Goal: Task Accomplishment & Management: Manage account settings

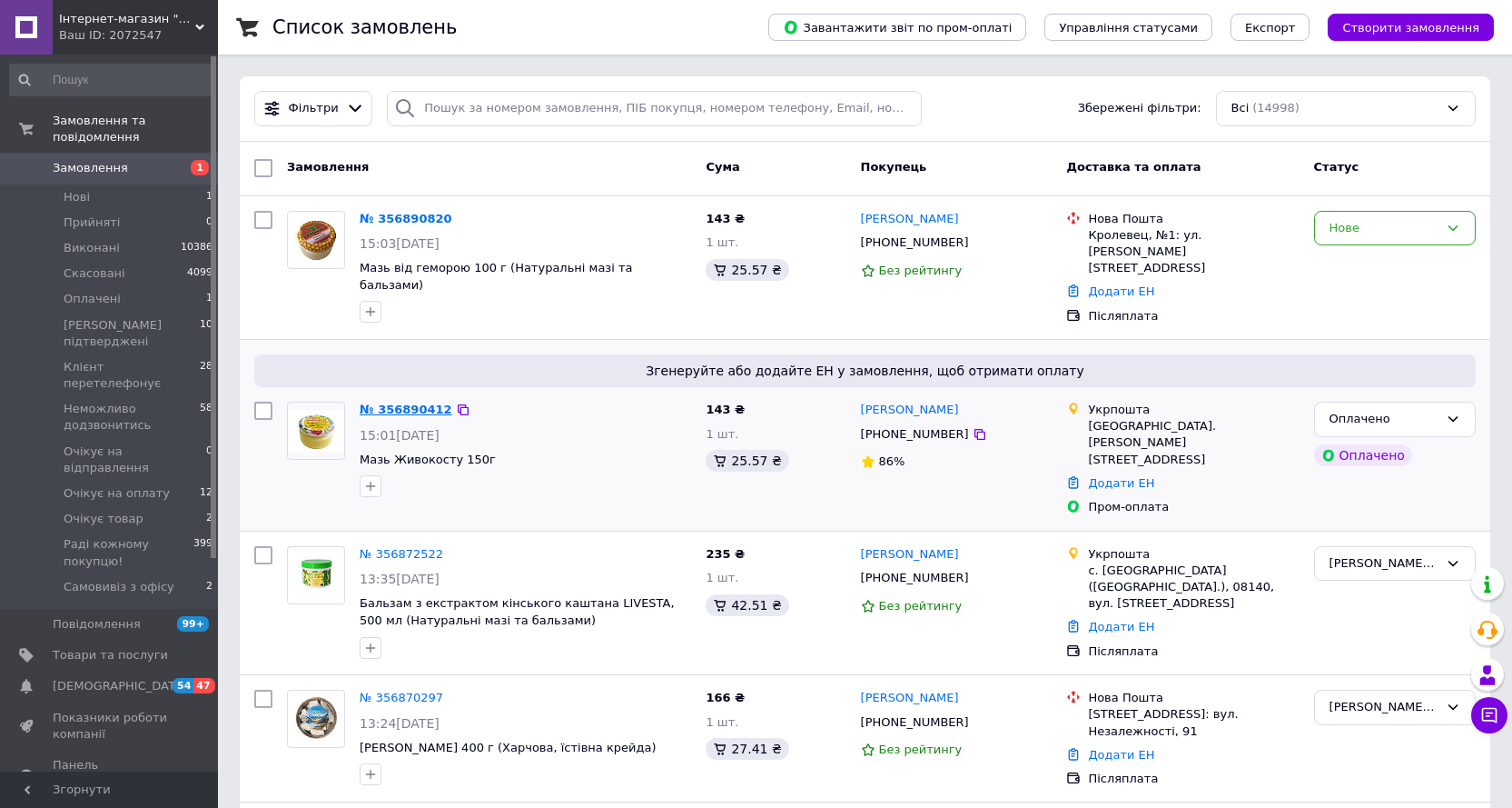
click at [388, 402] on link "№ 356890412" at bounding box center [406, 409] width 93 height 14
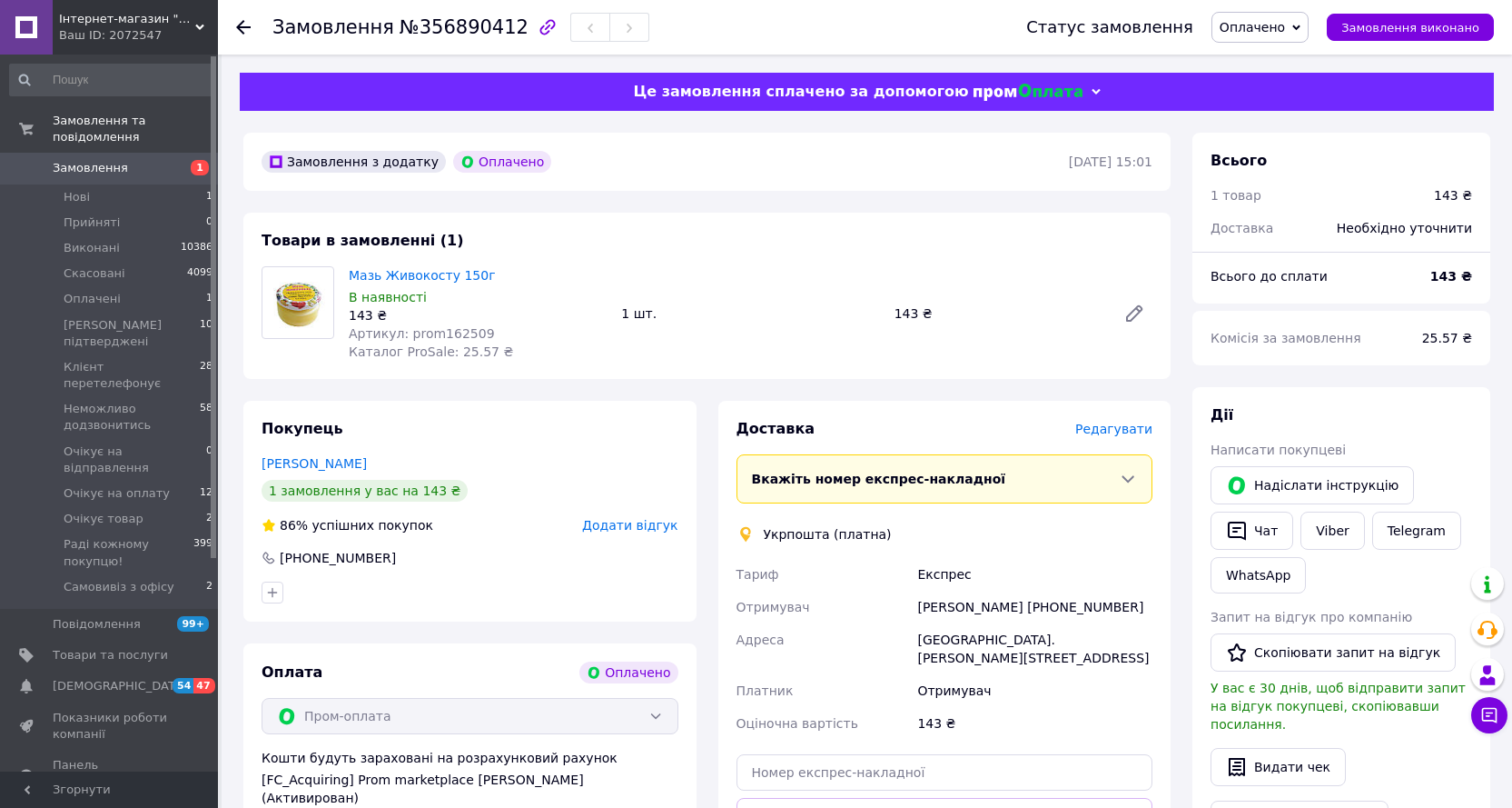
click at [1285, 22] on span "Оплачено" at bounding box center [1252, 27] width 66 height 15
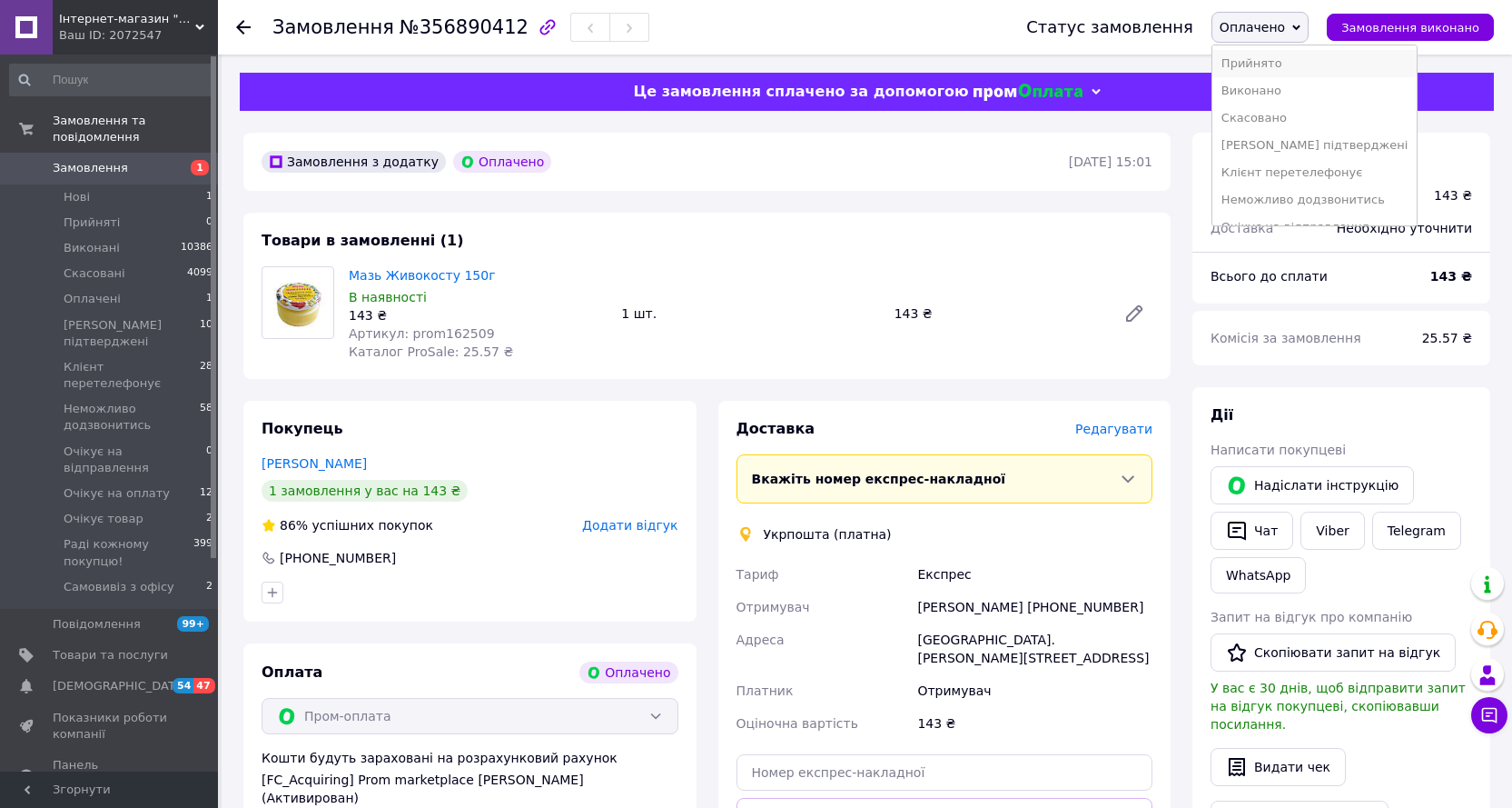
click at [1263, 60] on li "Прийнято" at bounding box center [1315, 63] width 205 height 27
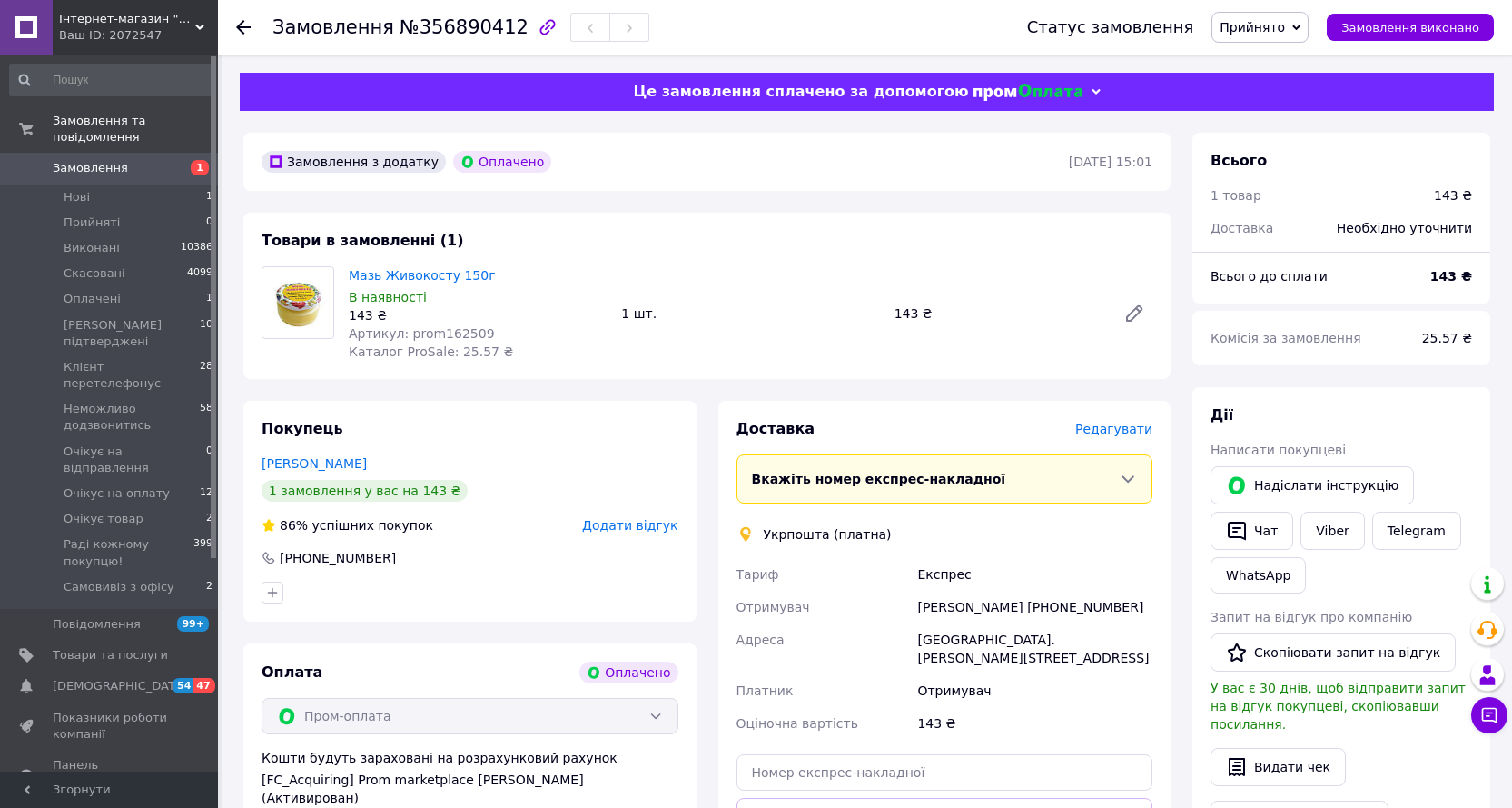
scroll to position [91, 0]
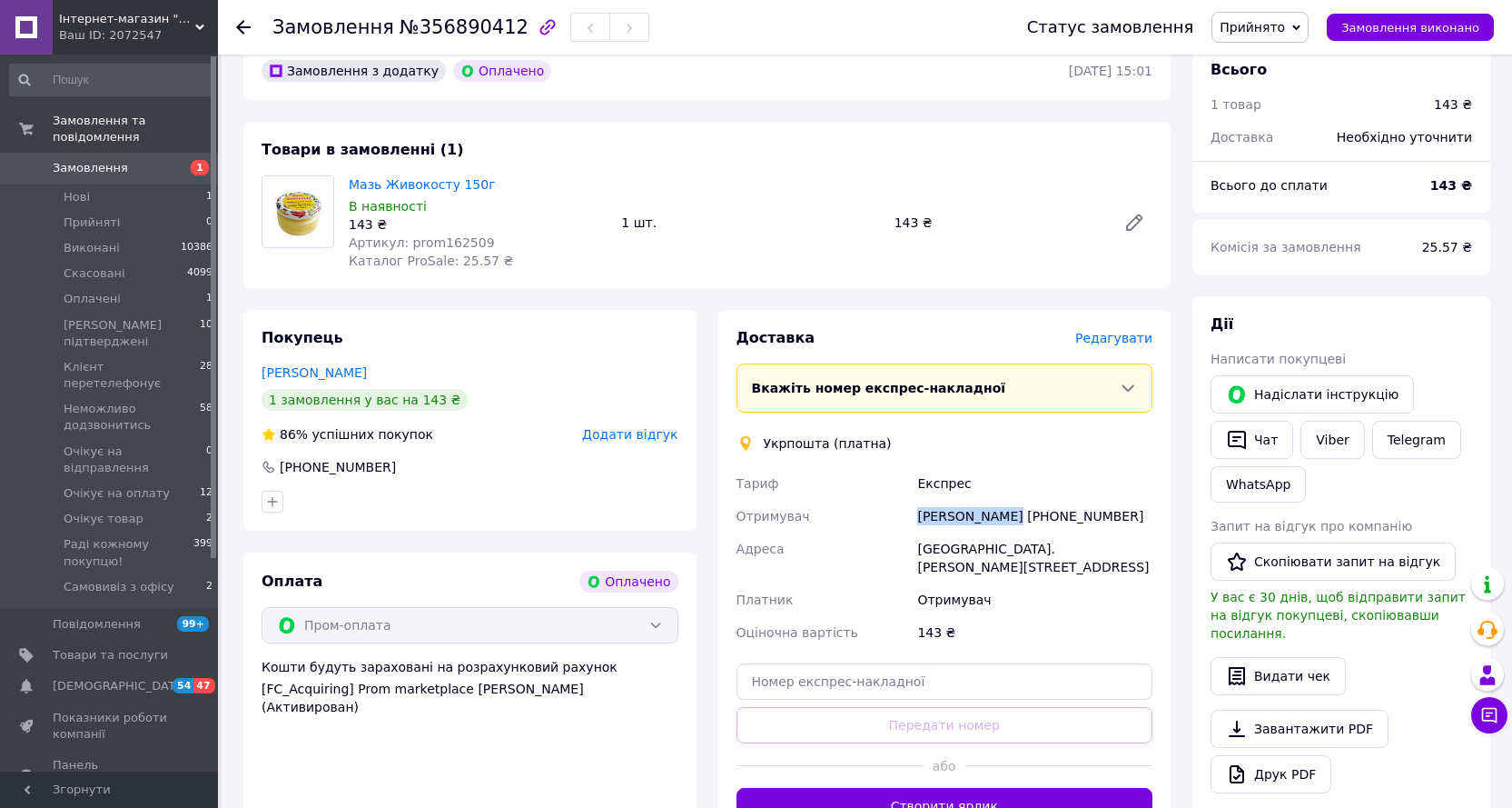
drag, startPoint x: 920, startPoint y: 519, endPoint x: 999, endPoint y: 517, distance: 79.0
click at [999, 517] on div "Наталія Ракуш +380934724656" at bounding box center [1036, 515] width 243 height 33
copy div "[PERSON_NAME]"
drag, startPoint x: 1112, startPoint y: 508, endPoint x: 1005, endPoint y: 516, distance: 107.3
click at [1005, 516] on div "[PERSON_NAME] [PHONE_NUMBER]" at bounding box center [1036, 515] width 243 height 33
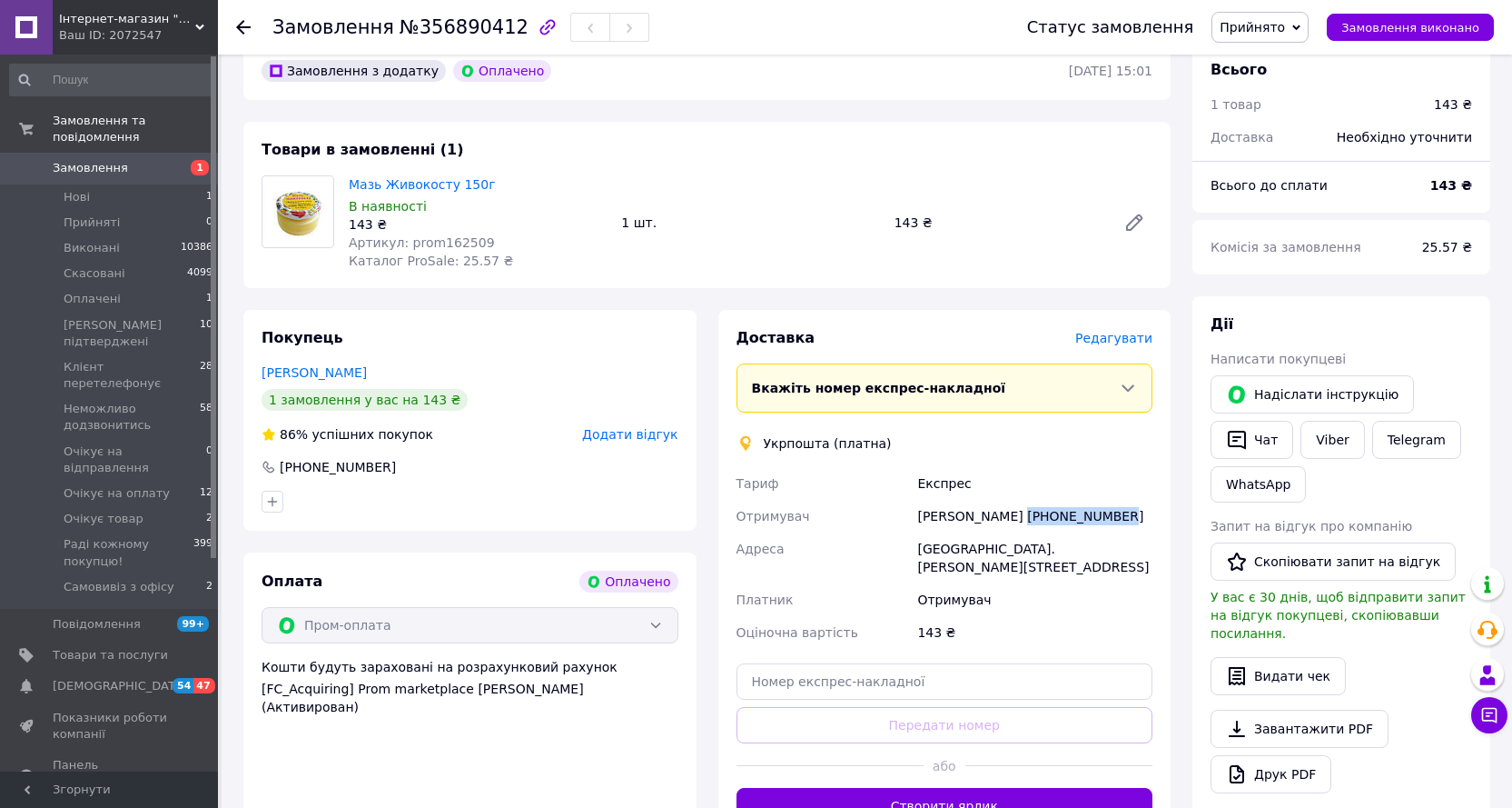
copy div "[PHONE_NUMBER]"
click at [1322, 443] on link "Viber" at bounding box center [1332, 440] width 64 height 38
click at [1068, 586] on div "Отримувач" at bounding box center [1036, 599] width 243 height 33
drag, startPoint x: 1298, startPoint y: 31, endPoint x: 1329, endPoint y: 29, distance: 31.1
click at [1285, 30] on span "Прийнято" at bounding box center [1252, 27] width 66 height 15
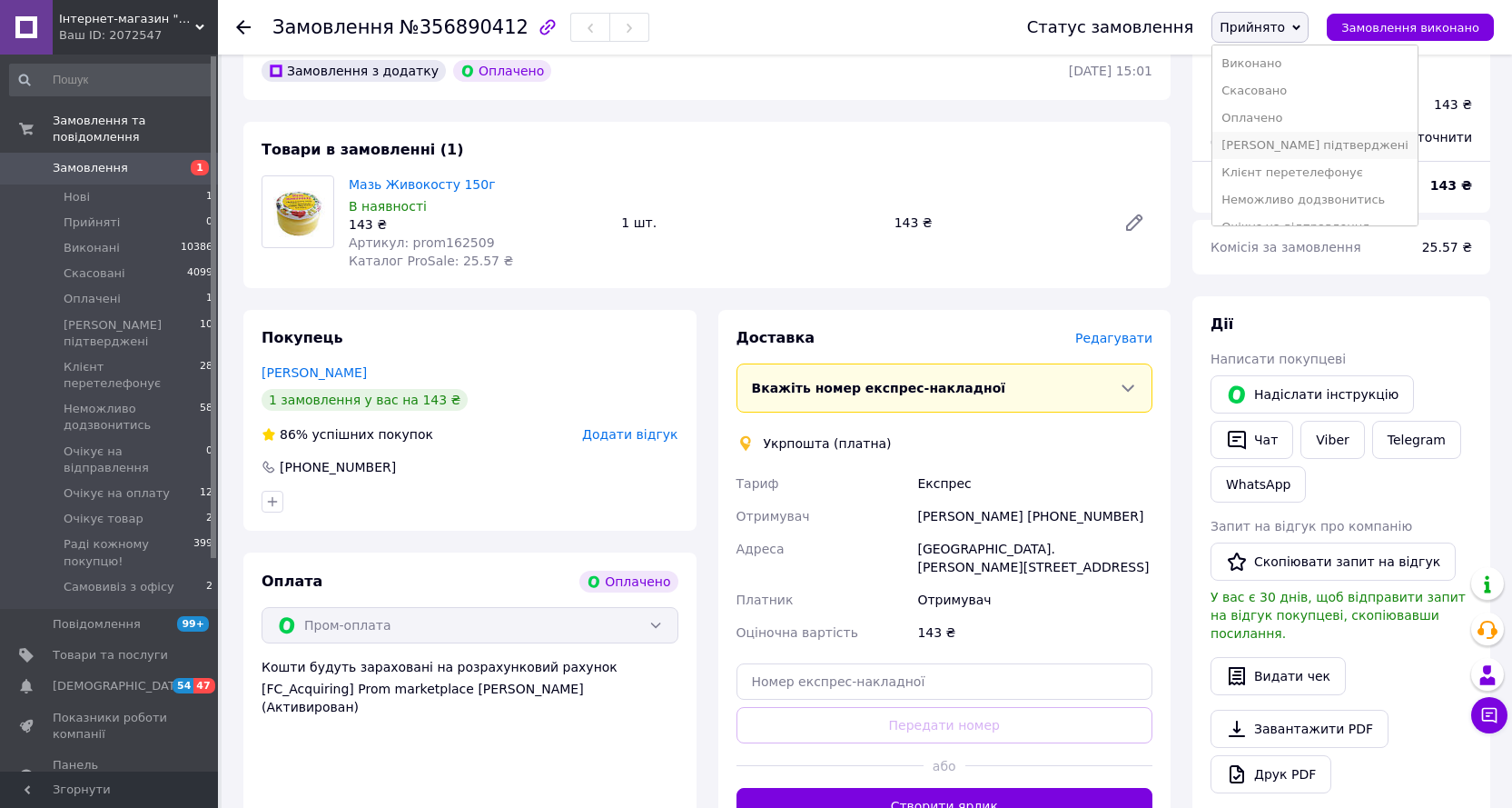
click at [1274, 143] on li "[PERSON_NAME] підтверджені" at bounding box center [1315, 144] width 205 height 27
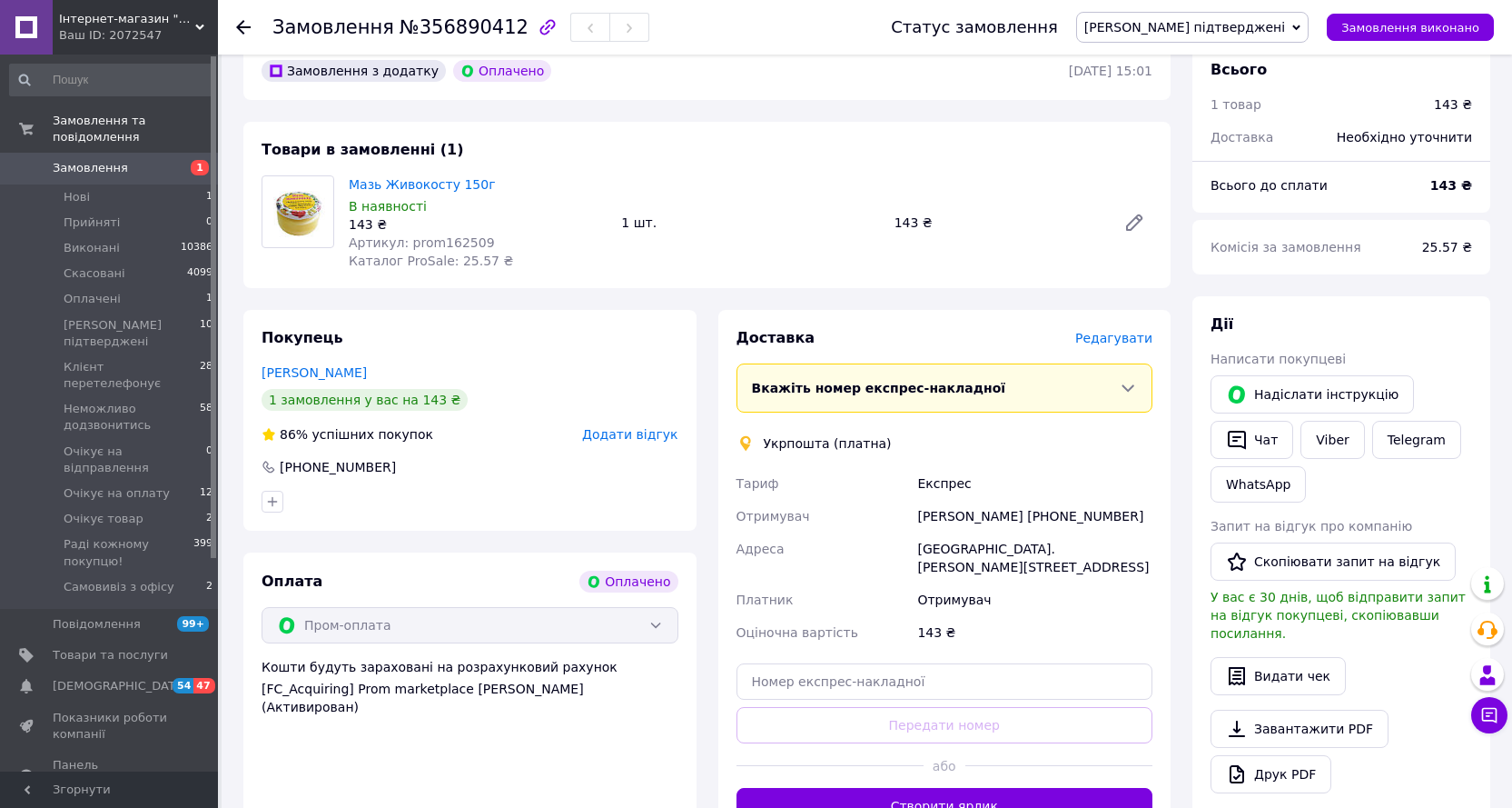
click at [102, 160] on span "Замовлення" at bounding box center [91, 168] width 76 height 16
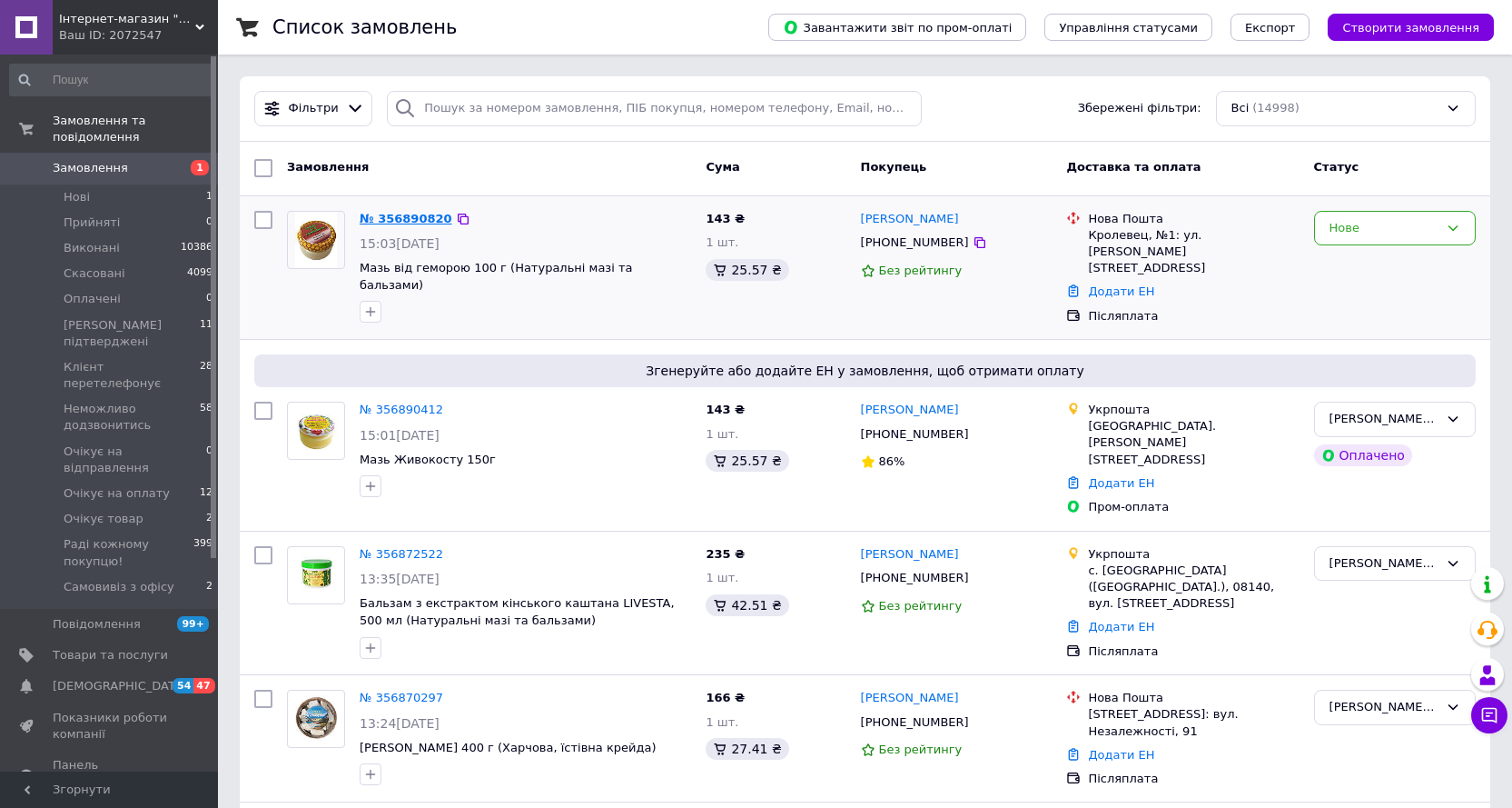
click at [398, 222] on link "№ 356890820" at bounding box center [406, 219] width 93 height 14
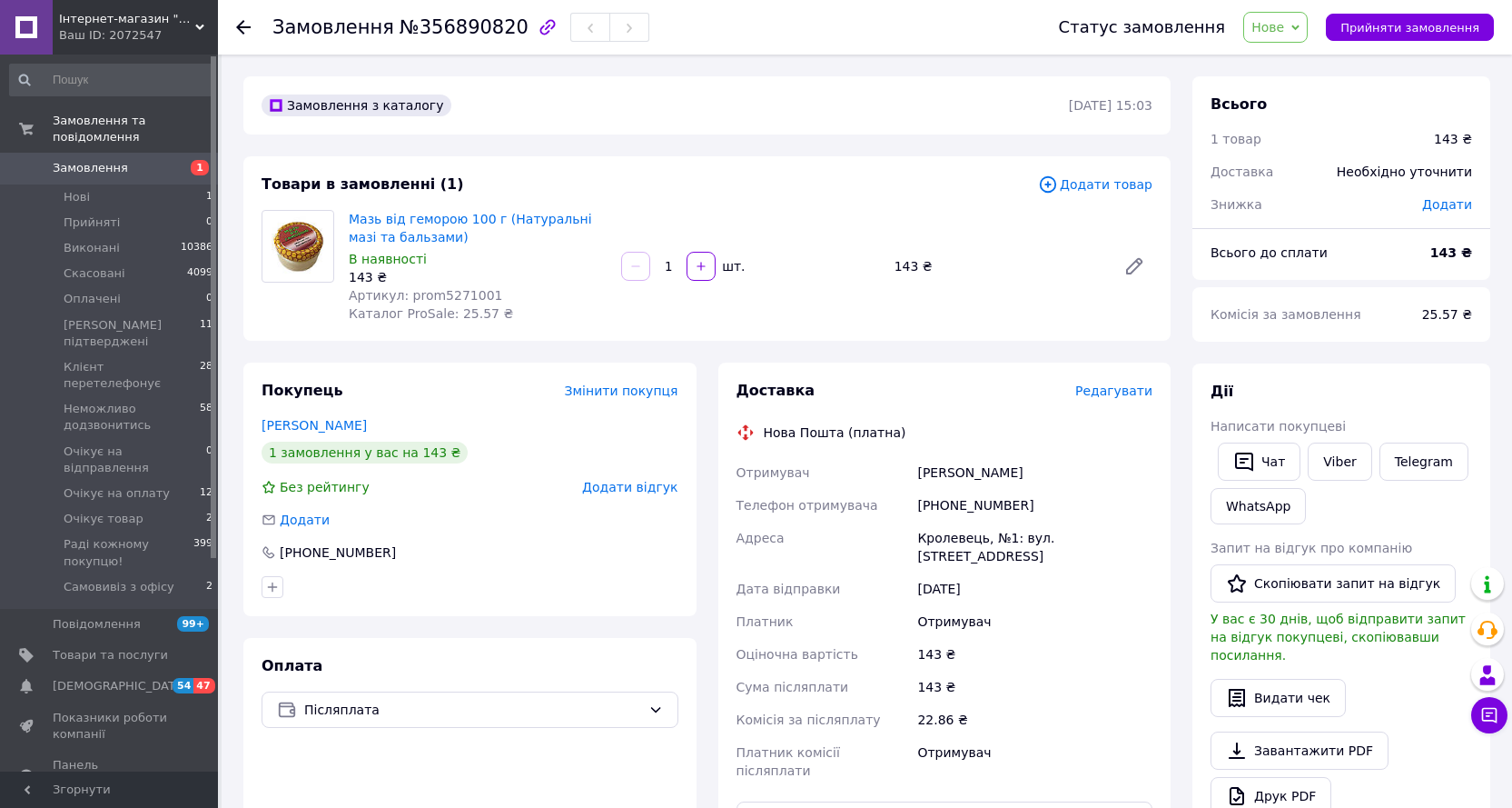
click at [1297, 17] on span "Нове" at bounding box center [1275, 27] width 65 height 31
click at [1286, 64] on li "Прийнято" at bounding box center [1347, 63] width 205 height 27
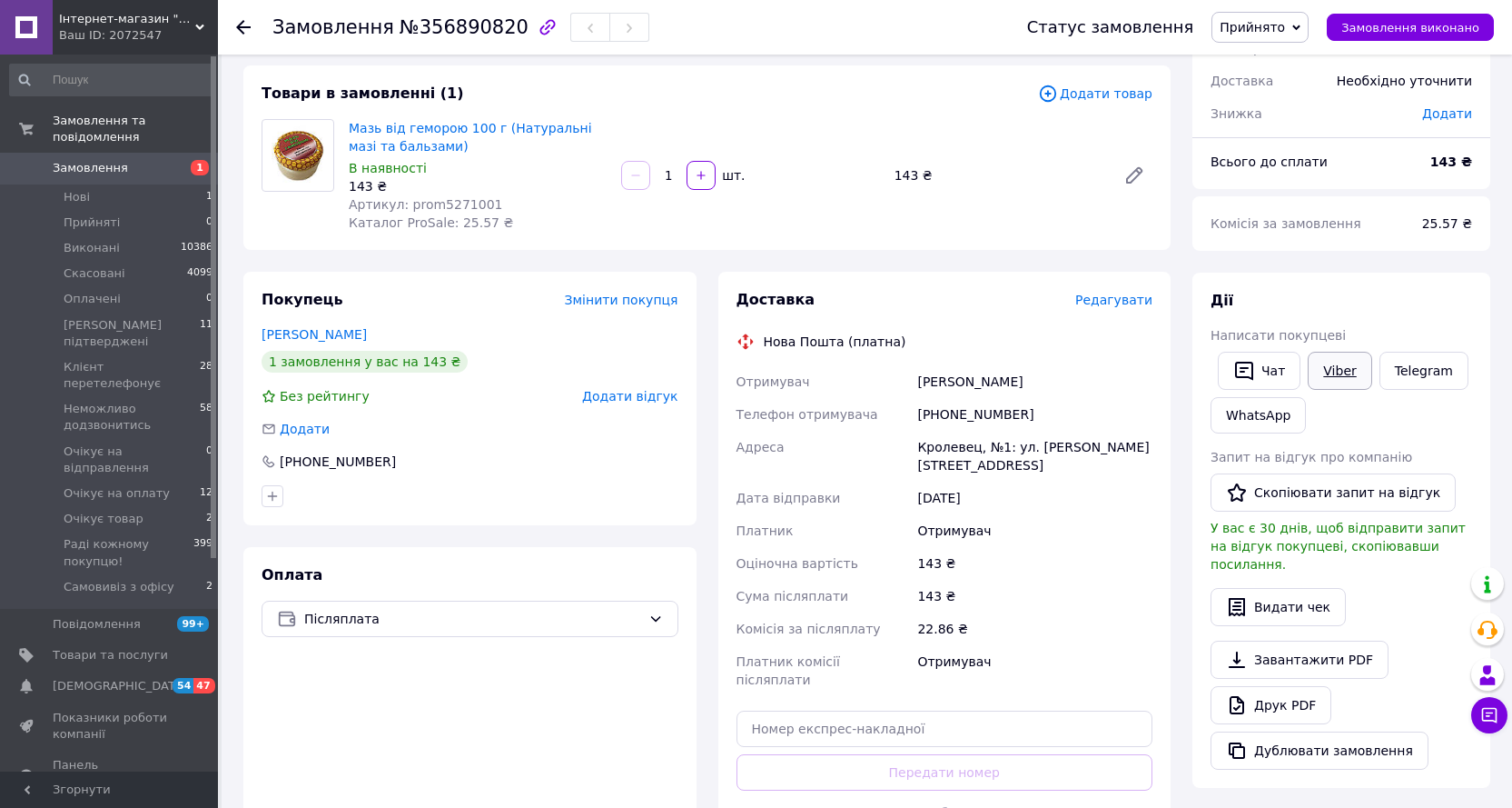
click at [1327, 367] on link "Viber" at bounding box center [1340, 370] width 64 height 38
click at [503, 673] on div "Оплата Післяплата" at bounding box center [471, 718] width 454 height 342
click at [1426, 269] on div "Всього 1 товар 143 ₴ Доставка Необхідно уточнити Знижка Додати Всього до сплати…" at bounding box center [1341, 606] width 297 height 1242
click at [1275, 25] on span "Прийнято" at bounding box center [1252, 27] width 66 height 15
click at [1292, 161] on li "Очікує на оплату" at bounding box center [1315, 163] width 205 height 27
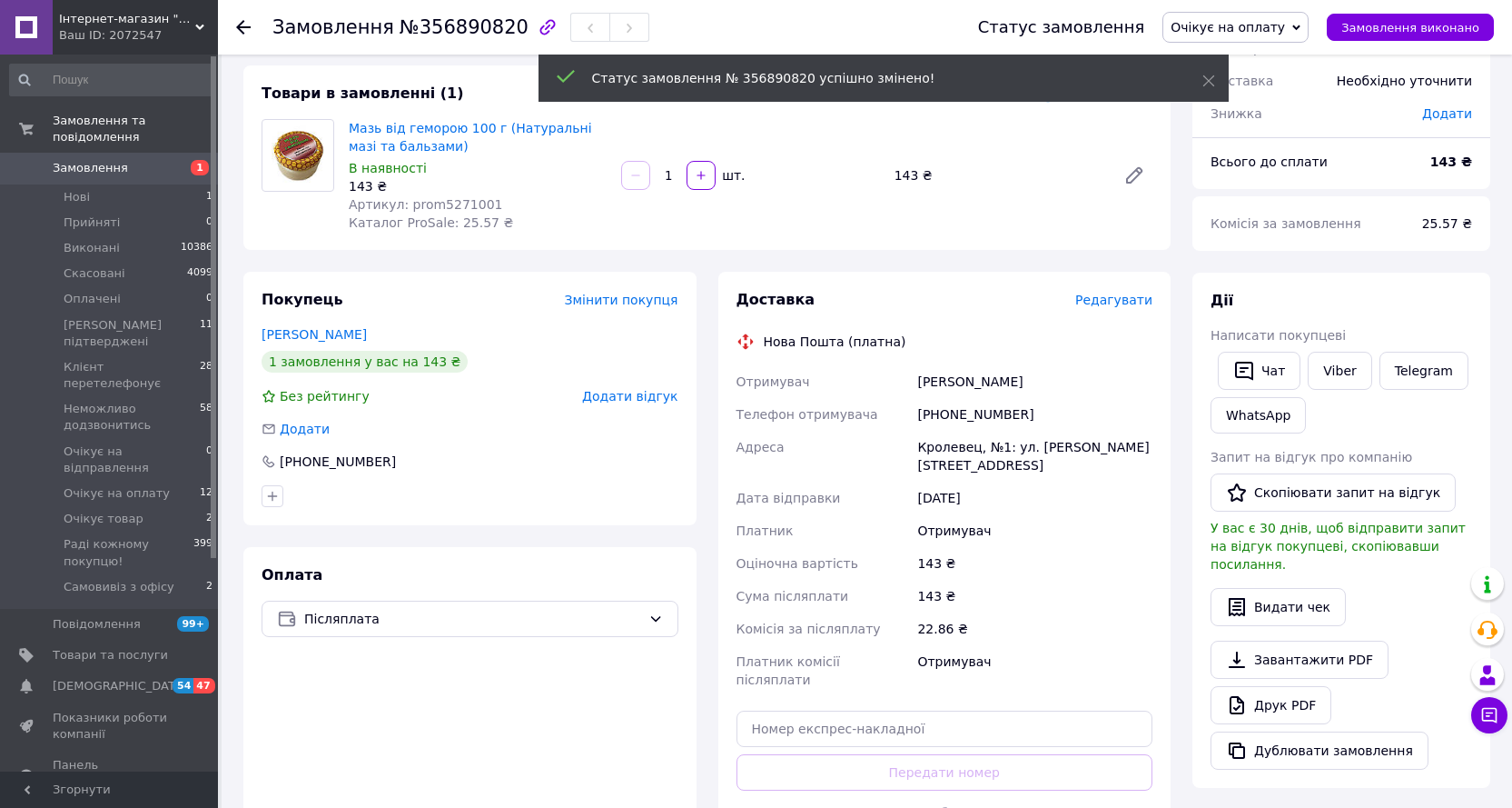
click at [94, 160] on span "Замовлення" at bounding box center [91, 168] width 76 height 16
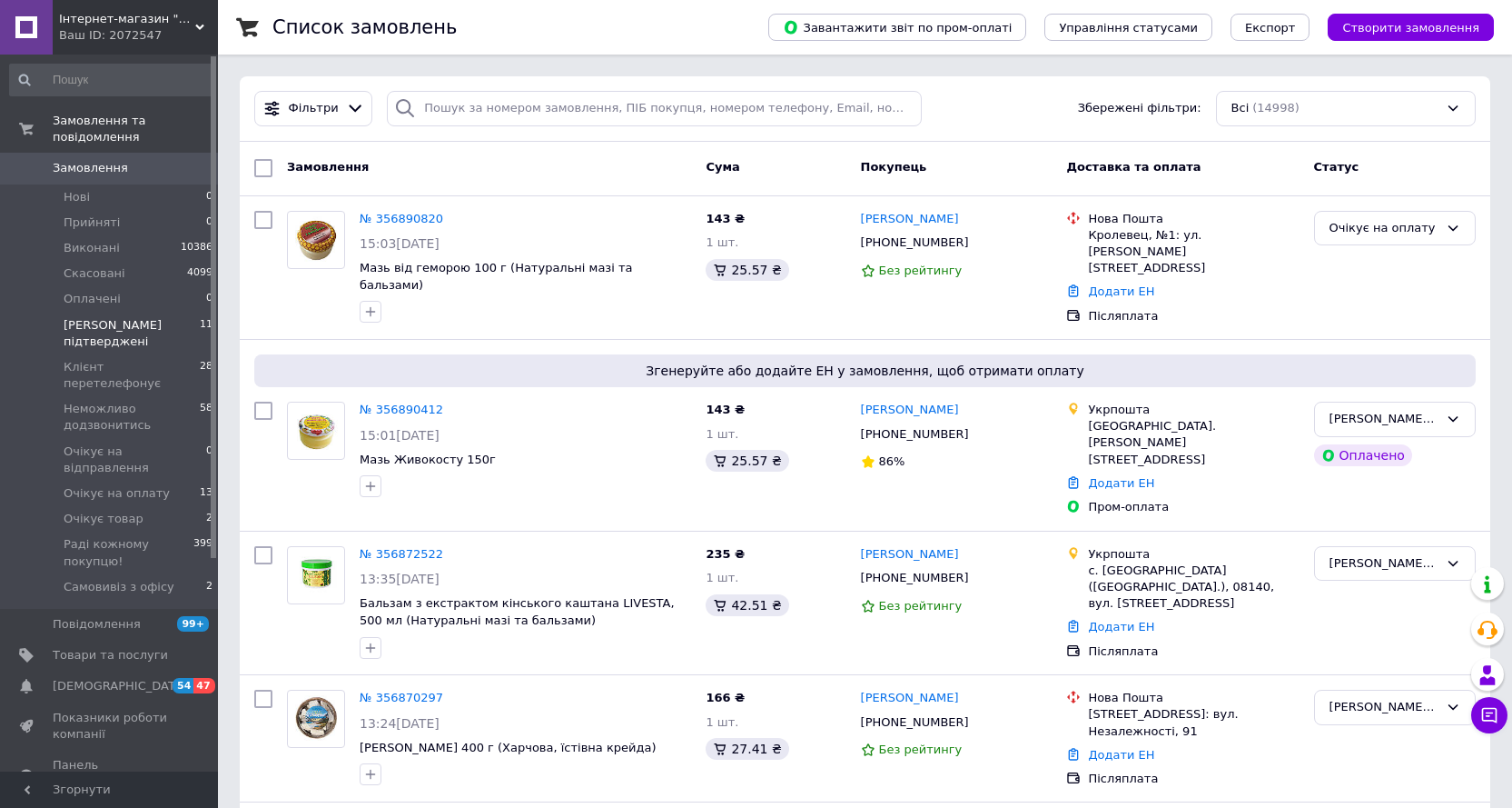
click at [121, 317] on span "[PERSON_NAME] підтверджені" at bounding box center [131, 333] width 136 height 33
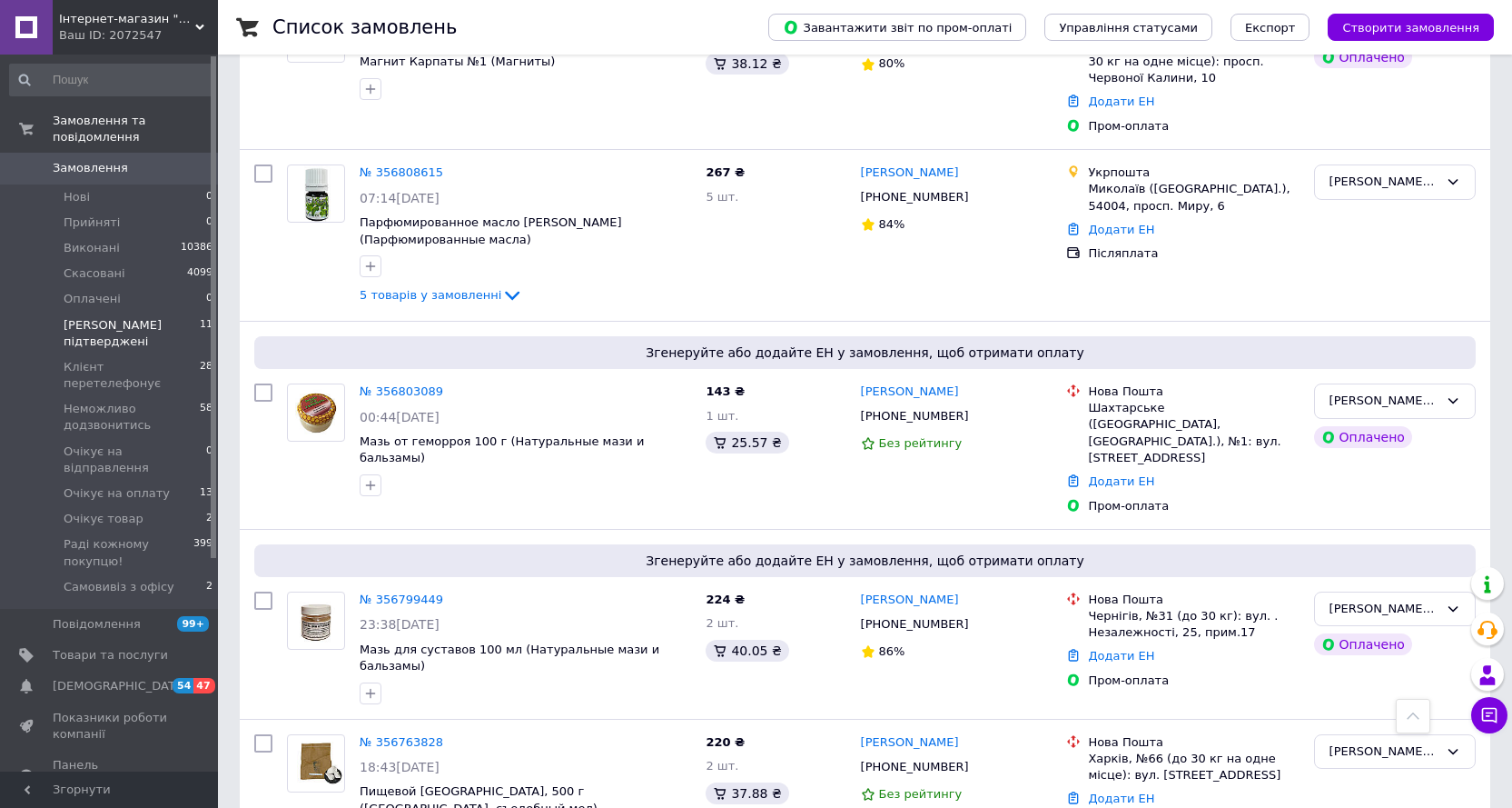
scroll to position [1337, 0]
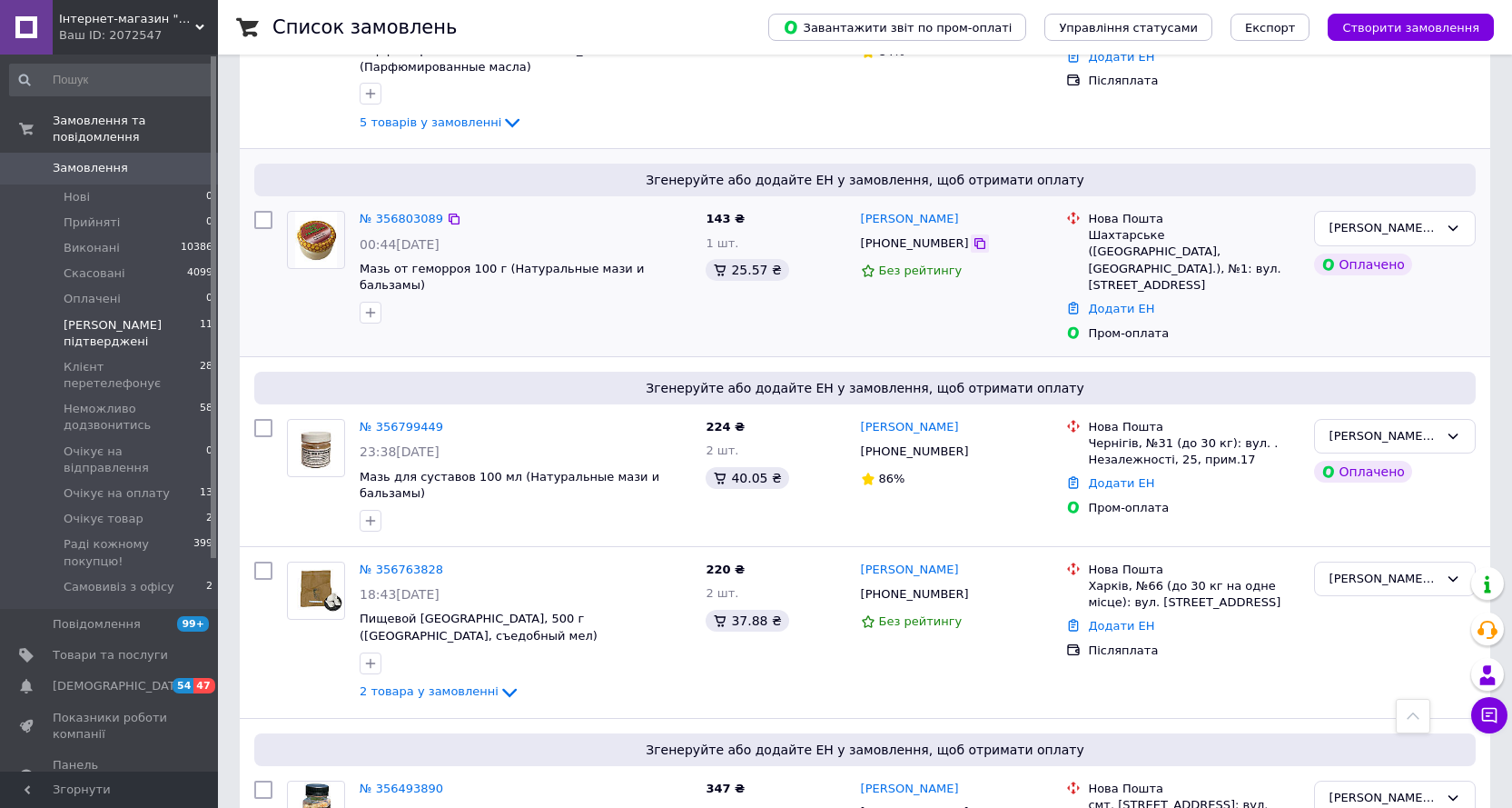
click at [975, 238] on icon at bounding box center [980, 243] width 11 height 11
click at [975, 589] on icon at bounding box center [980, 594] width 11 height 11
click at [1102, 619] on link "Додати ЕН" at bounding box center [1121, 626] width 67 height 14
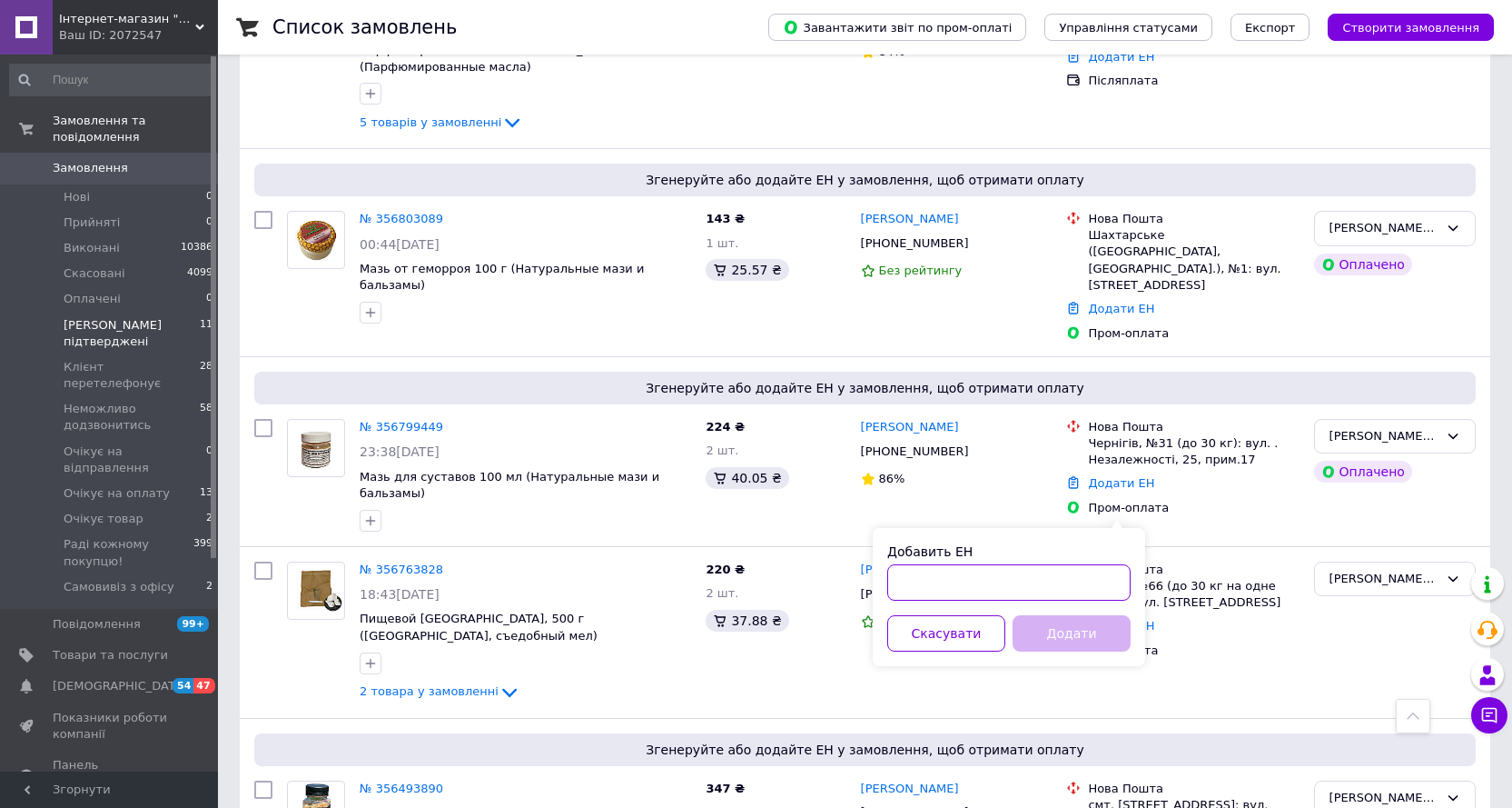
click at [911, 580] on input "Добавить ЕН" at bounding box center [1009, 582] width 244 height 37
paste input "20451225039785"
type input "20451225039785"
click at [1056, 630] on button "Додати" at bounding box center [1071, 633] width 118 height 37
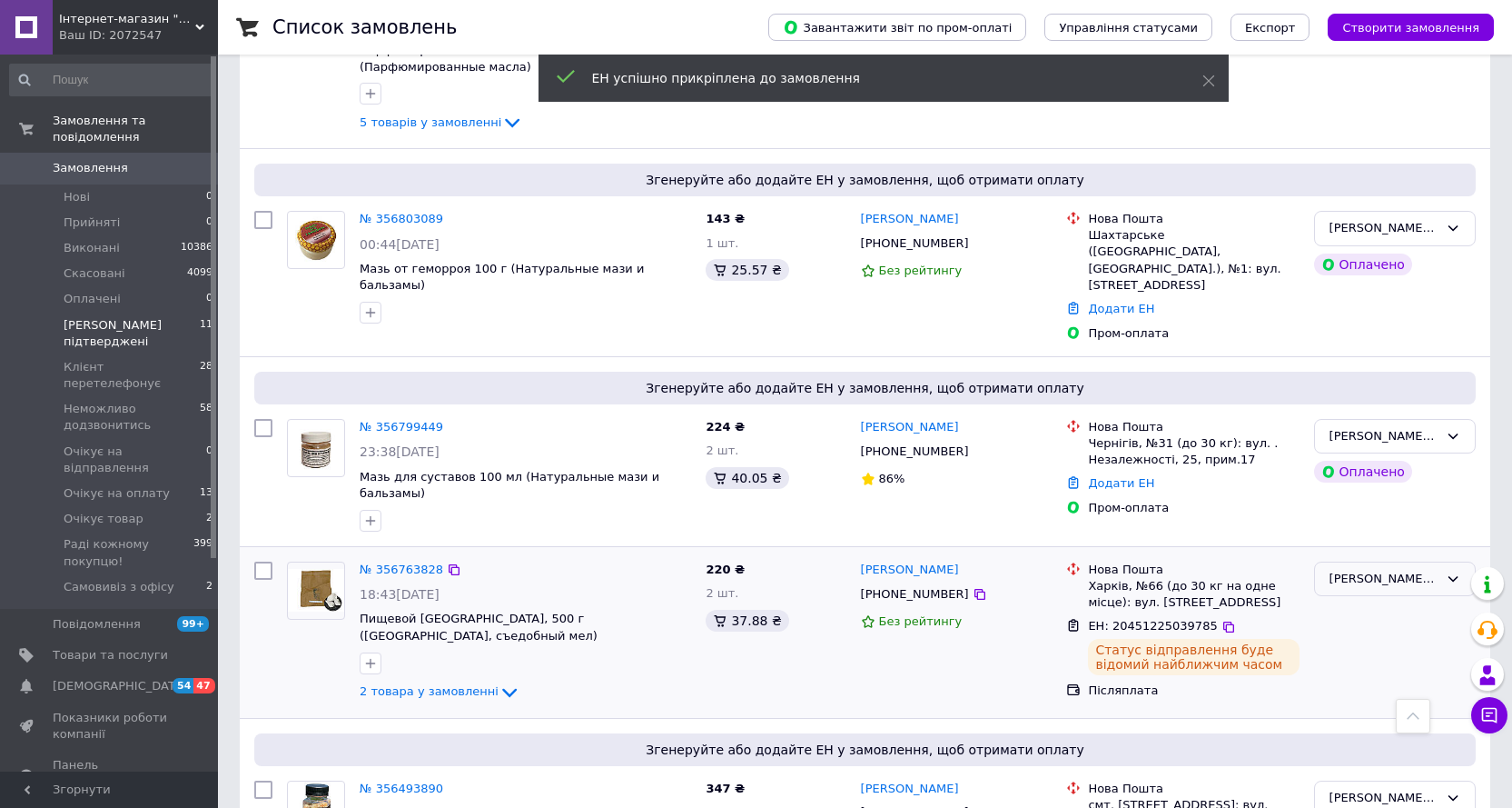
click at [1403, 569] on div "[PERSON_NAME] підтверджені" at bounding box center [1385, 578] width 109 height 19
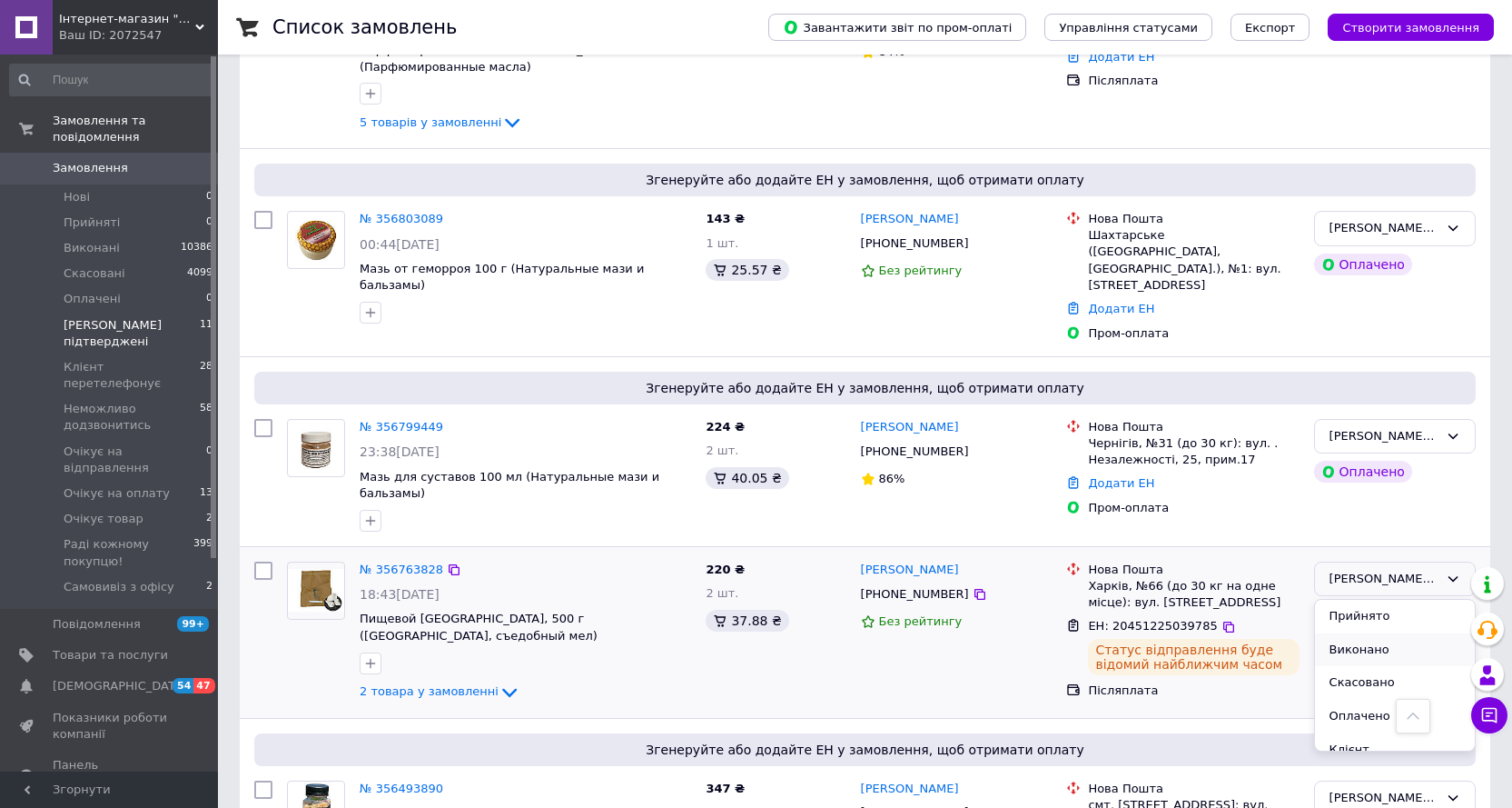
click at [1360, 633] on li "Виконано" at bounding box center [1395, 650] width 160 height 34
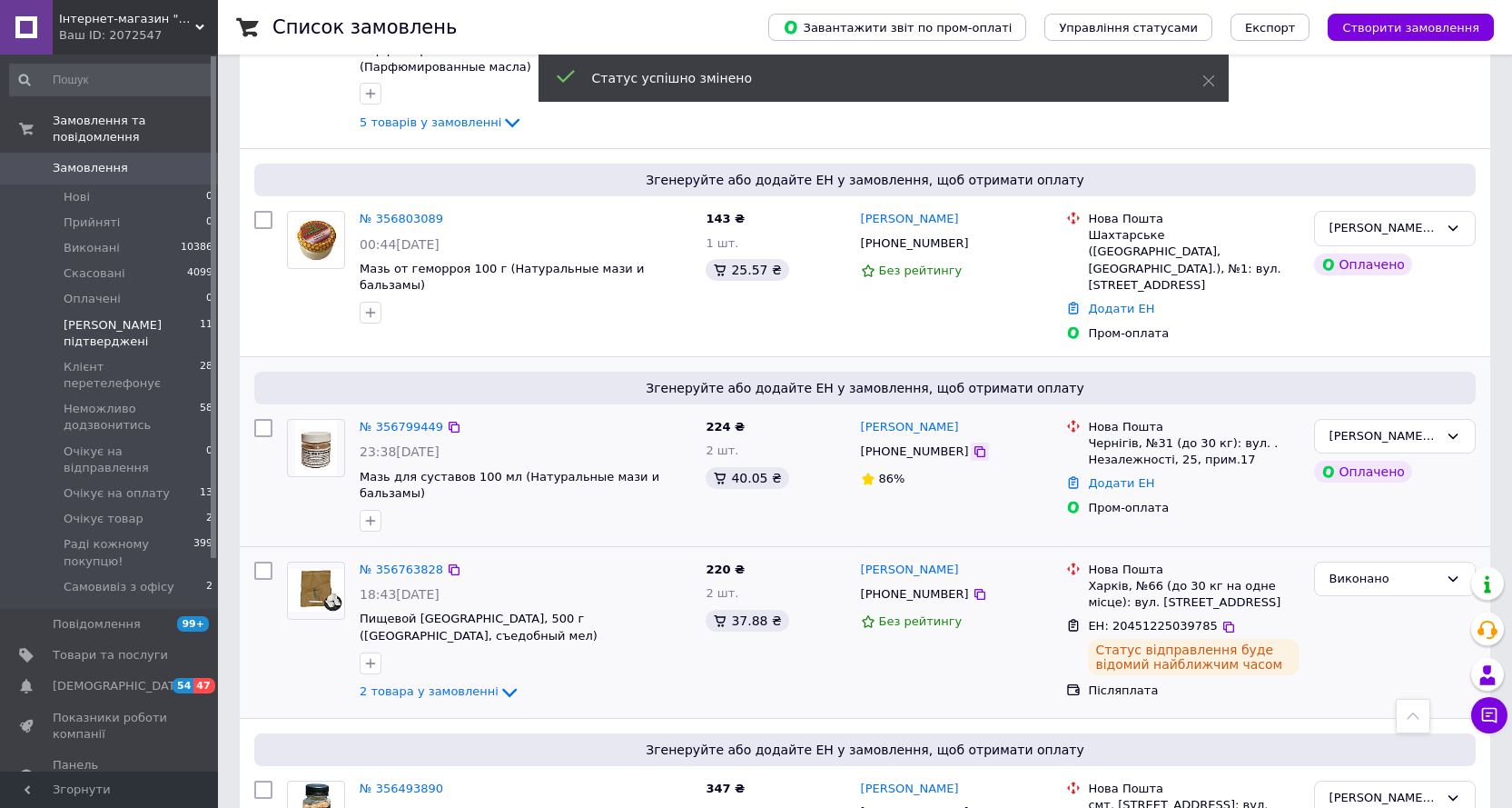
click at [973, 444] on icon at bounding box center [980, 451] width 15 height 15
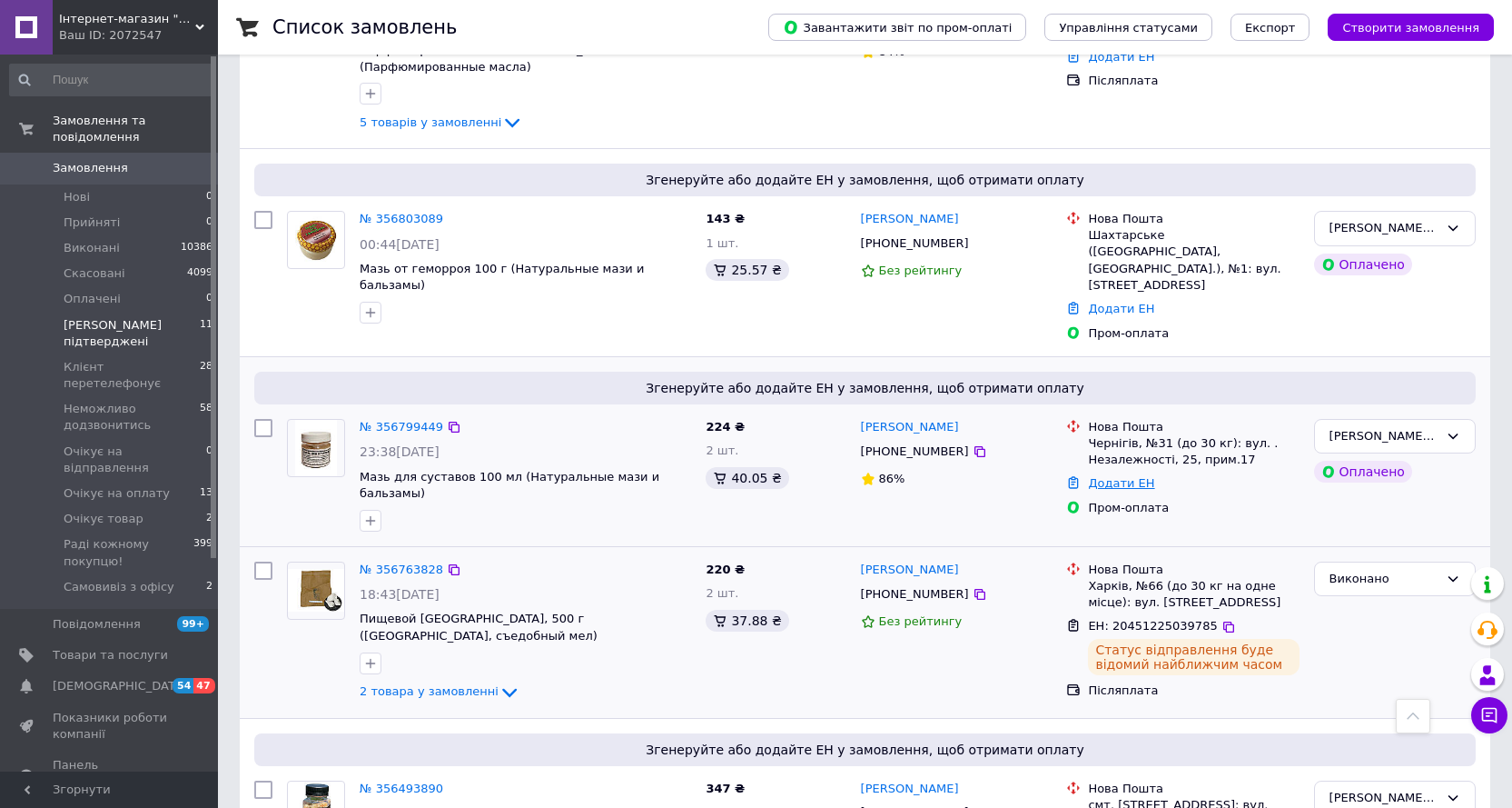
click at [1112, 476] on link "Додати ЕН" at bounding box center [1121, 483] width 67 height 14
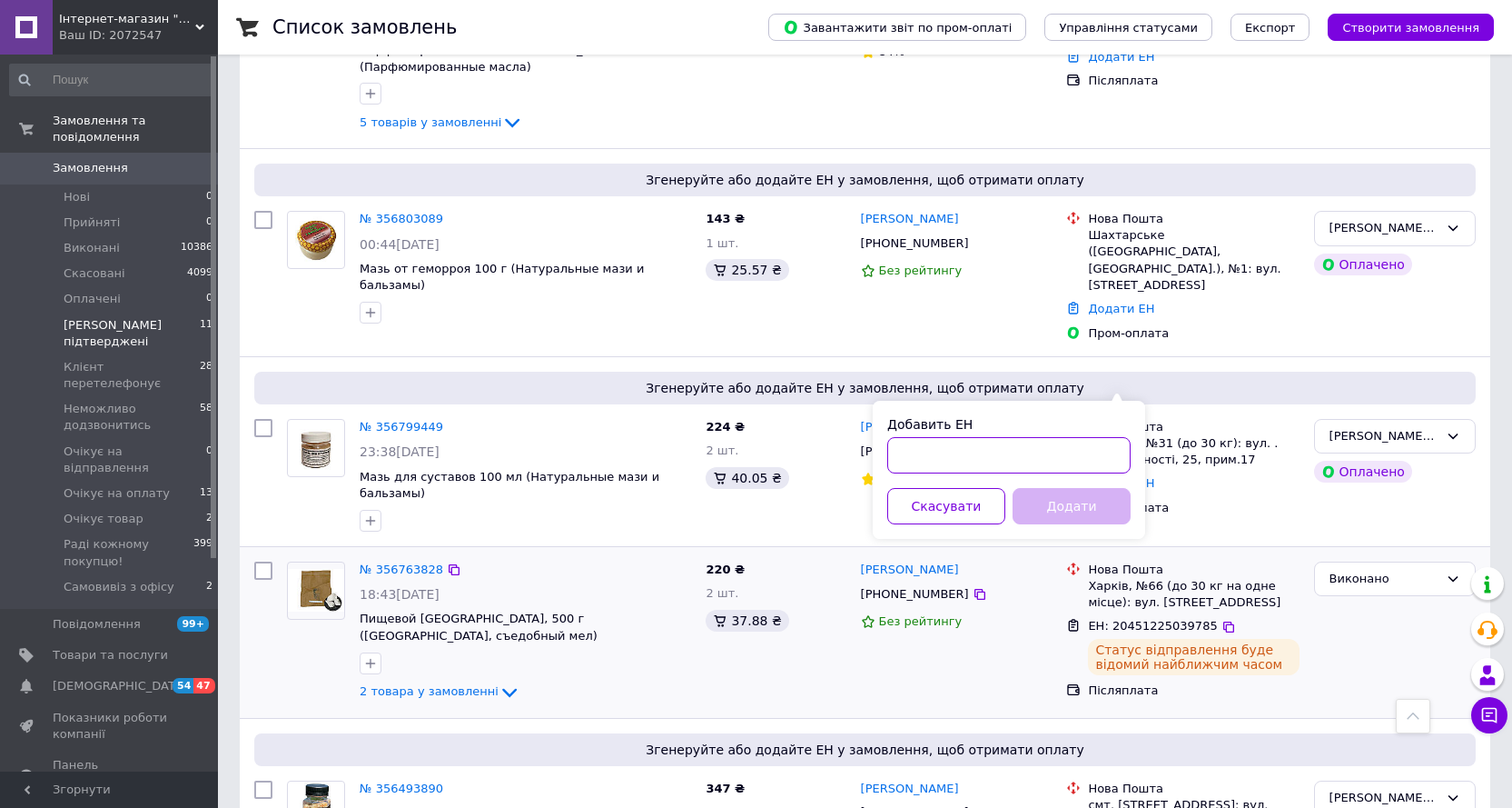
click at [952, 450] on input "Добавить ЕН" at bounding box center [1009, 455] width 244 height 37
paste input "20451225036502"
type input "20451225036502"
click at [1075, 499] on button "Додати" at bounding box center [1071, 505] width 118 height 37
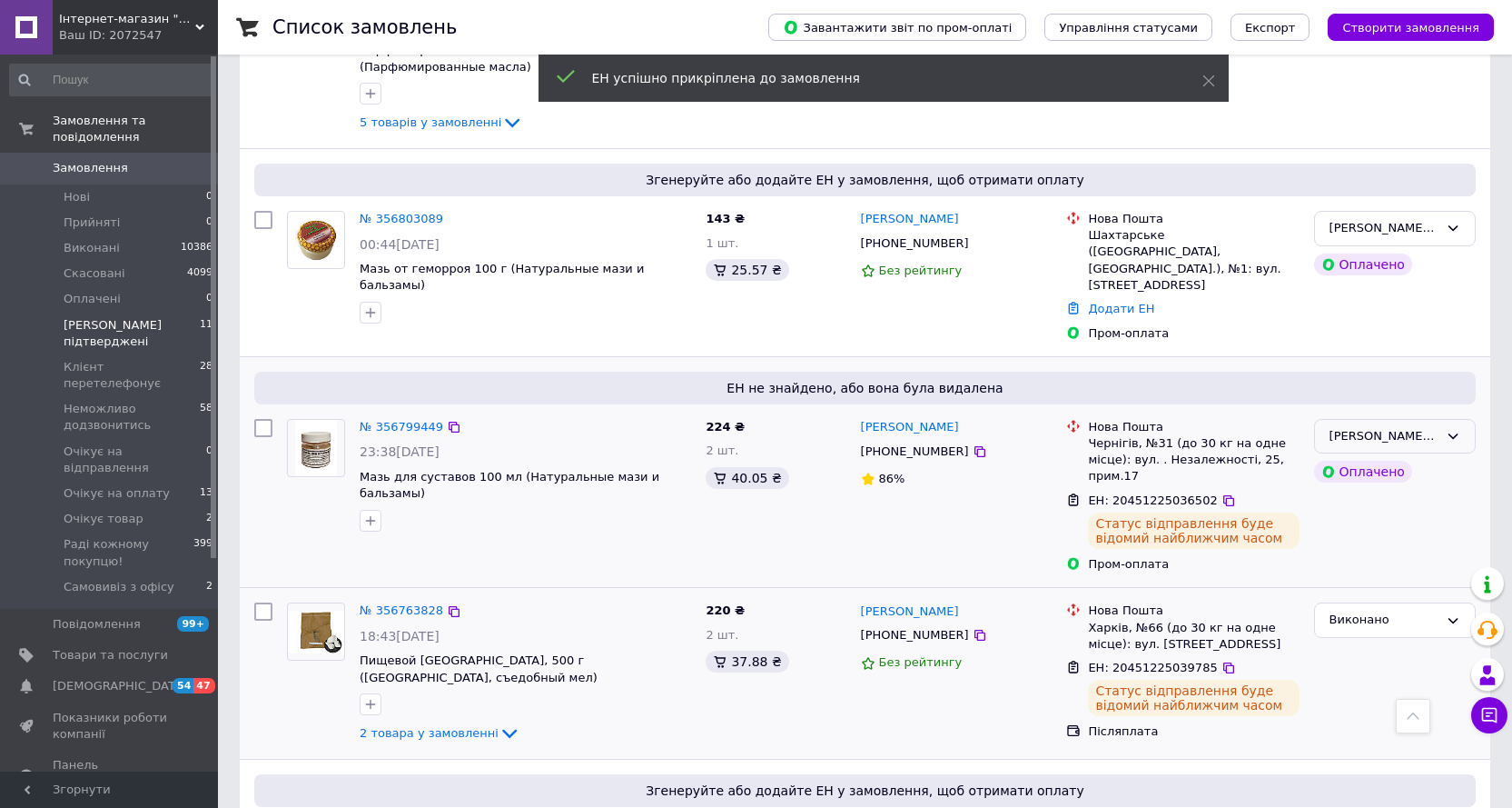
click at [1454, 429] on icon at bounding box center [1453, 436] width 15 height 15
click at [1357, 491] on li "Виконано" at bounding box center [1395, 507] width 160 height 34
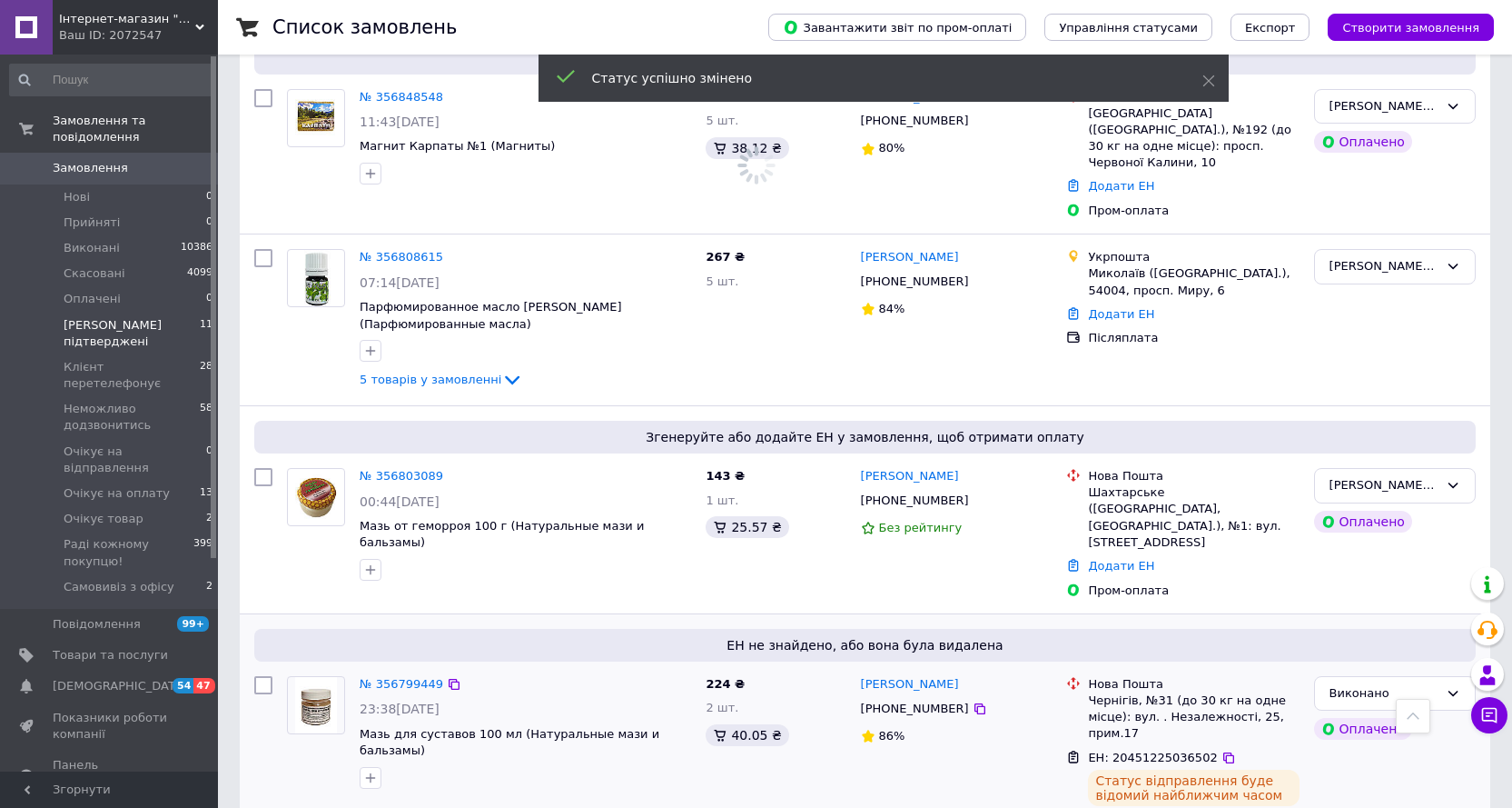
scroll to position [1065, 0]
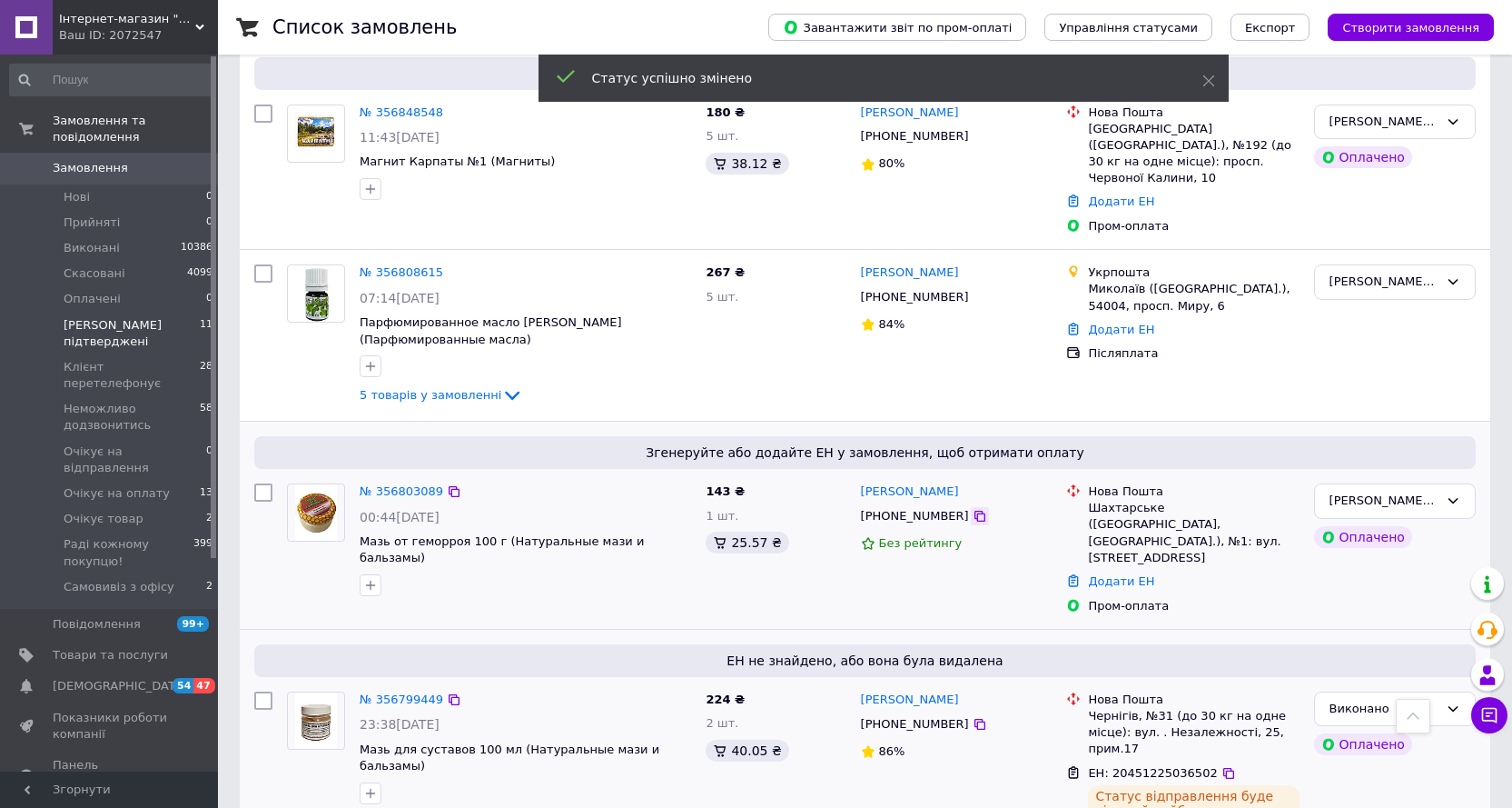
click at [973, 508] on icon at bounding box center [980, 515] width 15 height 15
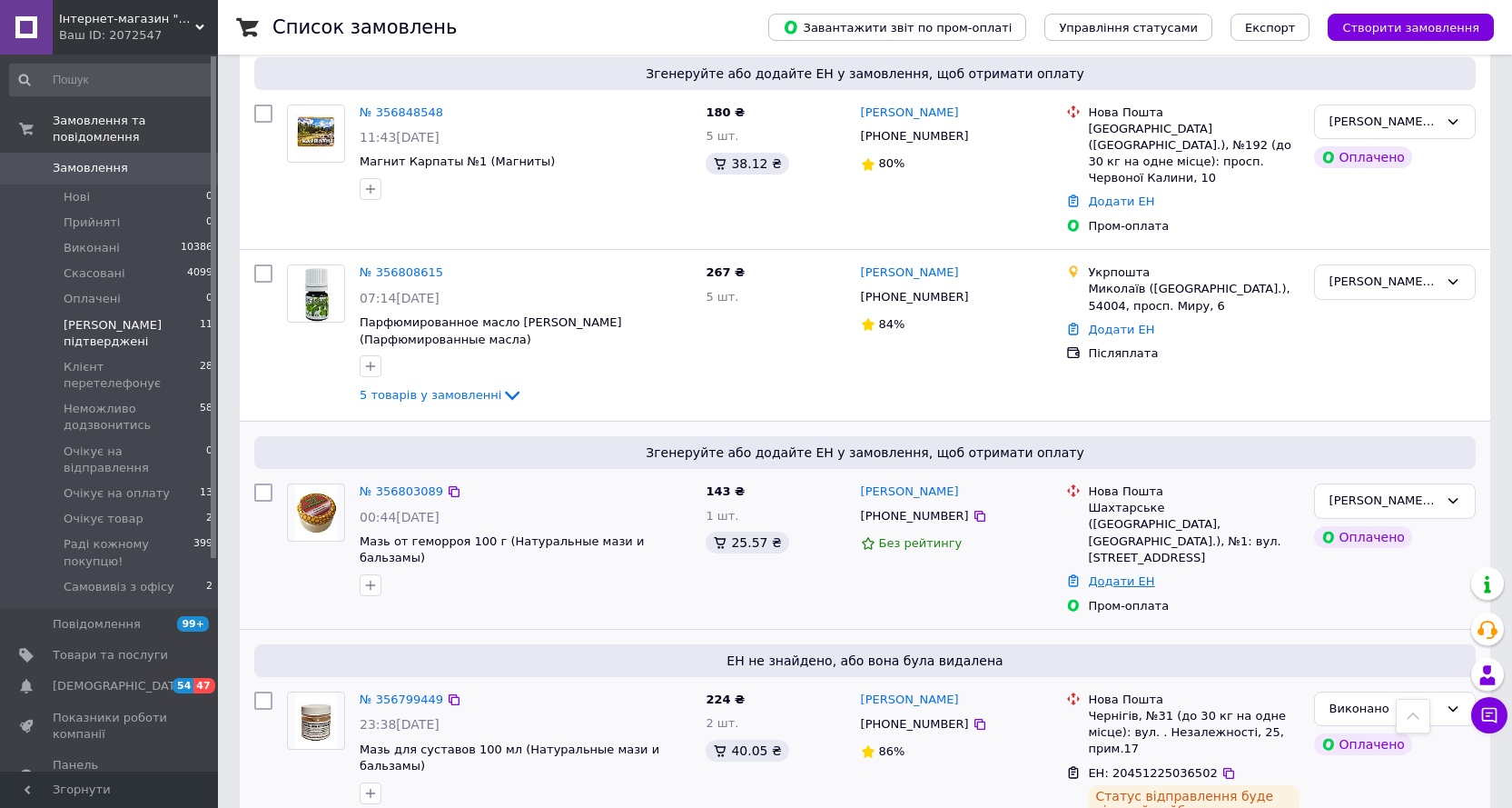
click at [1114, 574] on link "Додати ЕН" at bounding box center [1121, 581] width 67 height 14
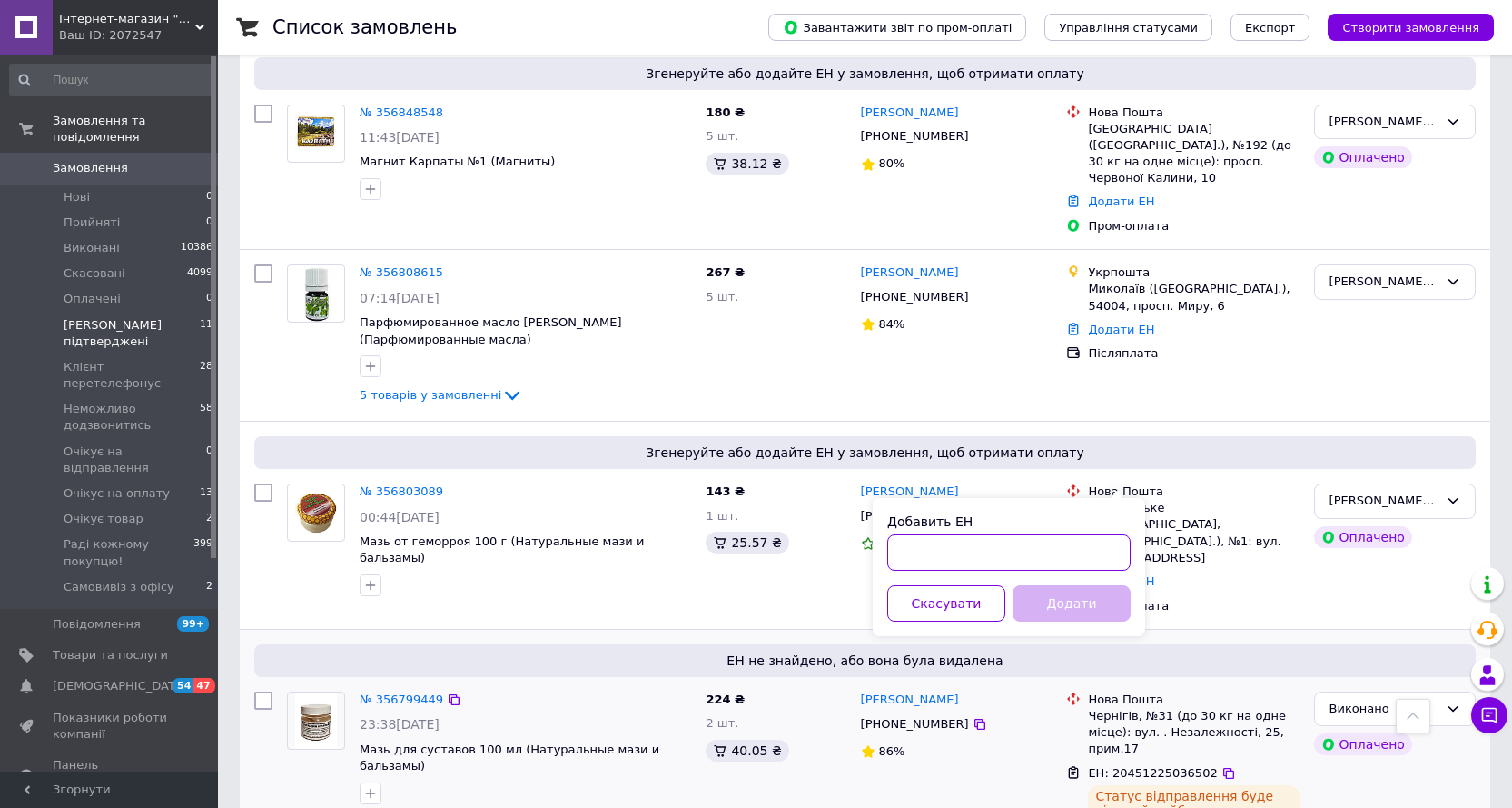
click at [930, 556] on input "Добавить ЕН" at bounding box center [1009, 552] width 244 height 37
paste input "20451225038795"
type input "20451225038795"
click at [1058, 596] on button "Додати" at bounding box center [1071, 603] width 118 height 37
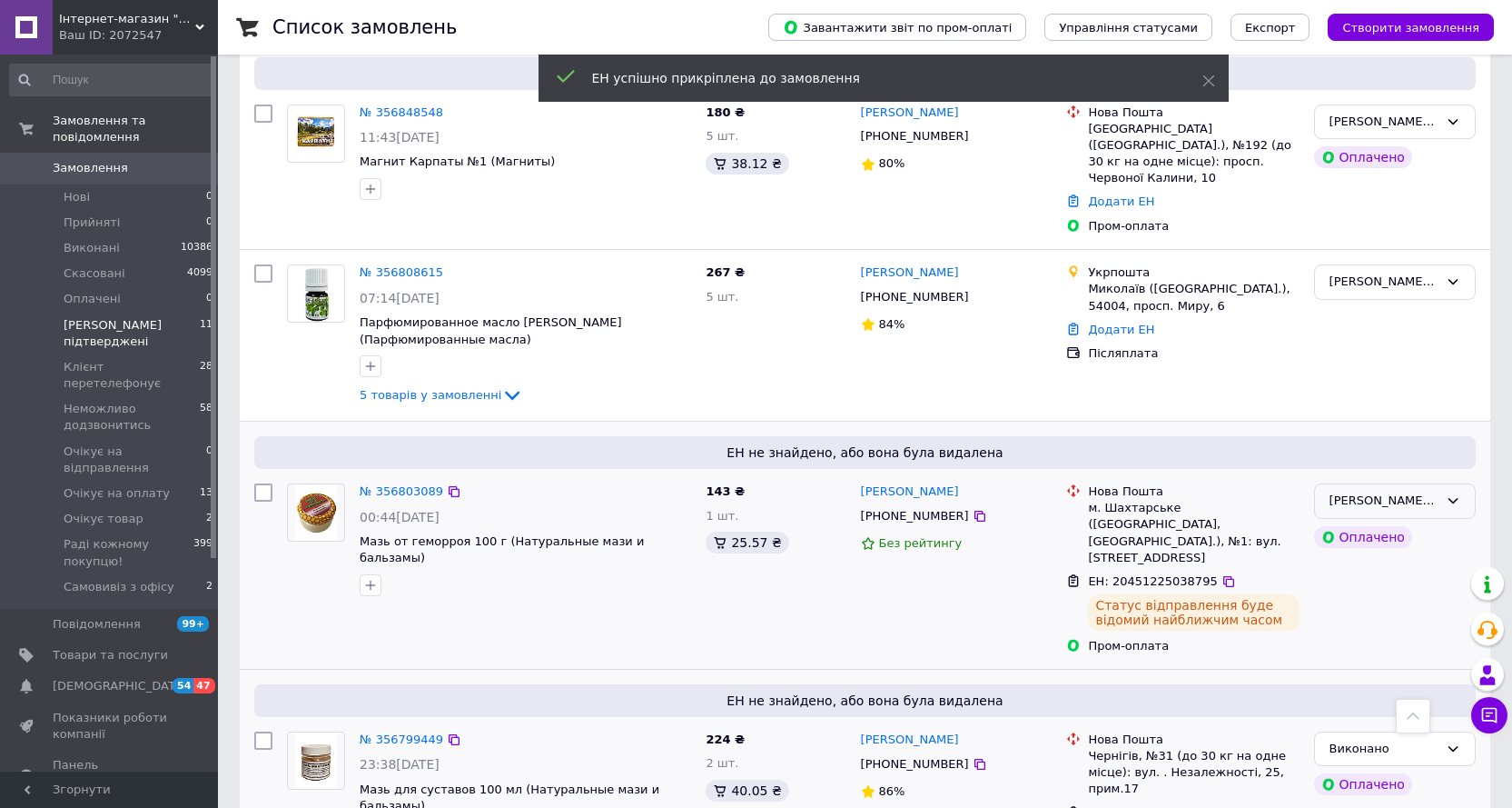
drag, startPoint x: 1446, startPoint y: 417, endPoint x: 1407, endPoint y: 423, distance: 39.5
click at [1446, 494] on icon at bounding box center [1453, 501] width 15 height 15
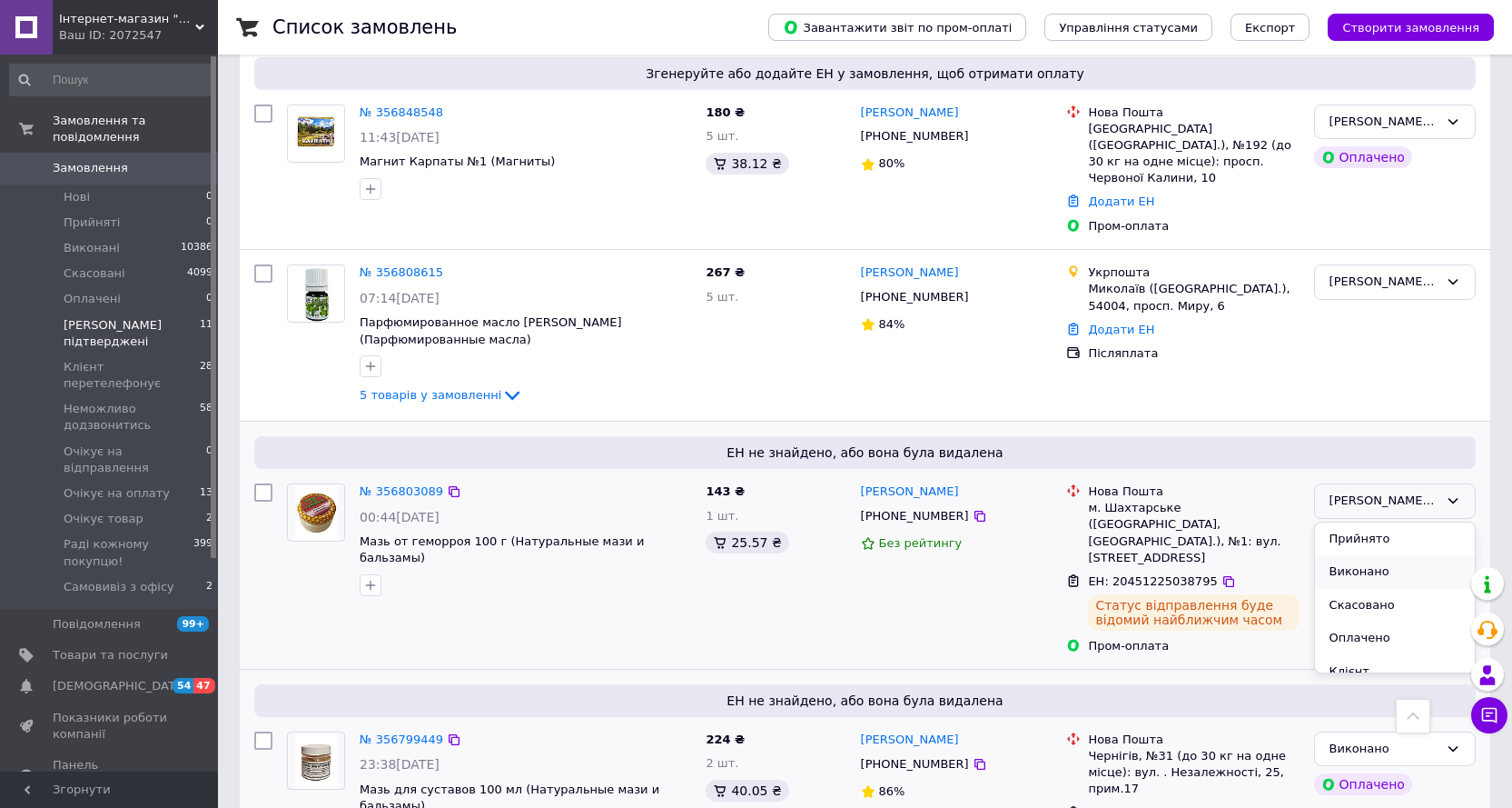
click at [1356, 555] on li "Виконано" at bounding box center [1395, 572] width 160 height 34
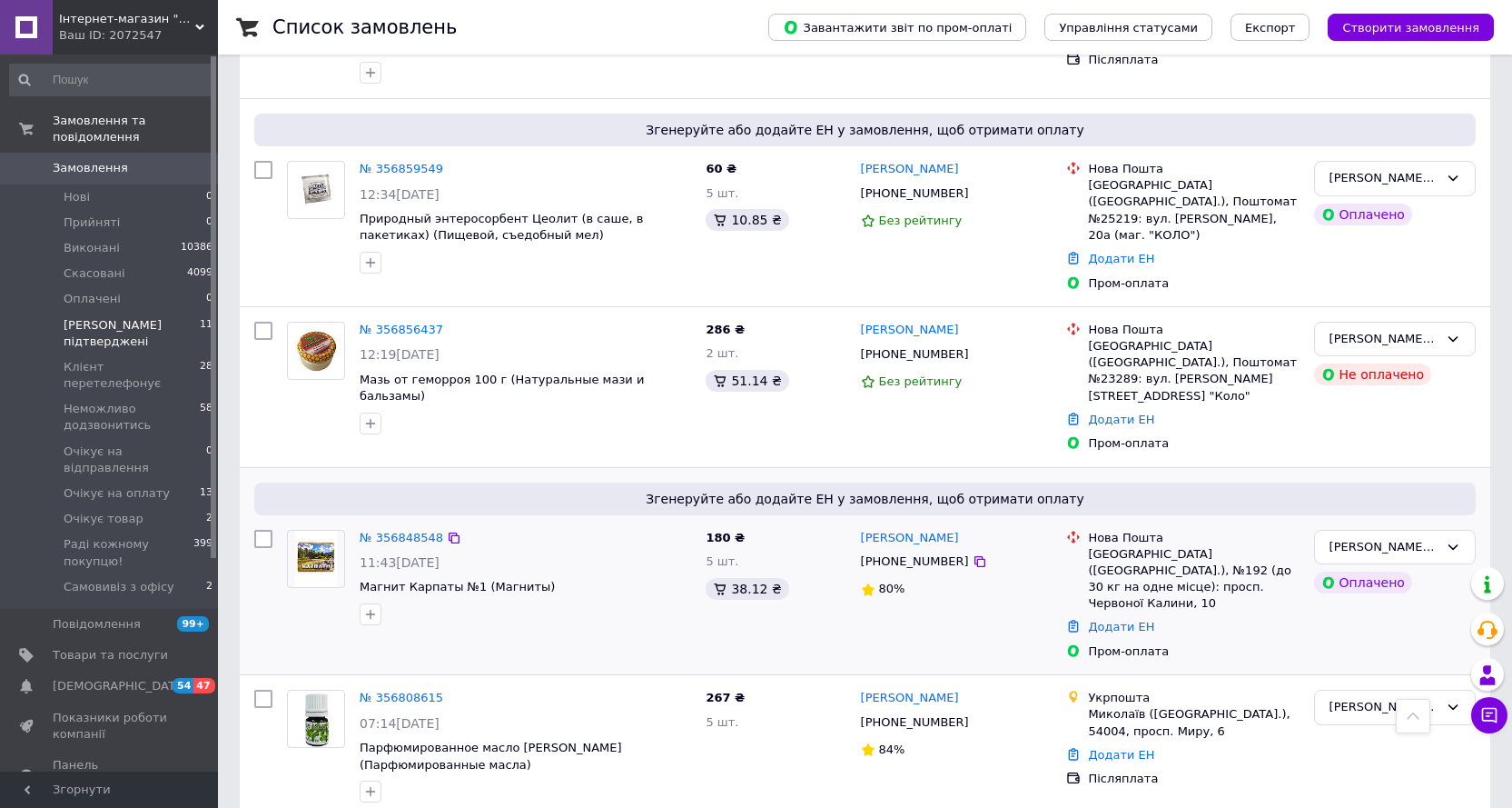
scroll to position [611, 0]
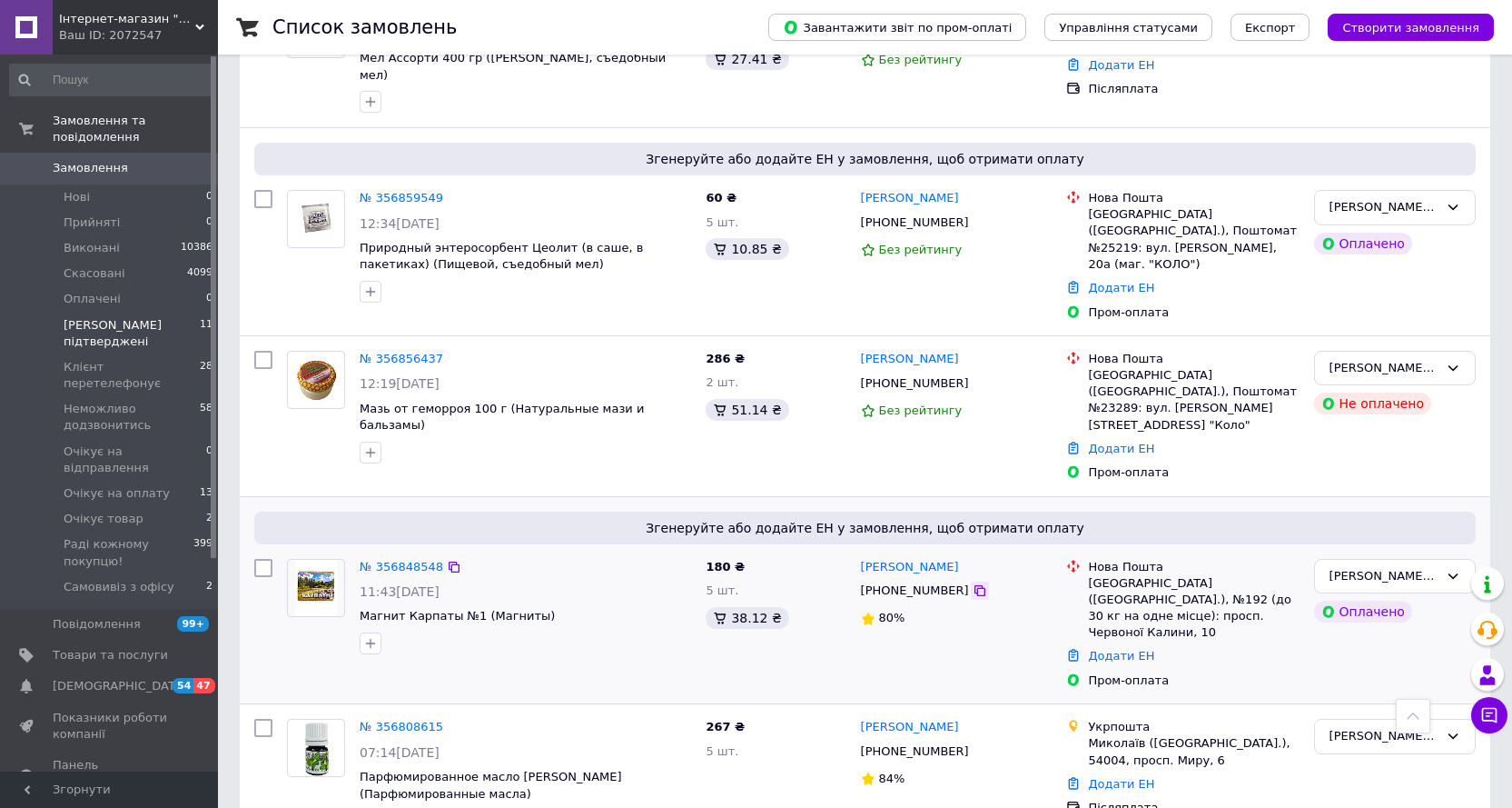
click at [975, 585] on icon at bounding box center [980, 590] width 11 height 11
click at [1109, 649] on link "Додати ЕН" at bounding box center [1121, 656] width 67 height 14
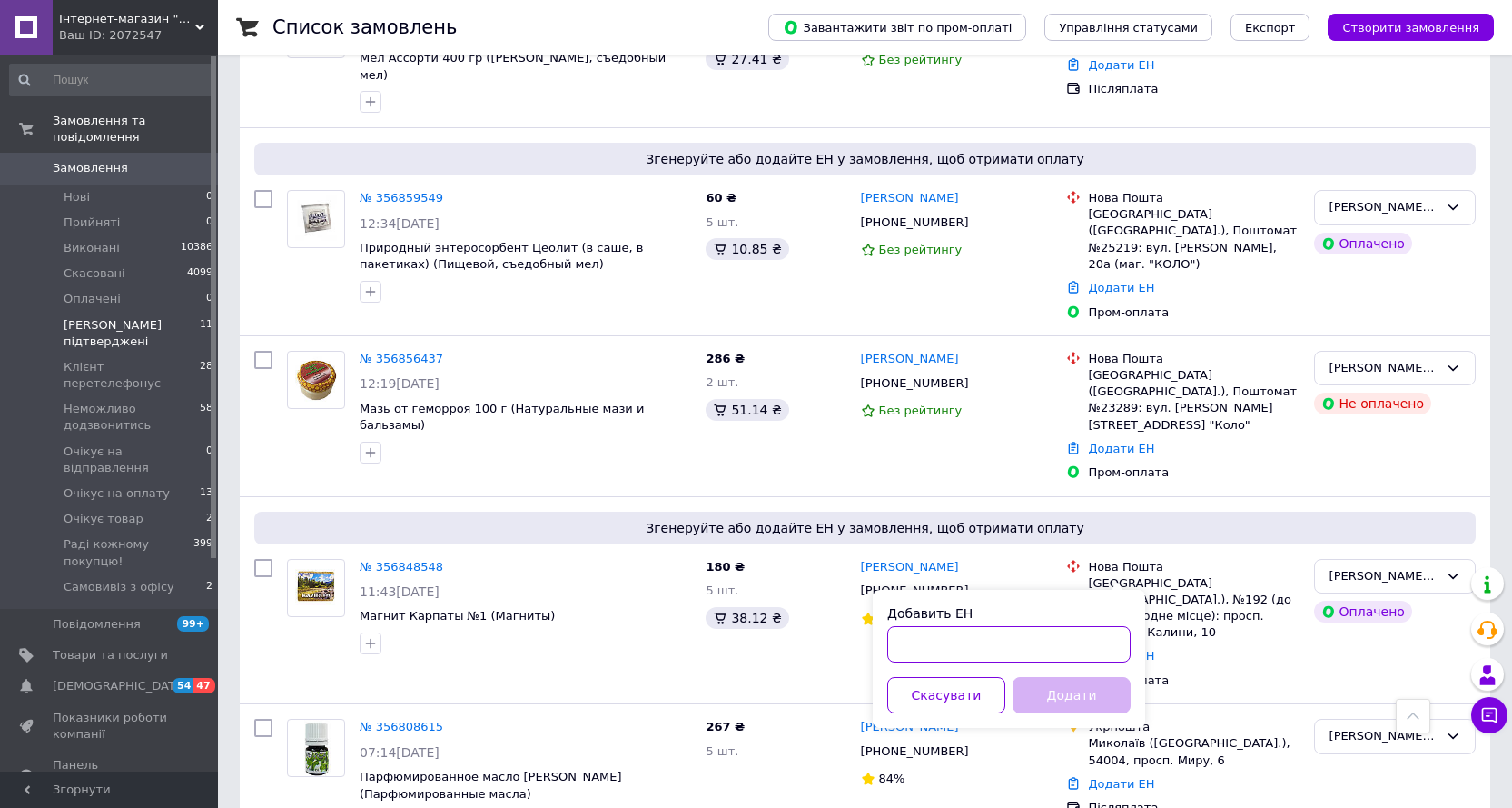
click at [933, 639] on input "Добавить ЕН" at bounding box center [1009, 644] width 244 height 37
paste input "20451225047381"
type input "20451225047381"
click at [1055, 688] on button "Додати" at bounding box center [1071, 695] width 118 height 37
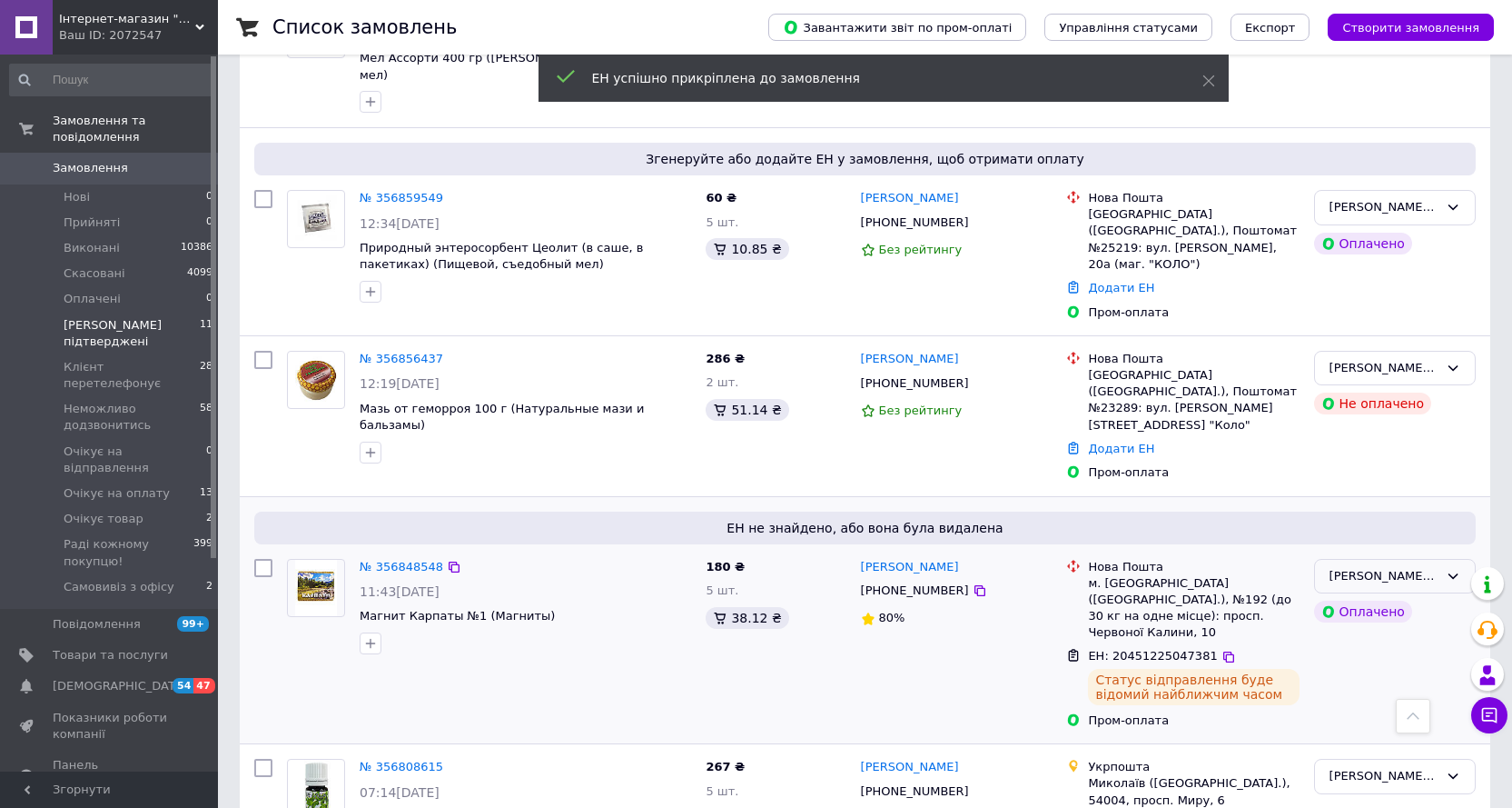
click at [1444, 559] on div "[PERSON_NAME] підтверджені" at bounding box center [1395, 577] width 162 height 36
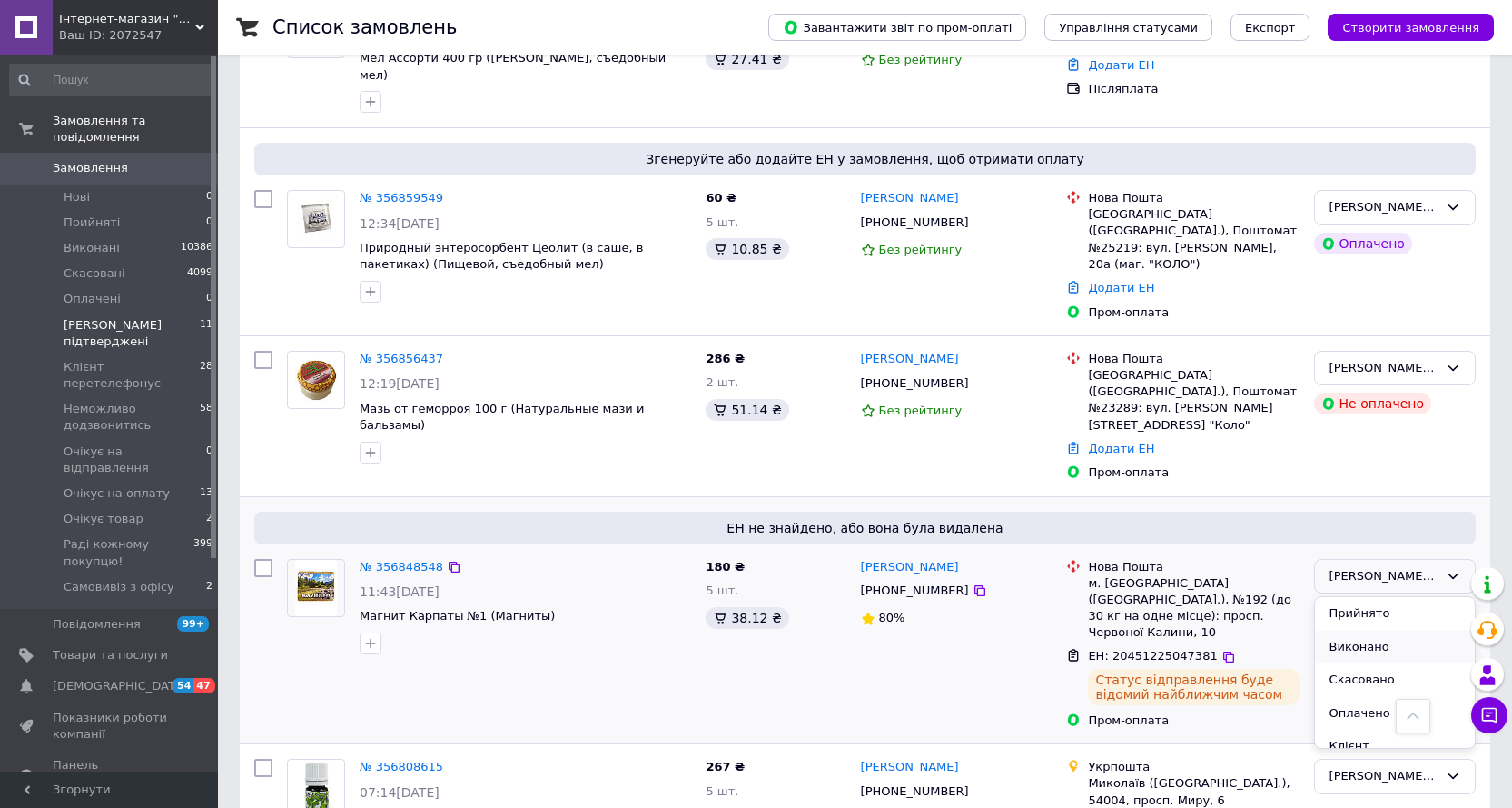
click at [1351, 631] on li "Виконано" at bounding box center [1395, 648] width 160 height 34
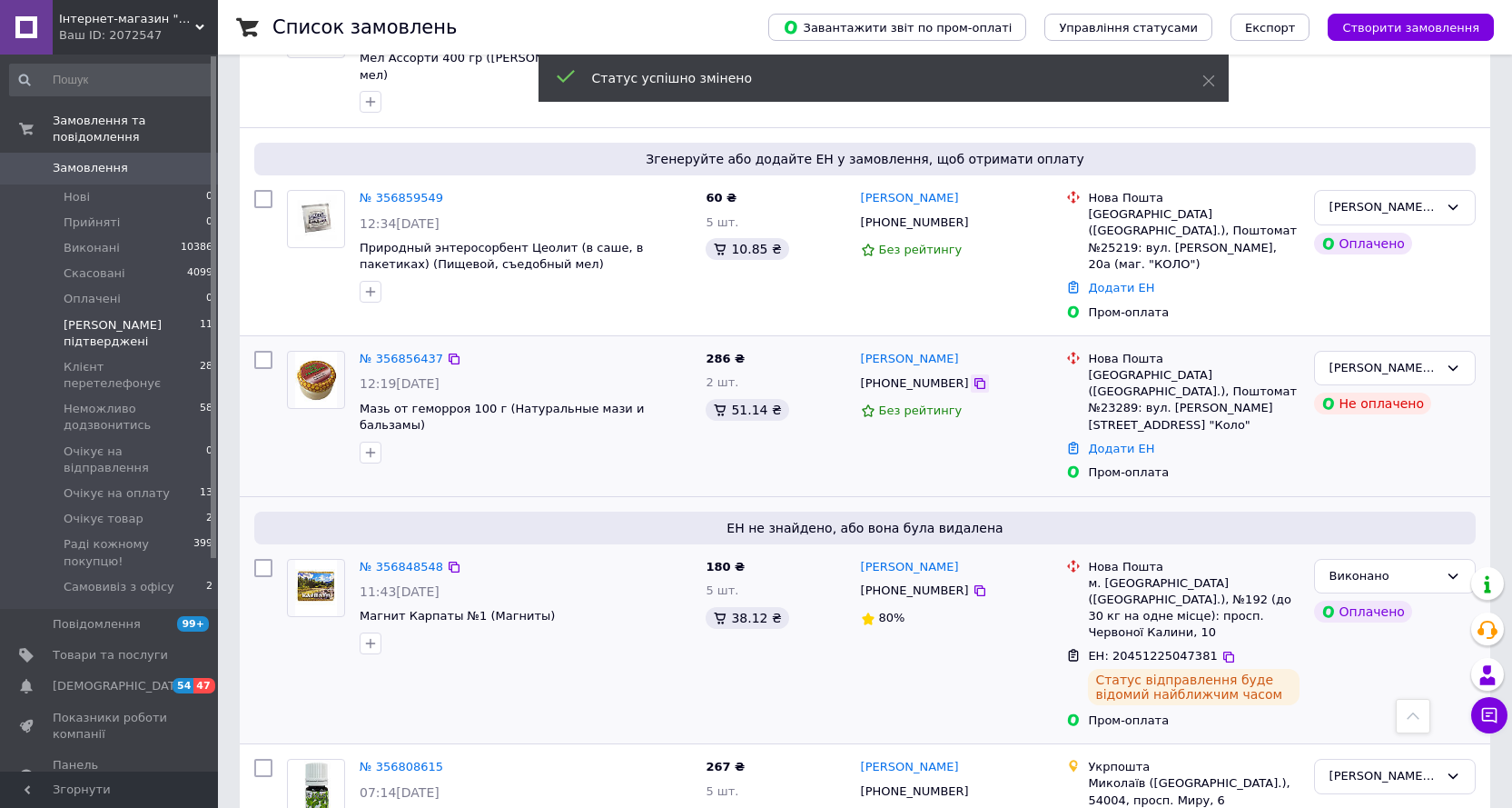
click at [975, 378] on icon at bounding box center [980, 383] width 11 height 11
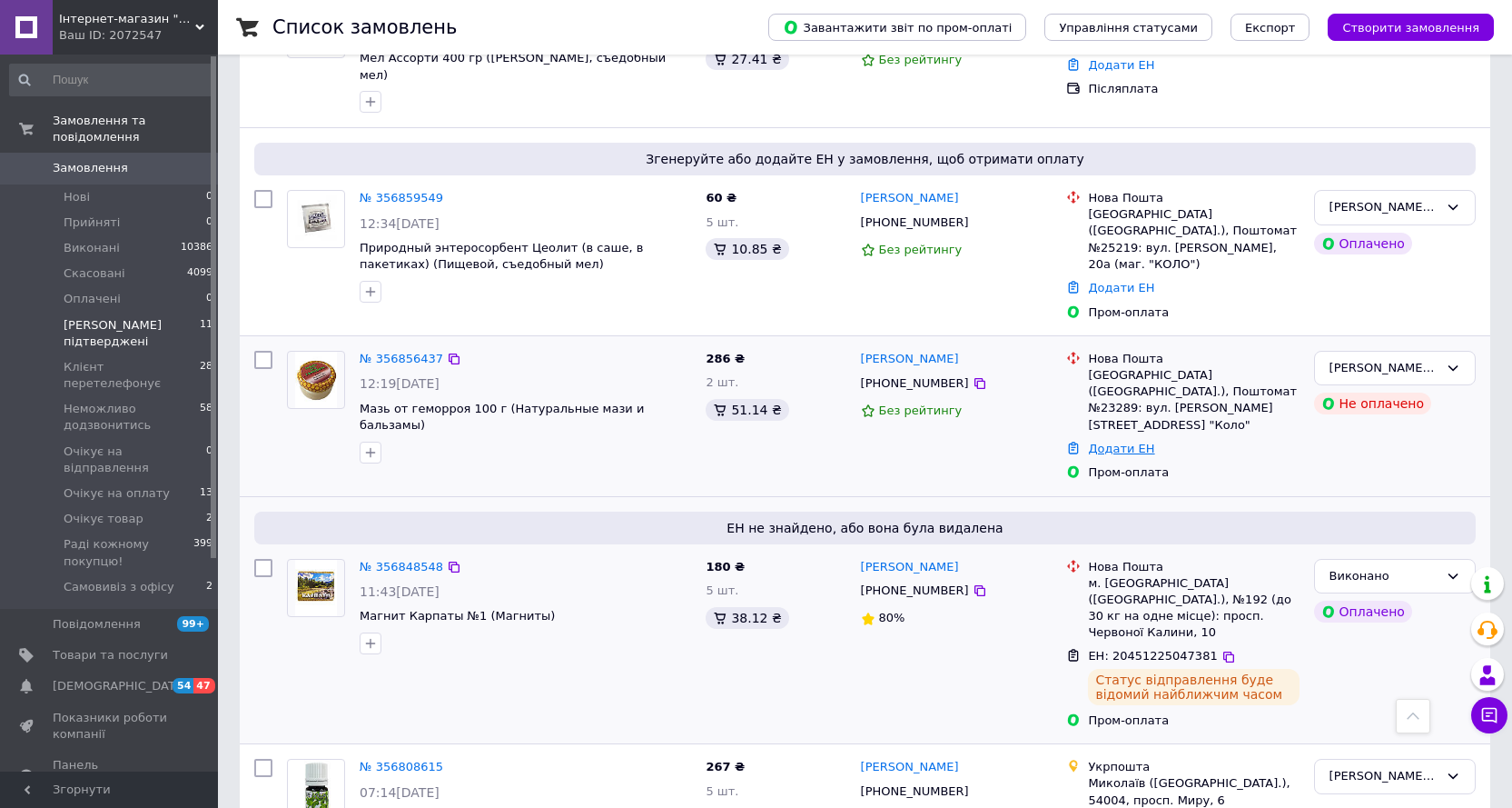
click at [1103, 442] on link "Додати ЕН" at bounding box center [1121, 449] width 67 height 14
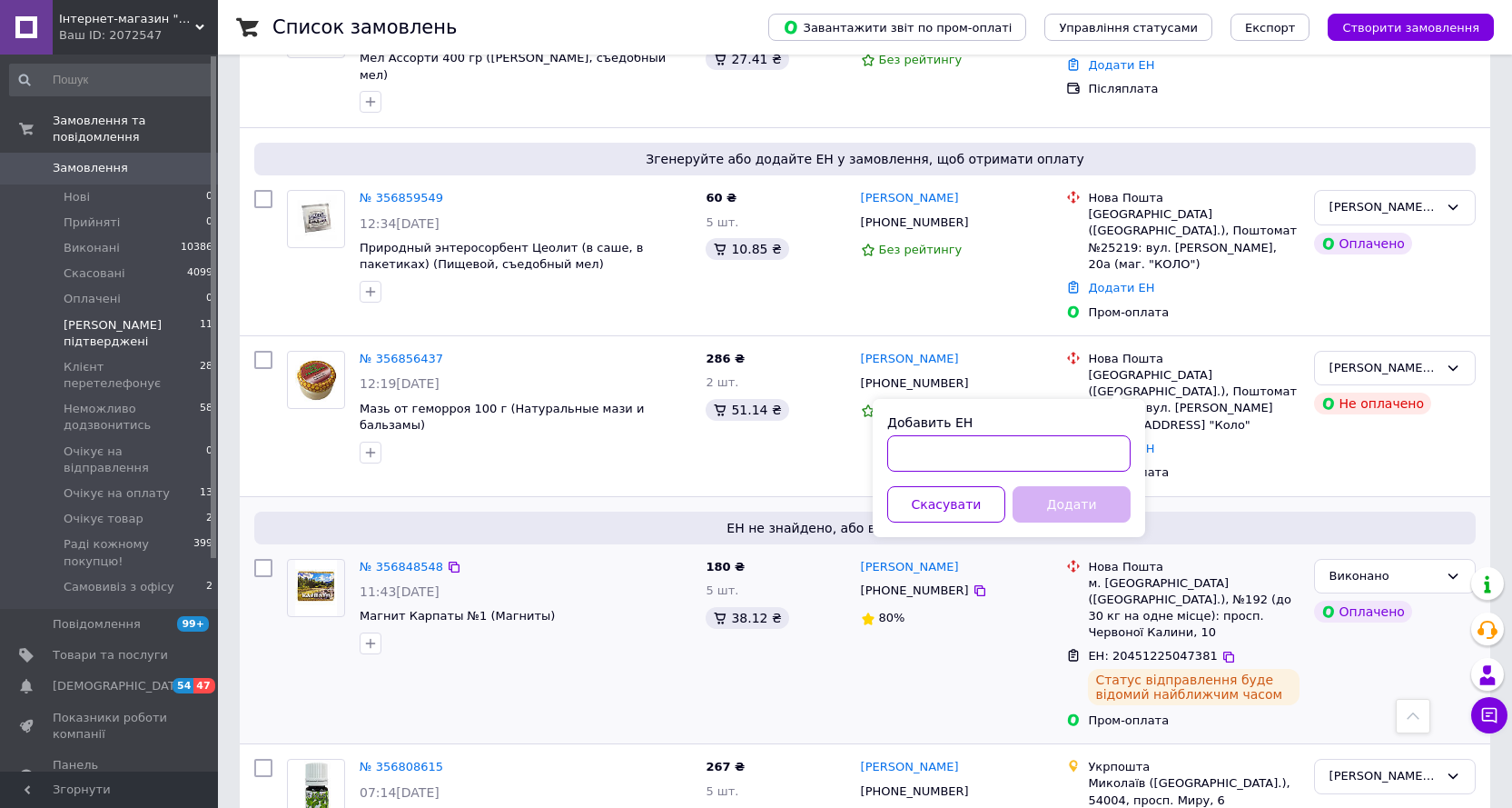
click at [925, 446] on input "Добавить ЕН" at bounding box center [1009, 453] width 244 height 37
paste input "20451225048781"
type input "20451225048781"
click at [1063, 499] on button "Додати" at bounding box center [1071, 504] width 118 height 37
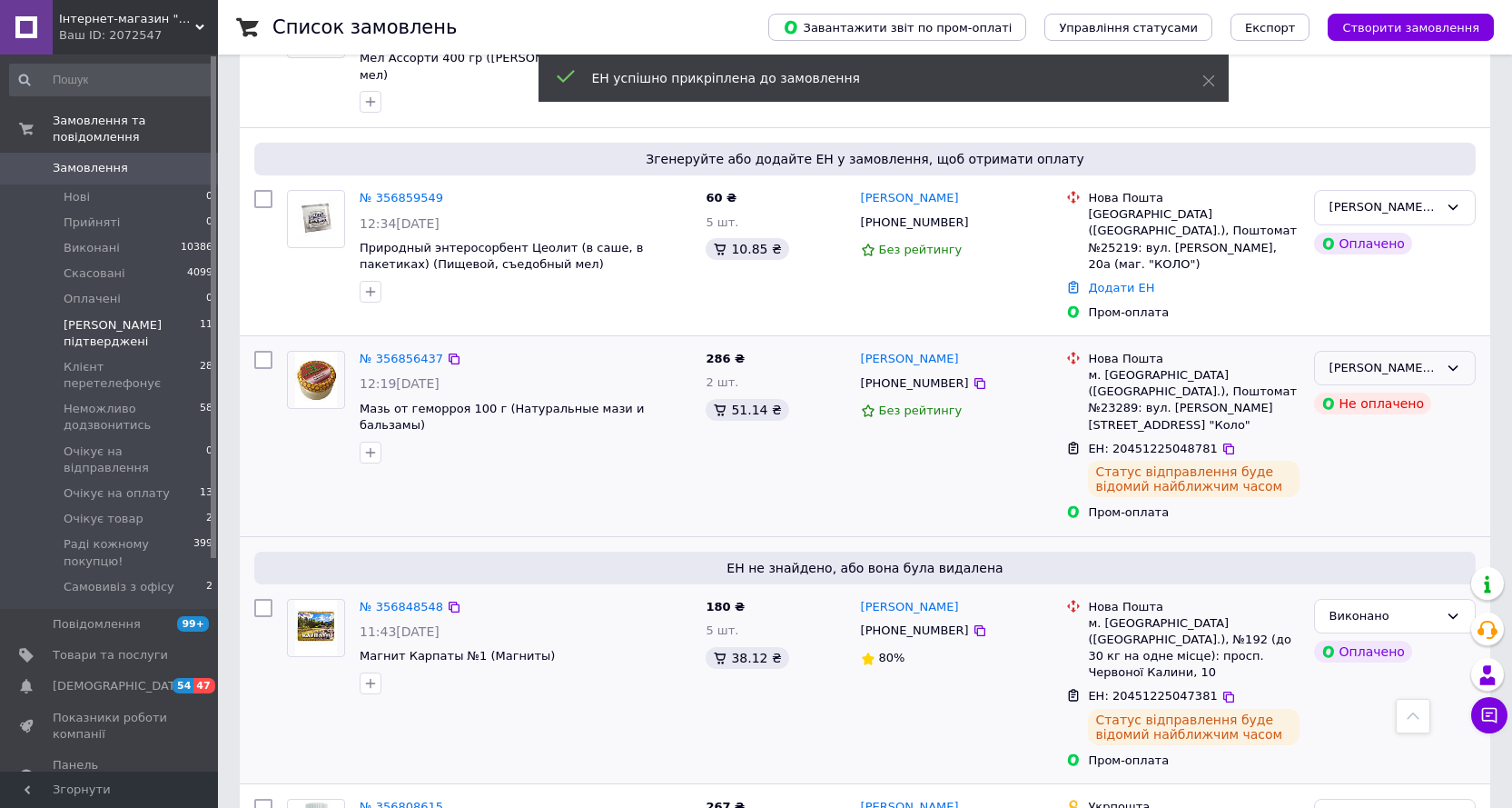
click at [1434, 359] on div "[PERSON_NAME] підтверджені" at bounding box center [1385, 368] width 109 height 19
click at [1344, 423] on li "Виконано" at bounding box center [1395, 440] width 160 height 34
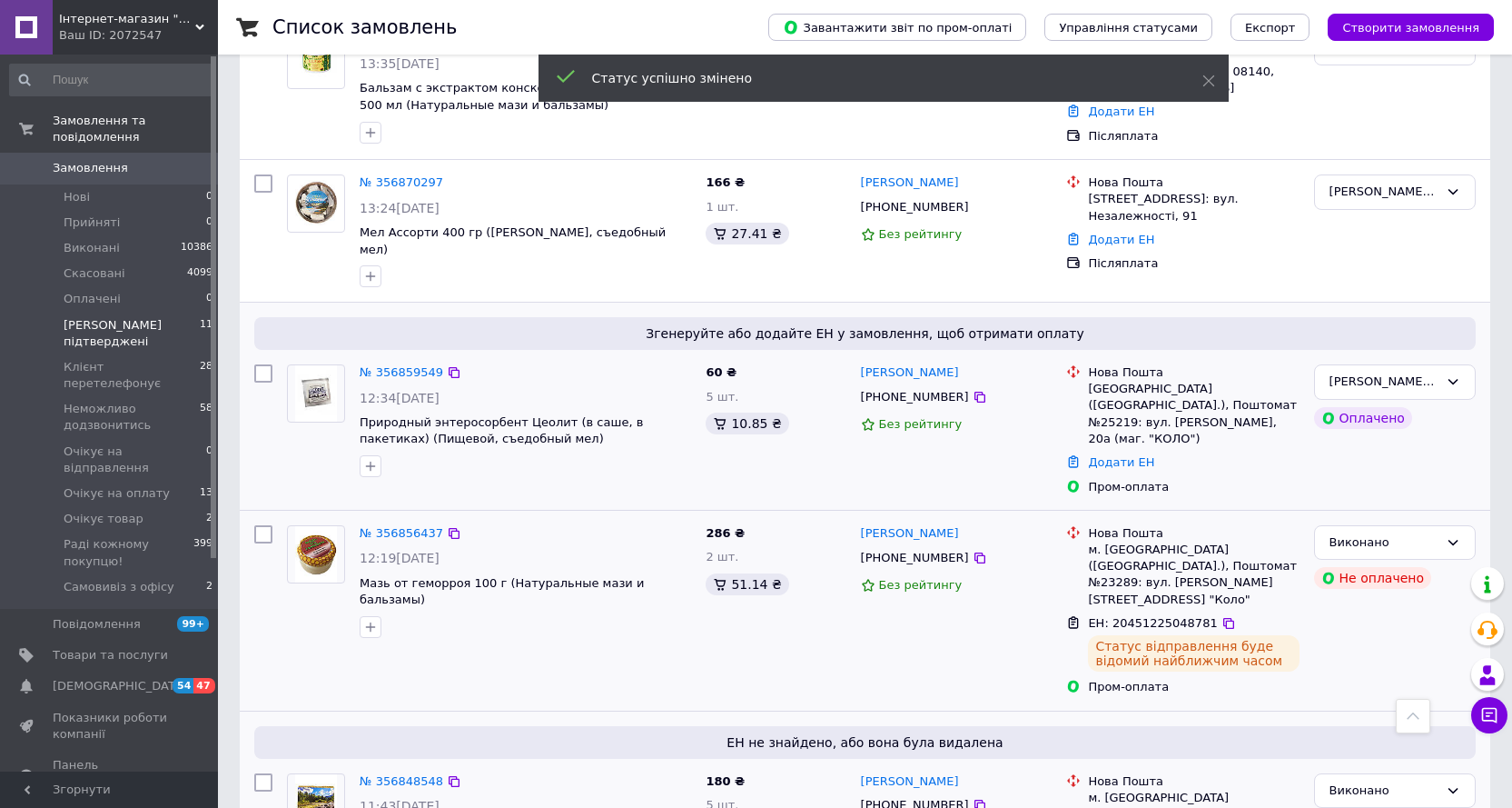
scroll to position [429, 0]
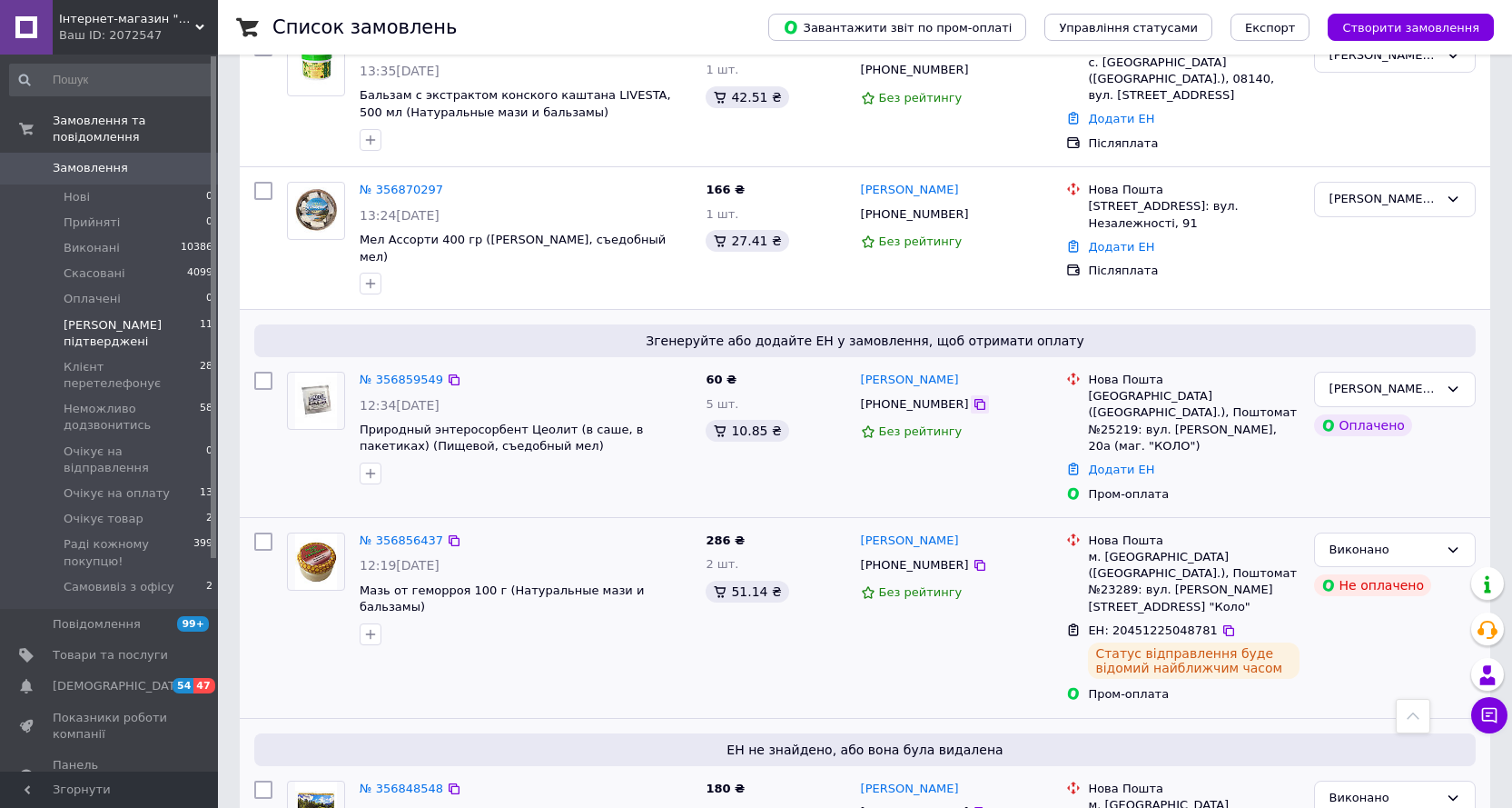
click at [973, 397] on icon at bounding box center [980, 404] width 15 height 15
click at [1111, 463] on link "Додати ЕН" at bounding box center [1121, 470] width 67 height 14
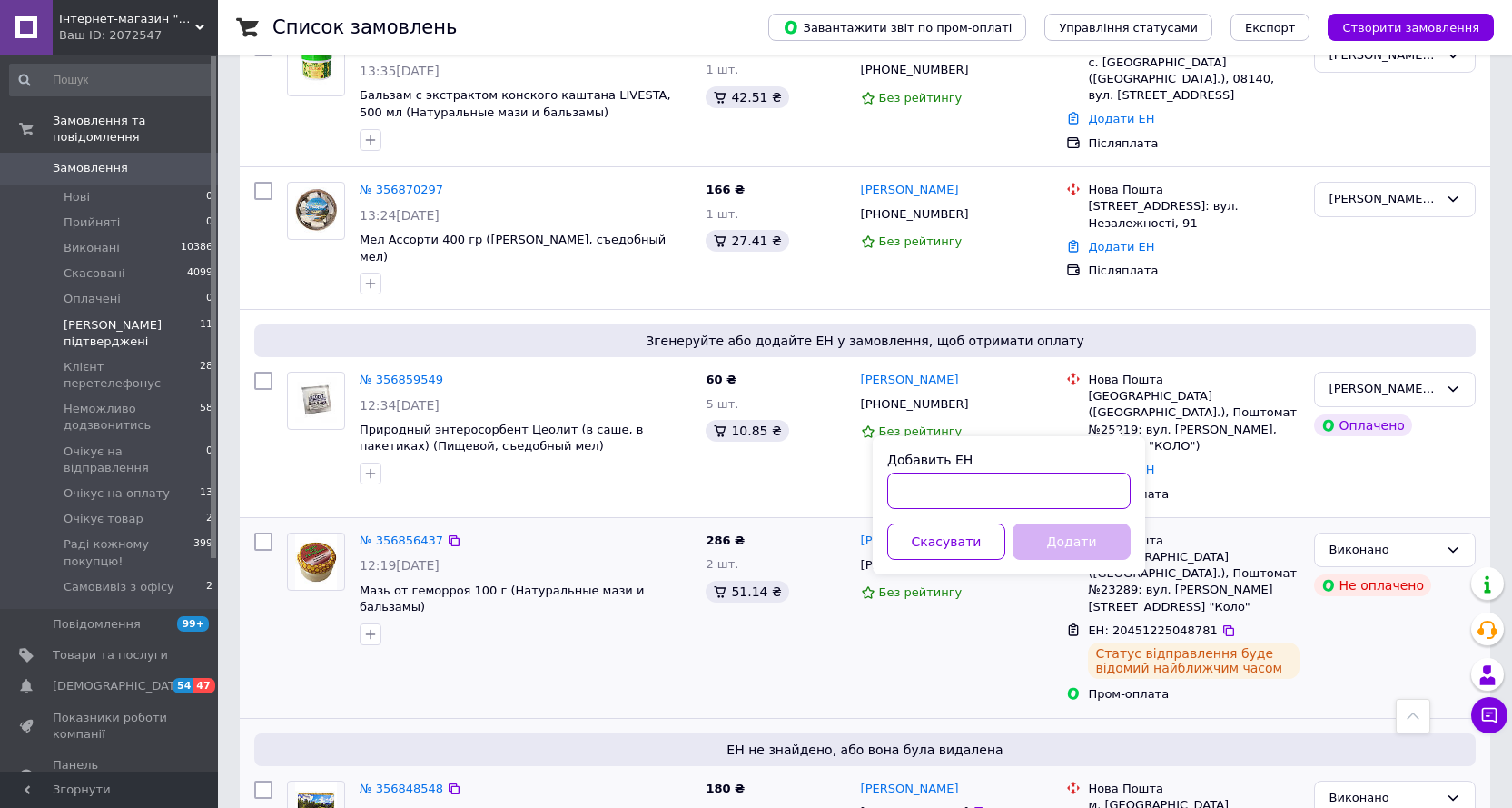
click at [960, 488] on input "Добавить ЕН" at bounding box center [1009, 491] width 244 height 37
paste input "20451225050039"
type input "20451225050039"
click at [1044, 541] on button "Додати" at bounding box center [1071, 541] width 118 height 37
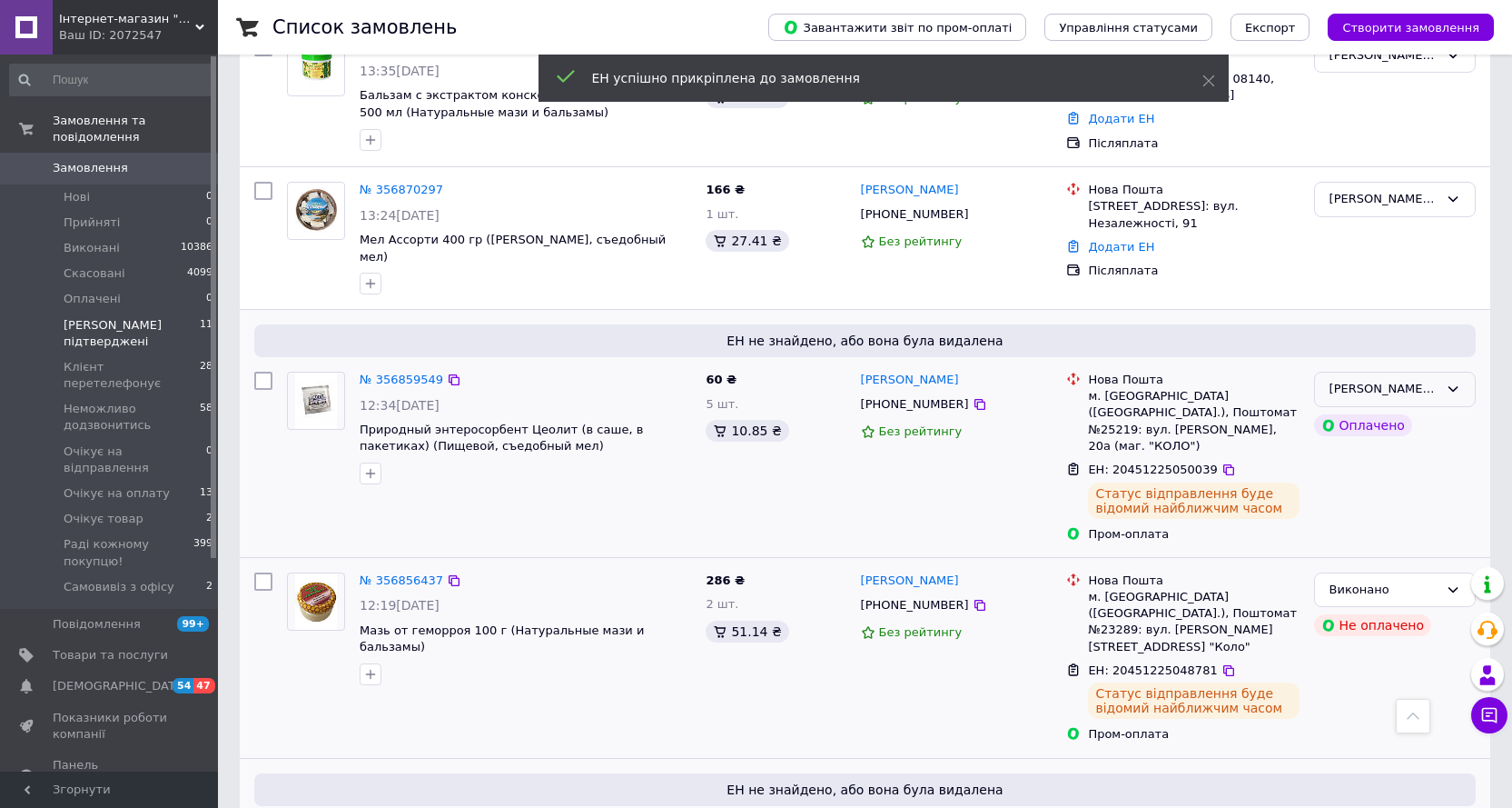
drag, startPoint x: 1437, startPoint y: 345, endPoint x: 1401, endPoint y: 364, distance: 40.7
click at [1436, 380] on div "[PERSON_NAME] підтверджені" at bounding box center [1385, 389] width 109 height 19
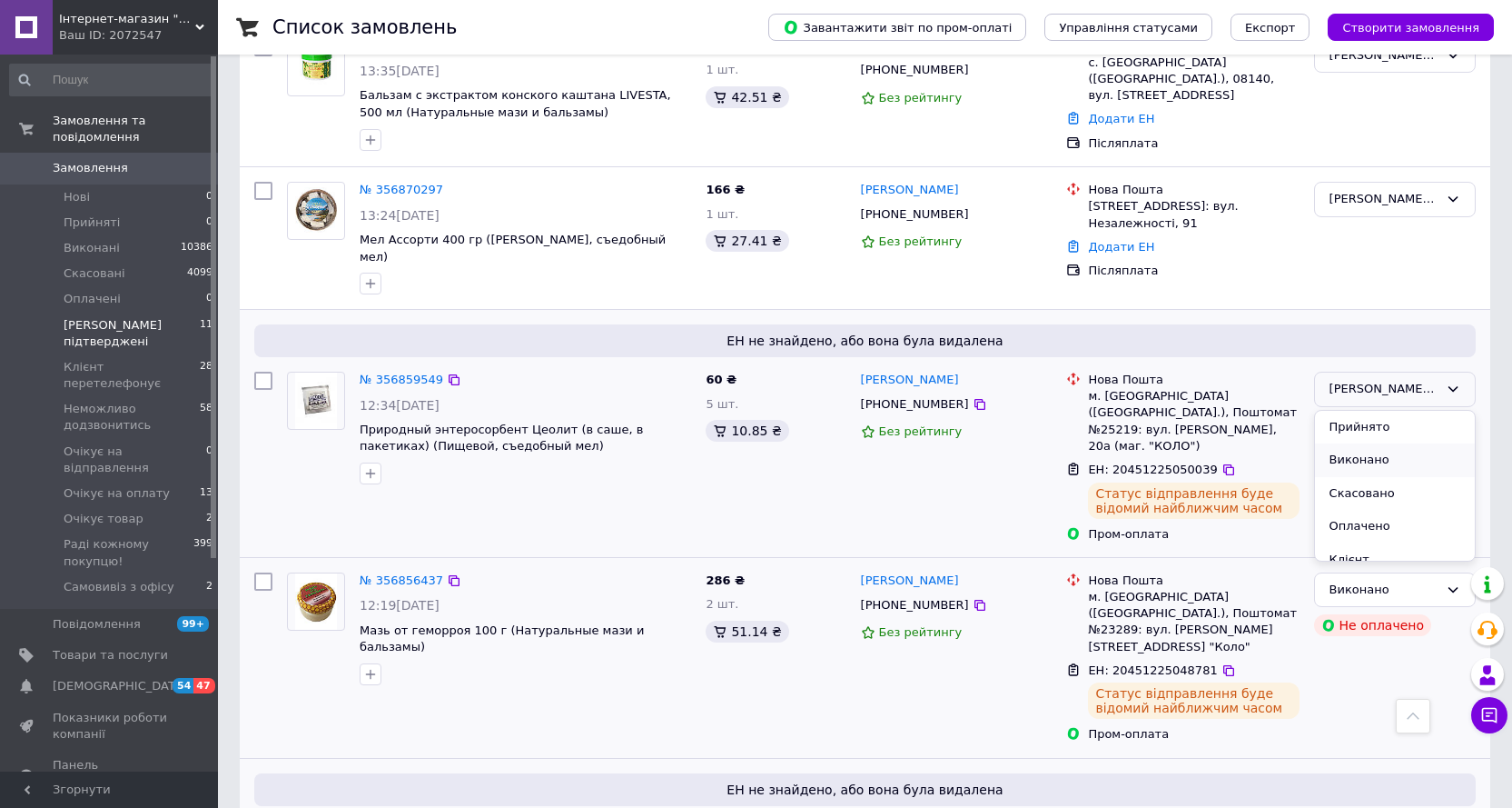
click at [1353, 444] on li "Виконано" at bounding box center [1395, 461] width 160 height 34
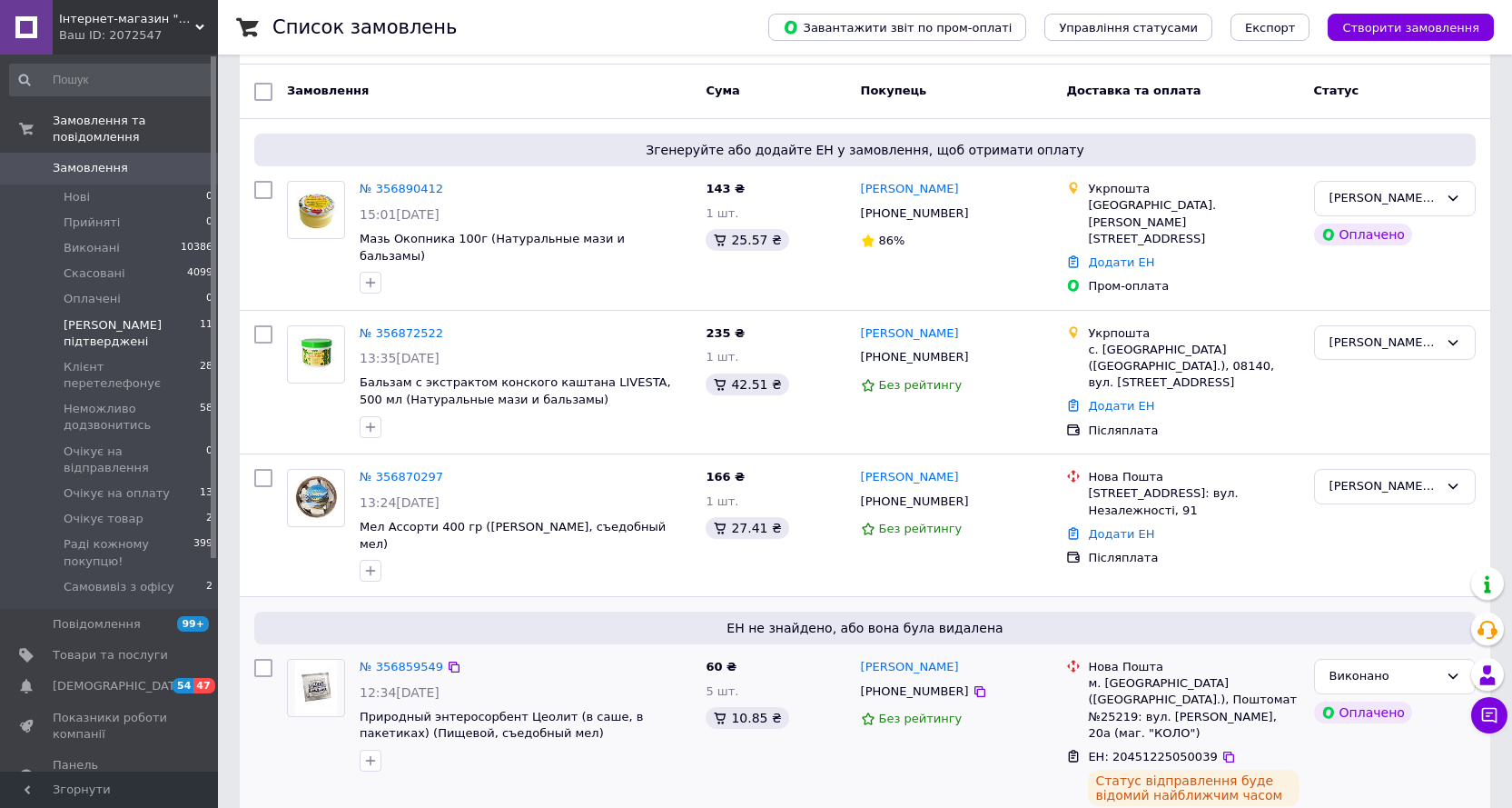
scroll to position [247, 0]
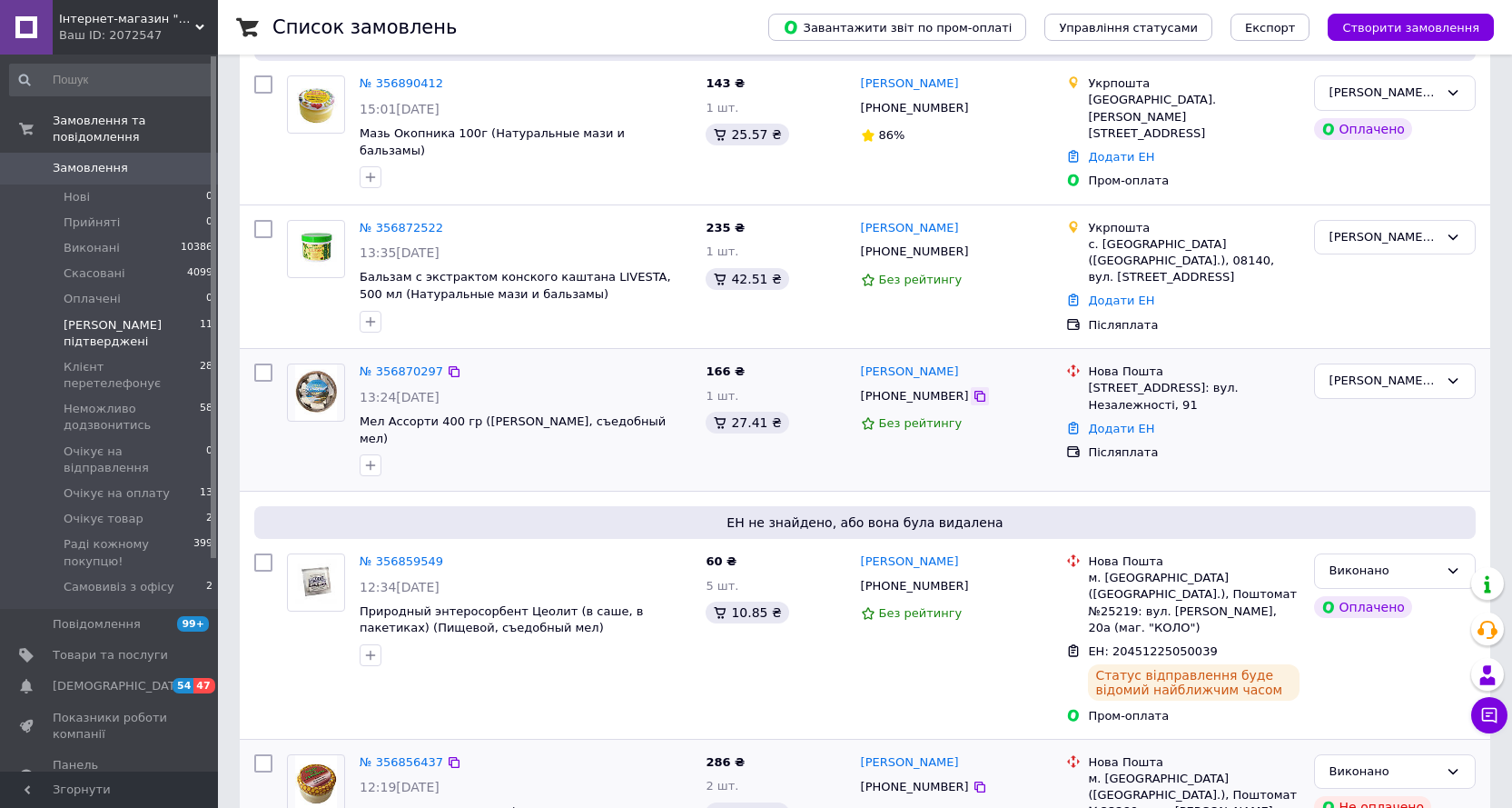
click at [973, 389] on icon at bounding box center [980, 396] width 15 height 15
click at [381, 364] on link "№ 356870297" at bounding box center [402, 371] width 84 height 14
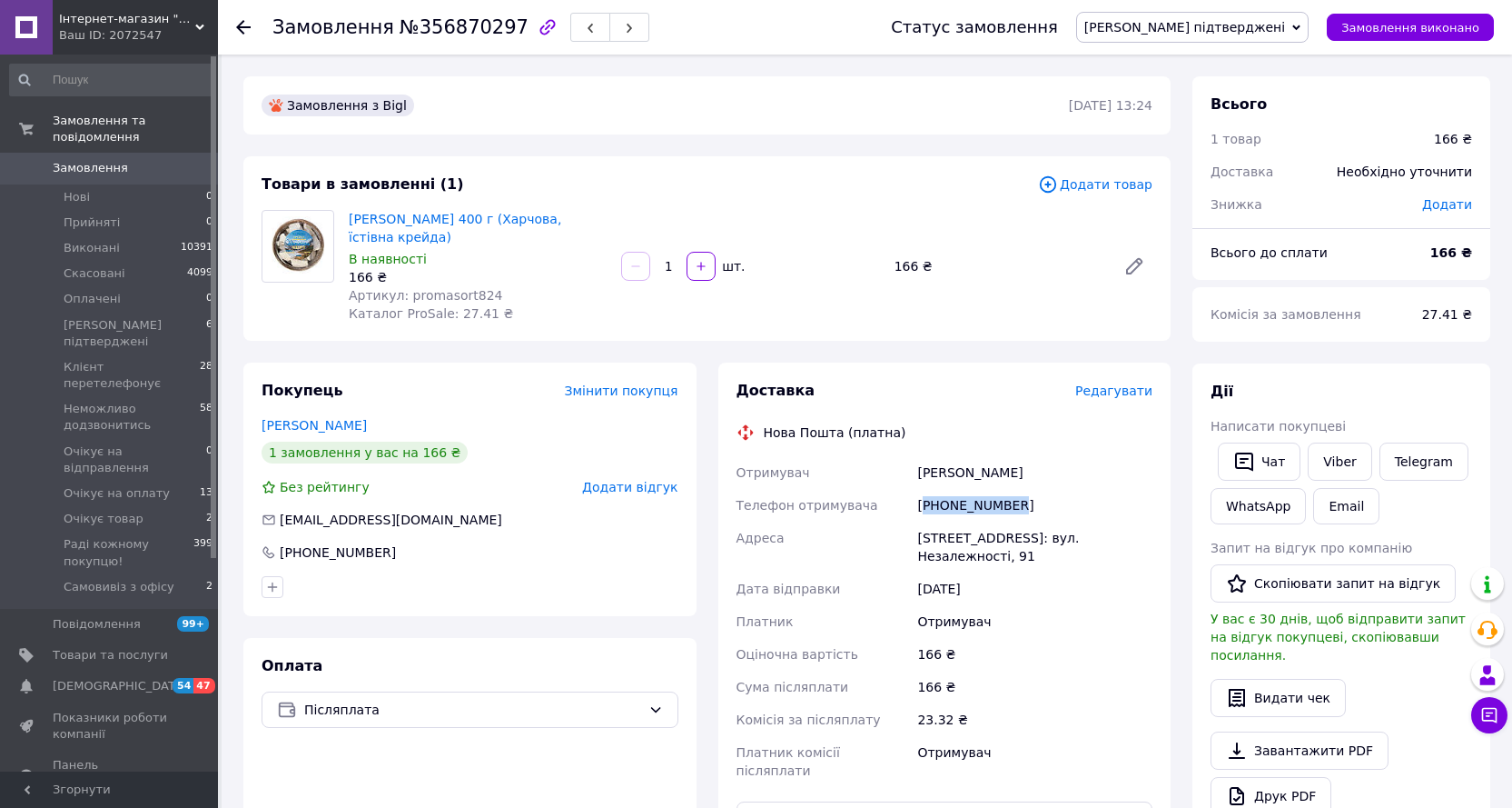
drag, startPoint x: 969, startPoint y: 509, endPoint x: 925, endPoint y: 505, distance: 44.2
click at [925, 505] on div "[PHONE_NUMBER]" at bounding box center [1036, 505] width 243 height 33
copy div "380669111070"
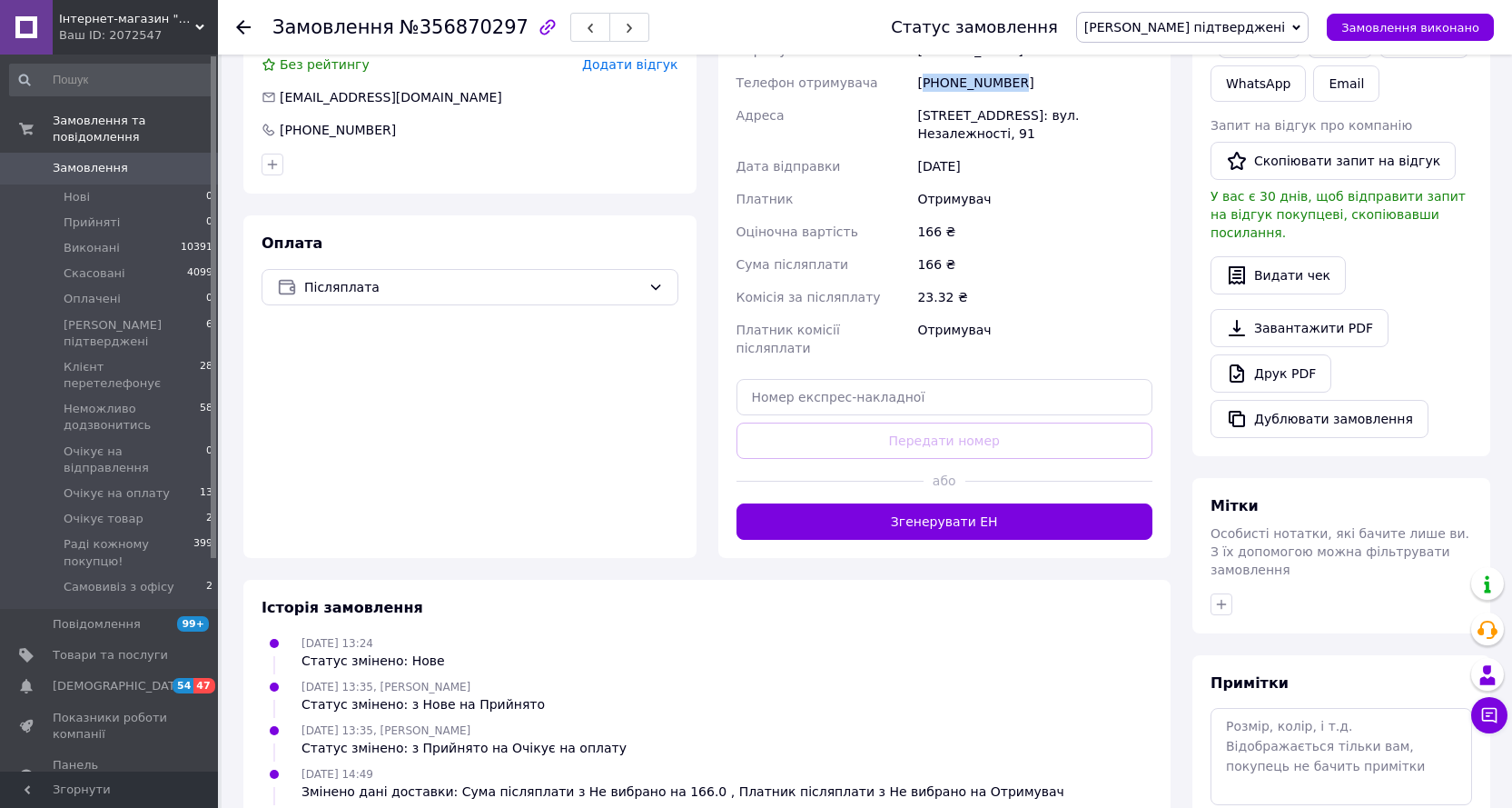
scroll to position [455, 0]
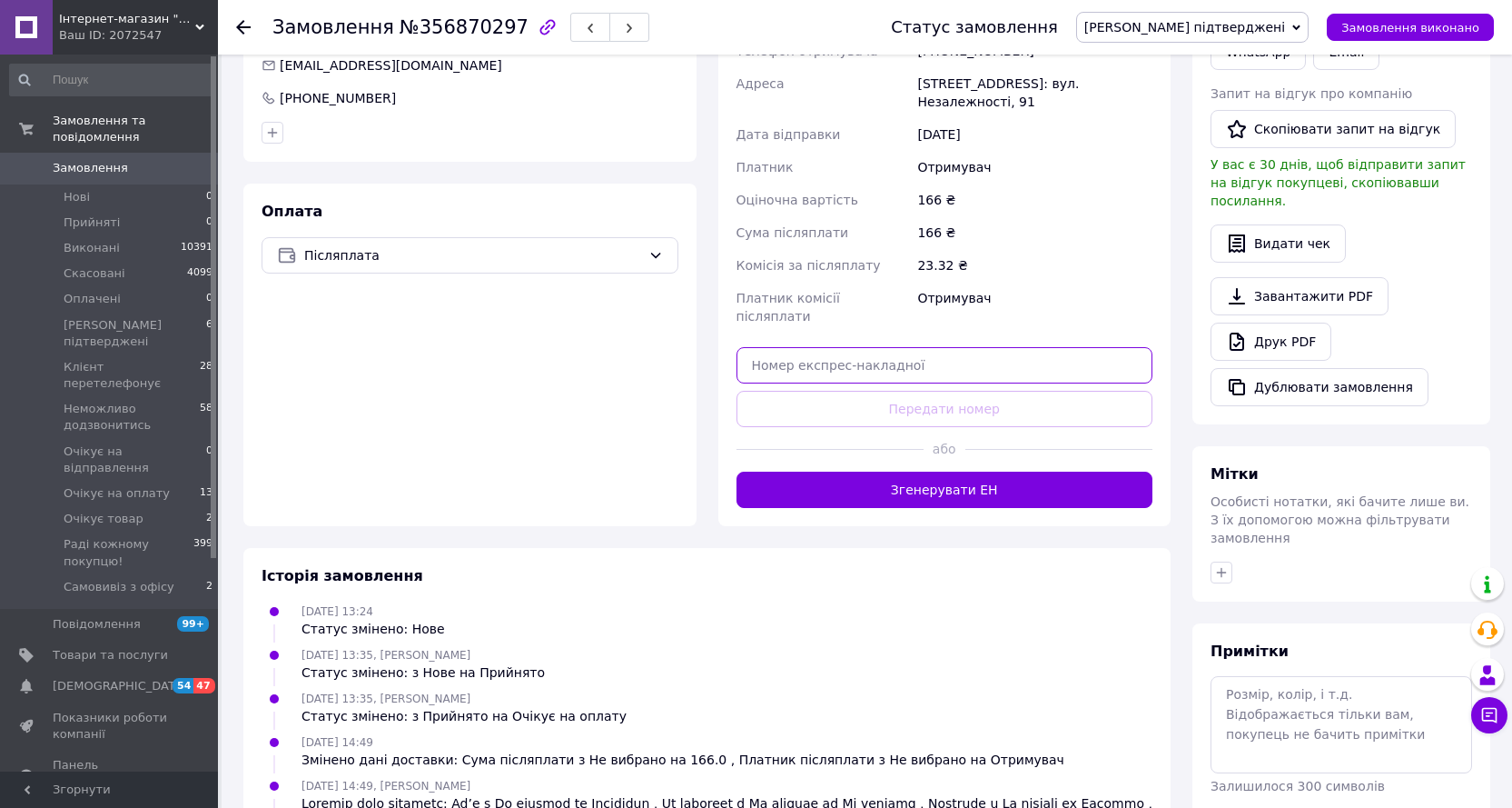
click at [844, 347] on input "text" at bounding box center [944, 365] width 417 height 37
paste input "20451225294386"
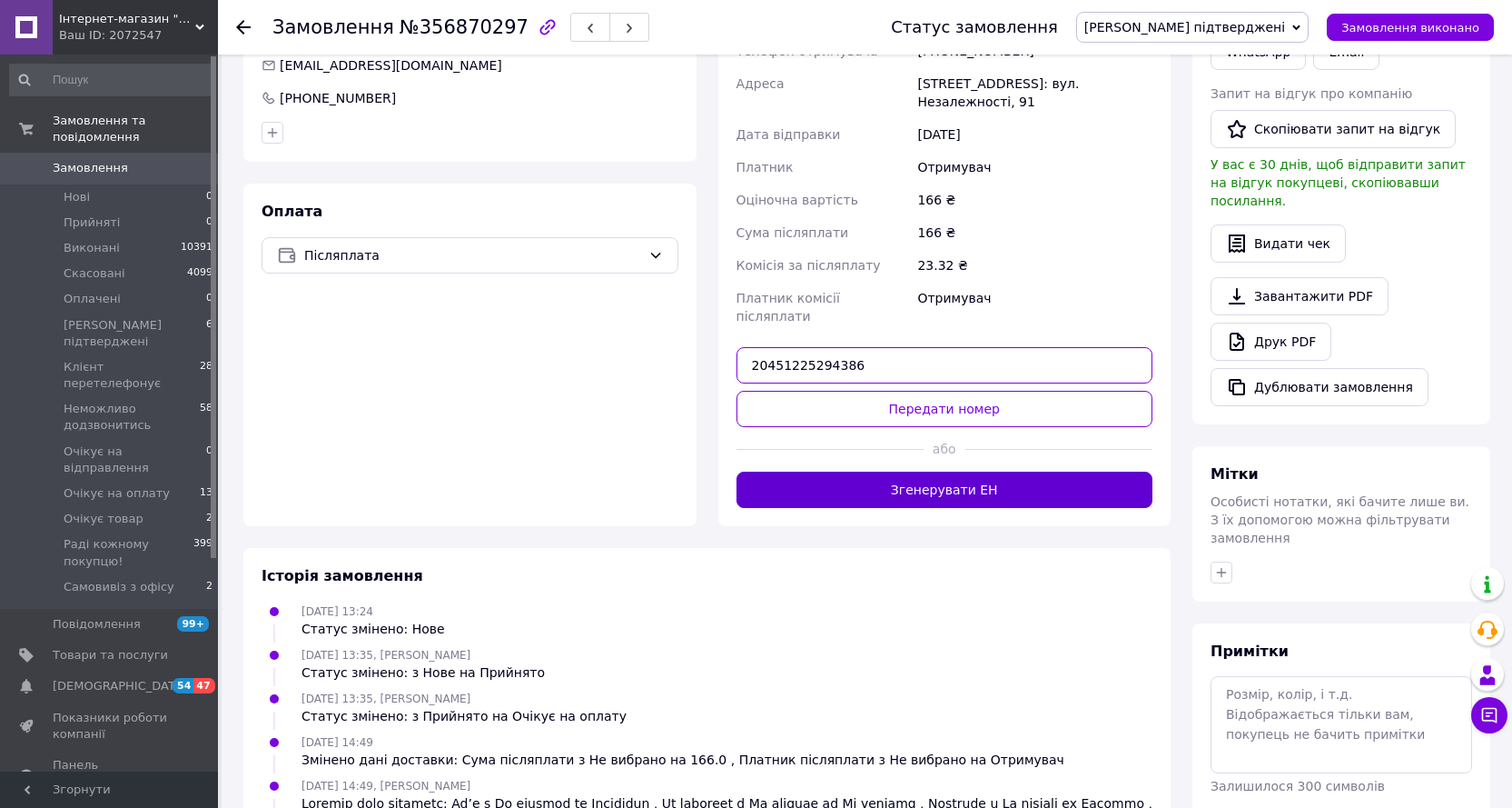
type input "20451225294386"
click at [928, 472] on button "Згенерувати ЕН" at bounding box center [944, 490] width 417 height 37
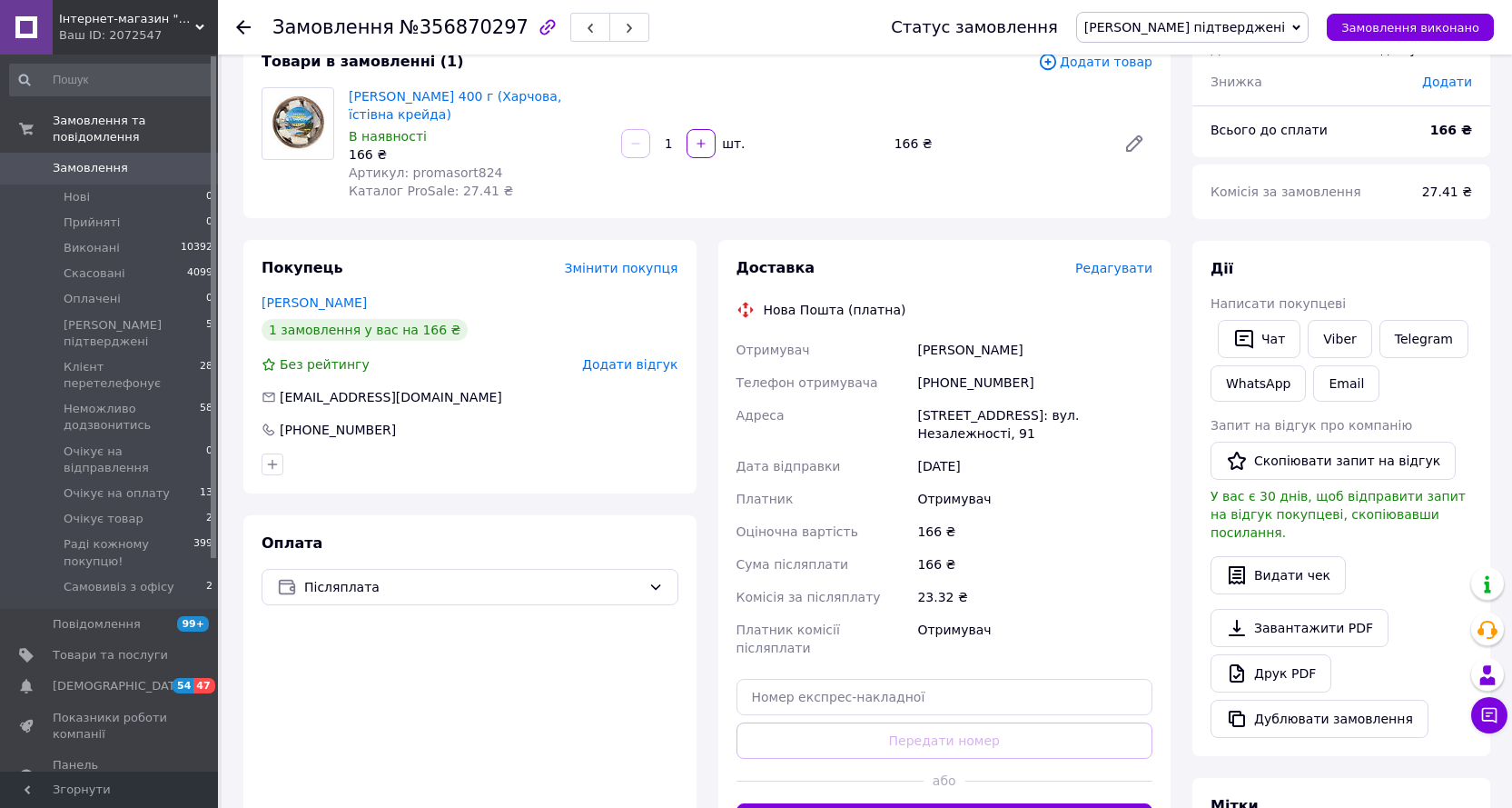
scroll to position [363, 0]
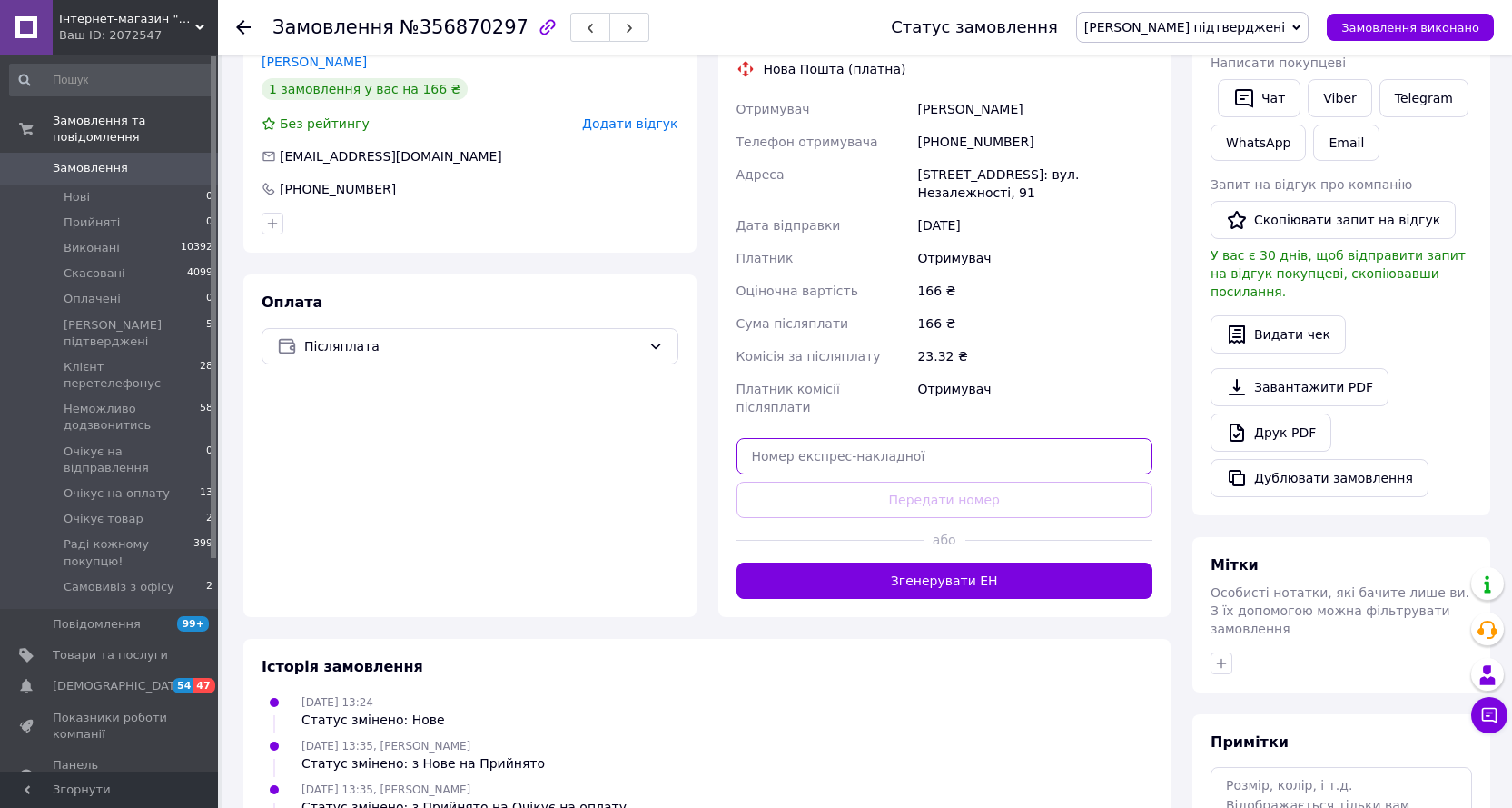
click at [810, 438] on input "text" at bounding box center [944, 456] width 417 height 37
paste input "20451225294386"
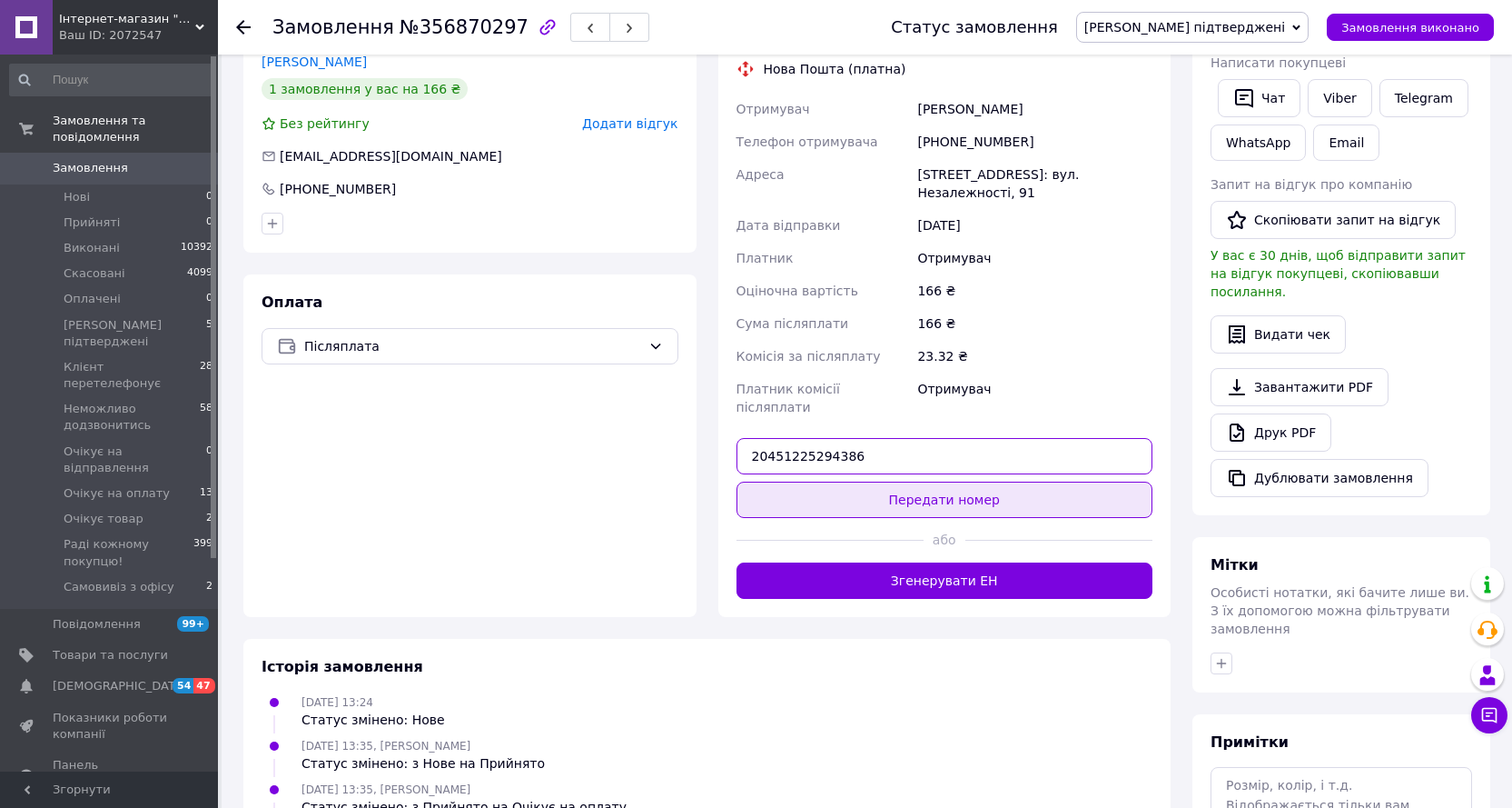
type input "20451225294386"
click at [908, 482] on button "Передати номер" at bounding box center [944, 500] width 417 height 37
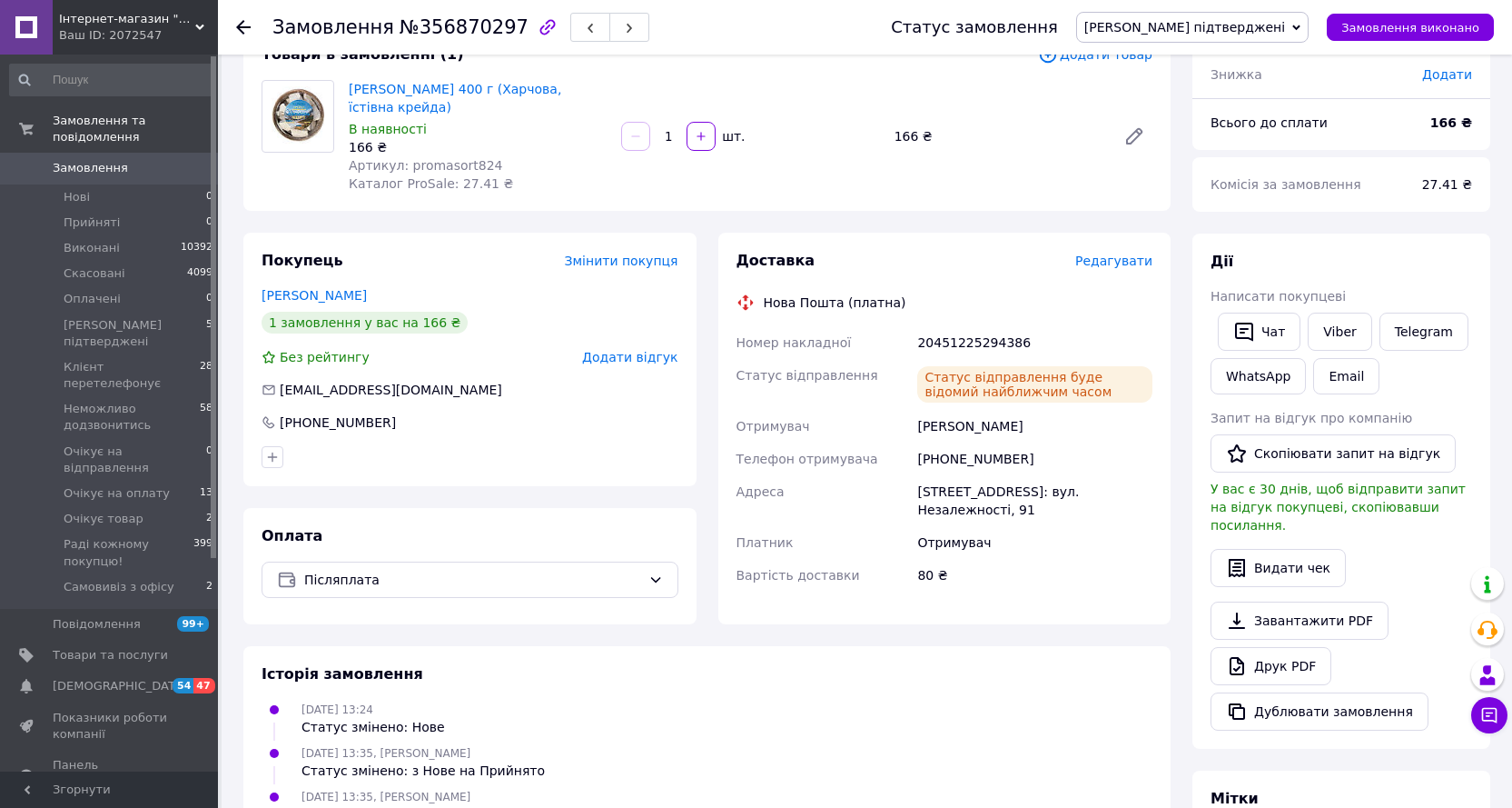
scroll to position [91, 0]
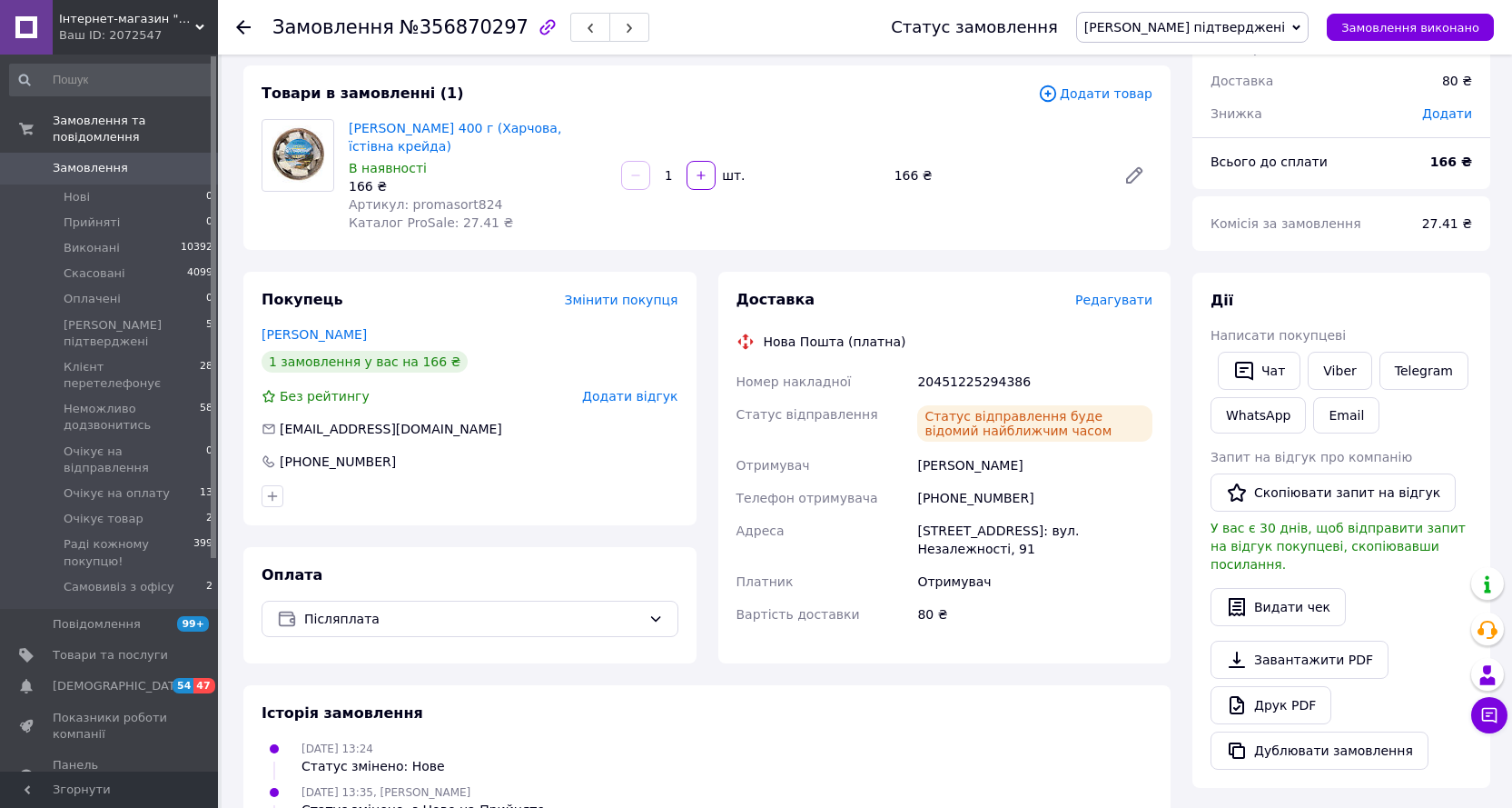
click at [1248, 25] on span "[PERSON_NAME] підтверджені" at bounding box center [1185, 27] width 201 height 15
click at [1210, 89] on li "Виконано" at bounding box center [1193, 91] width 231 height 27
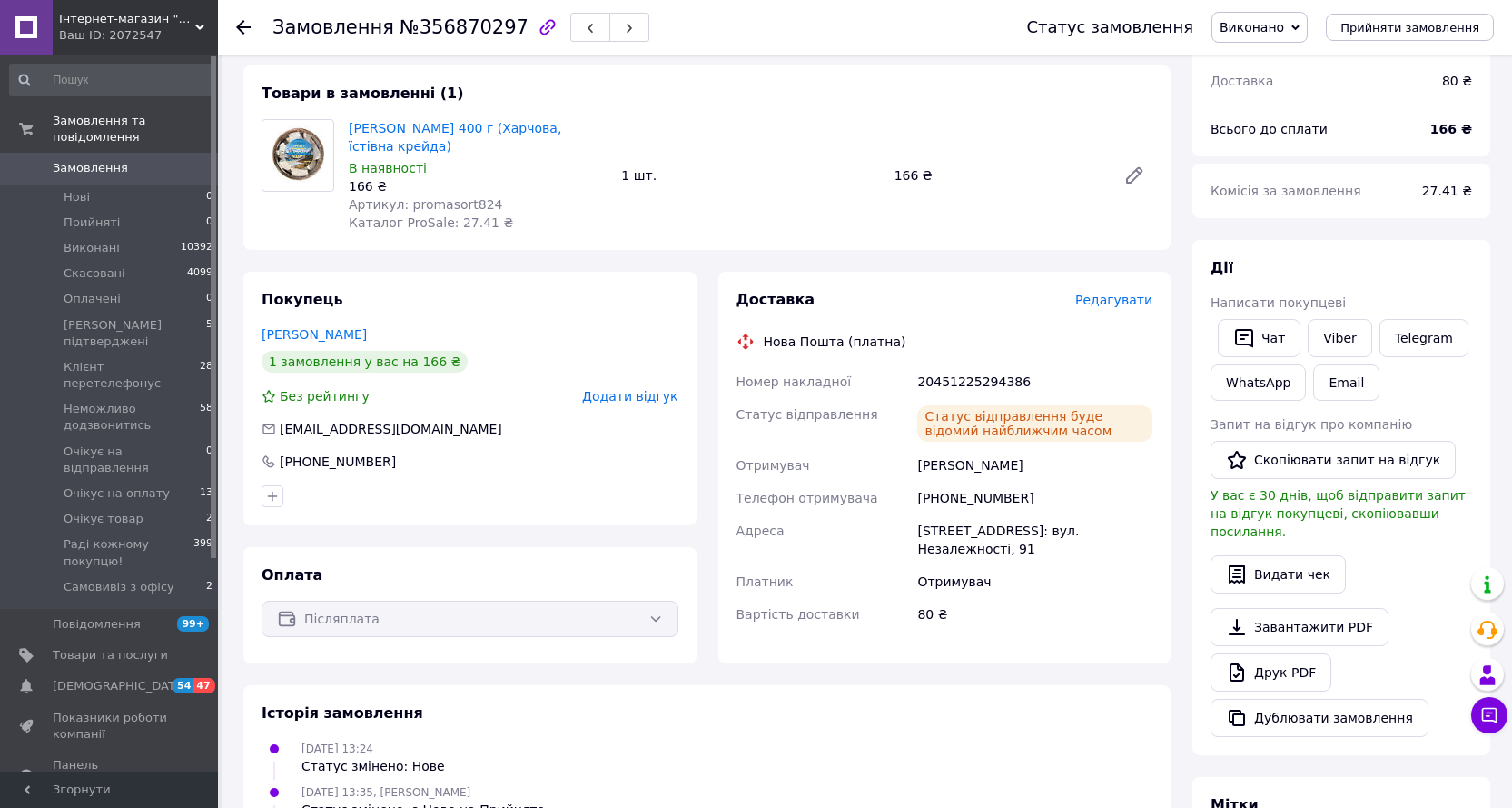
click at [102, 160] on span "Замовлення" at bounding box center [91, 168] width 76 height 16
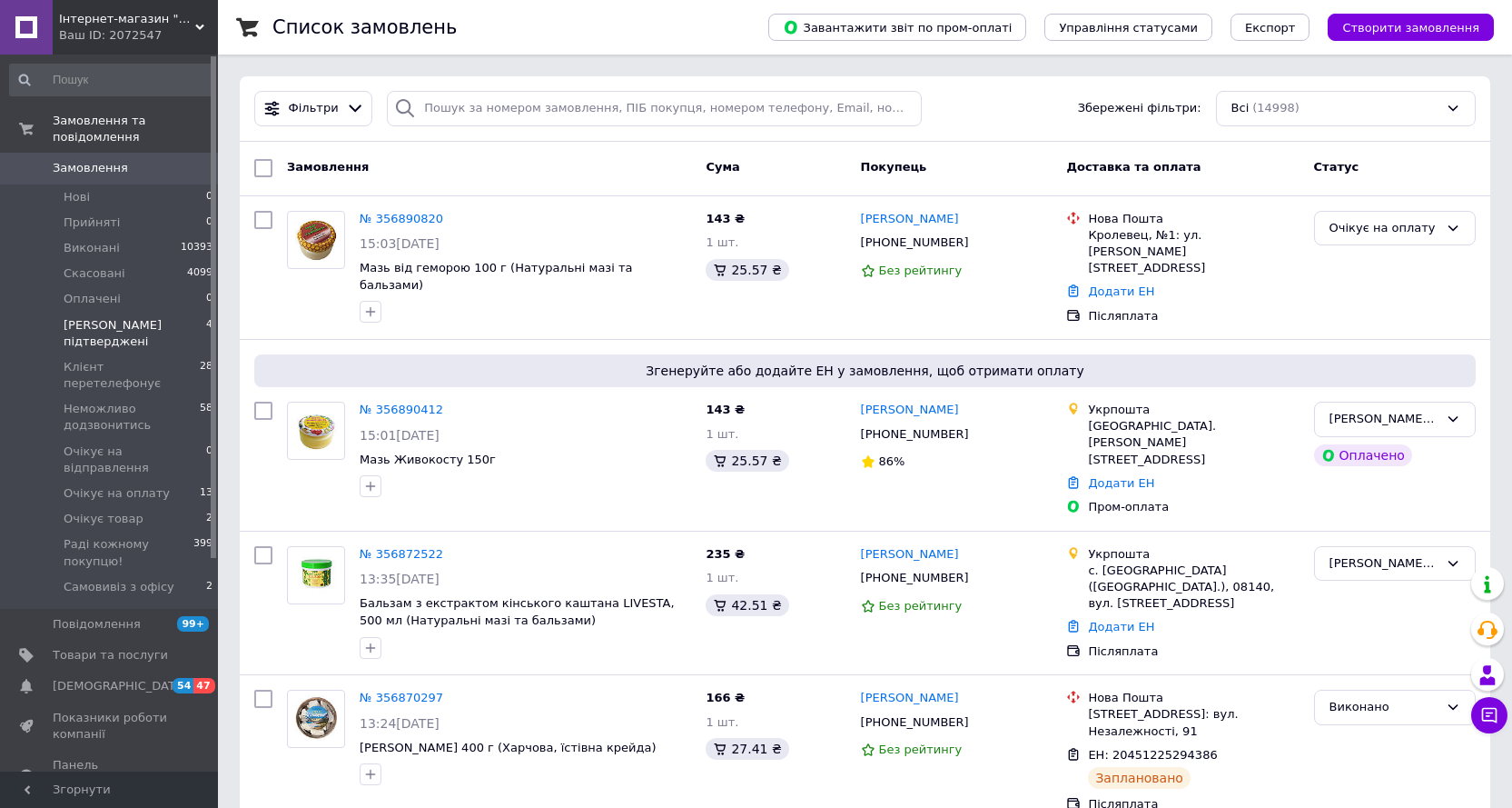
click at [132, 317] on span "[PERSON_NAME] підтверджені" at bounding box center [134, 333] width 142 height 33
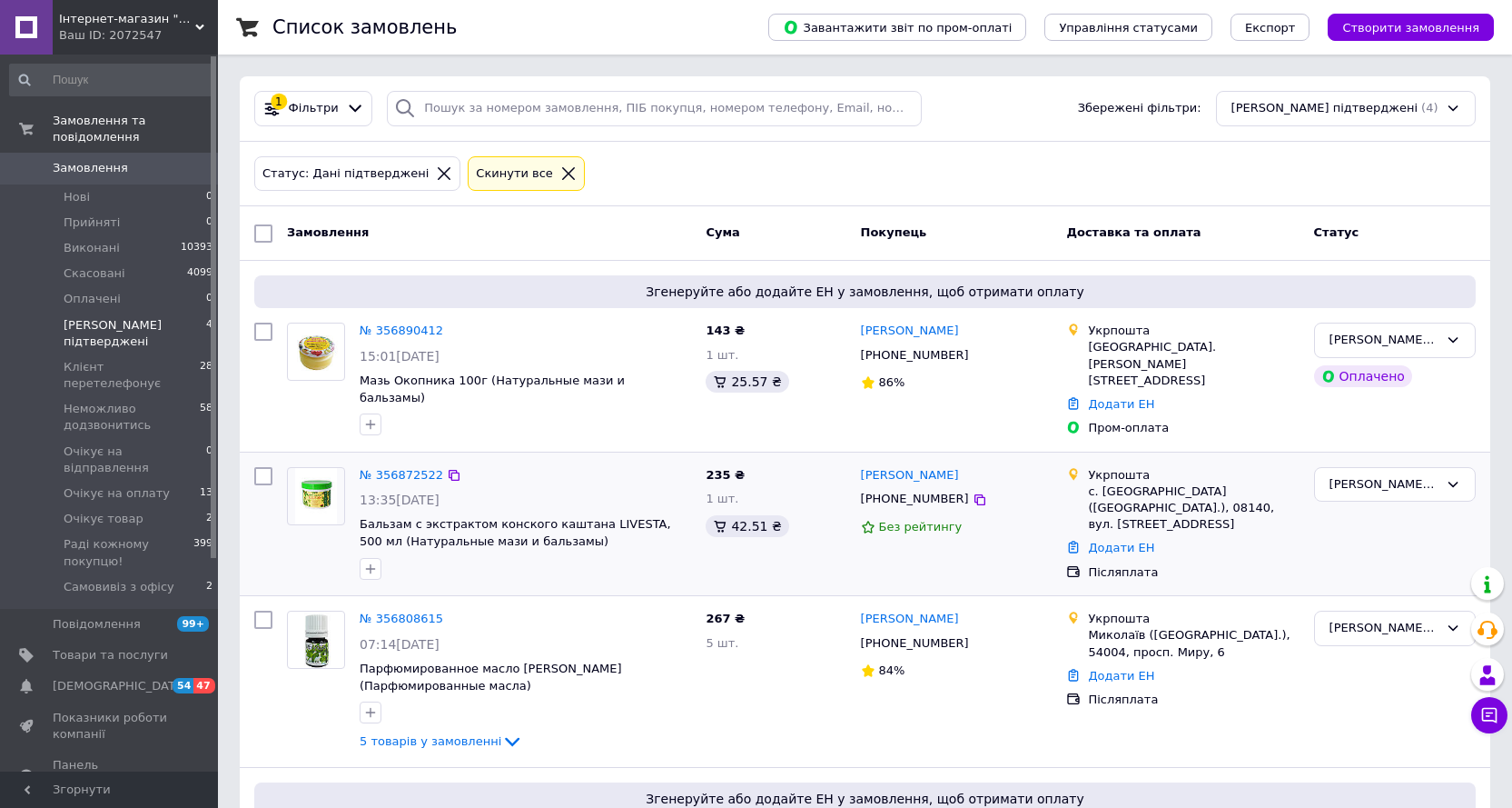
scroll to position [164, 0]
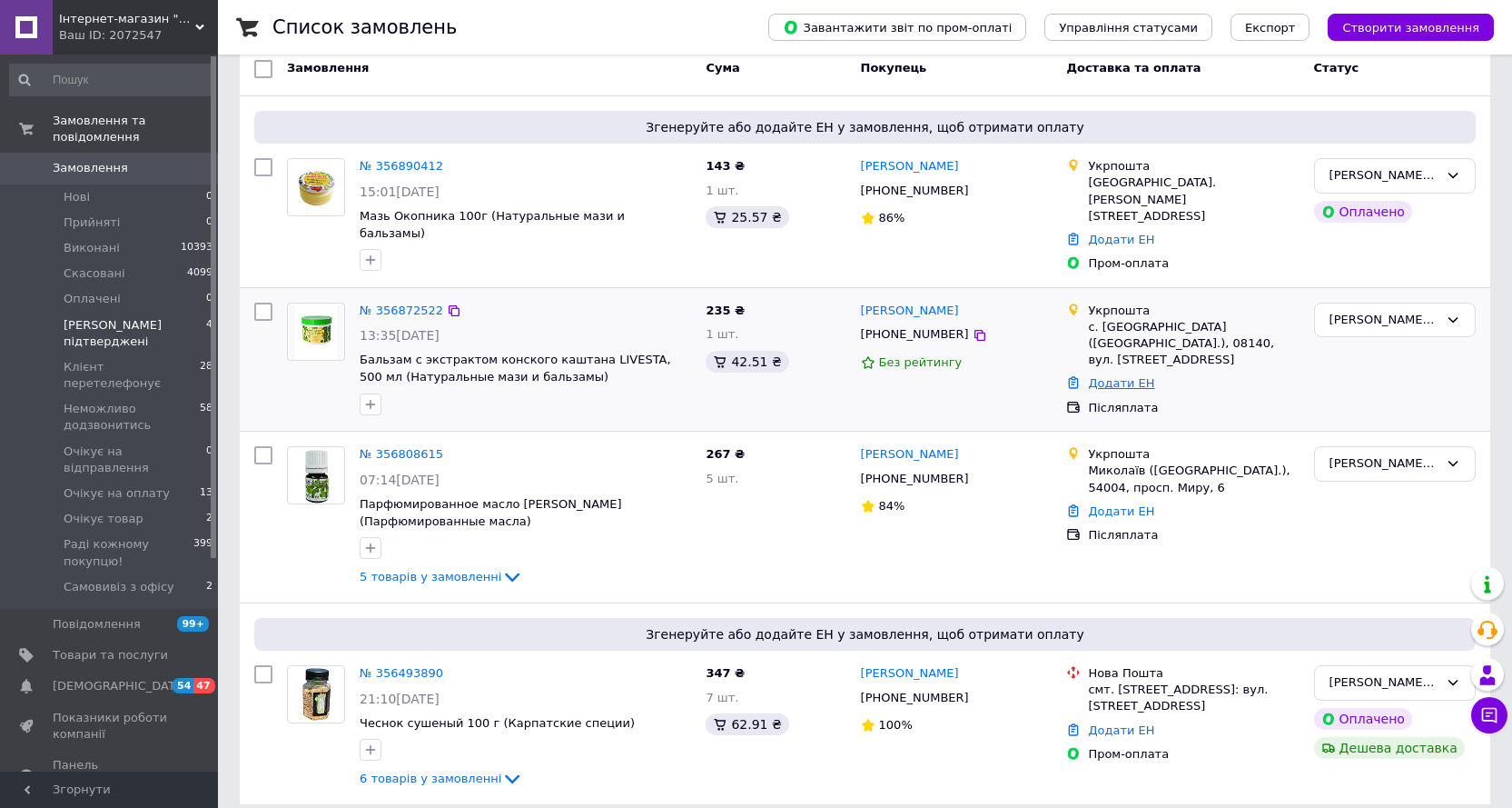
click at [1113, 376] on link "Додати ЕН" at bounding box center [1121, 383] width 67 height 14
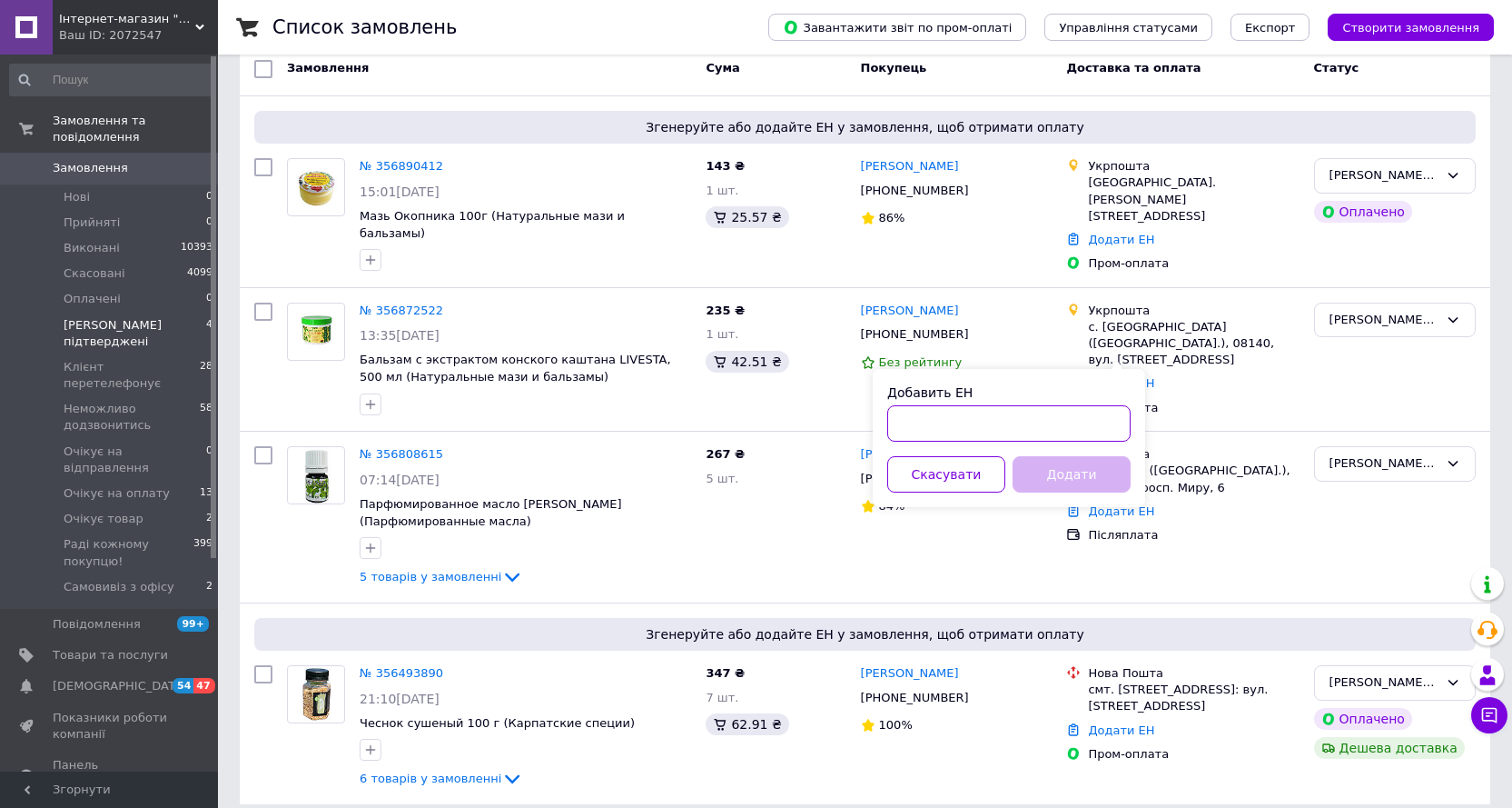
click at [928, 429] on input "Добавить ЕН" at bounding box center [1009, 423] width 244 height 37
paste input "0505352755120"
type input "0505352755120"
click at [1055, 470] on button "Додати" at bounding box center [1071, 474] width 118 height 37
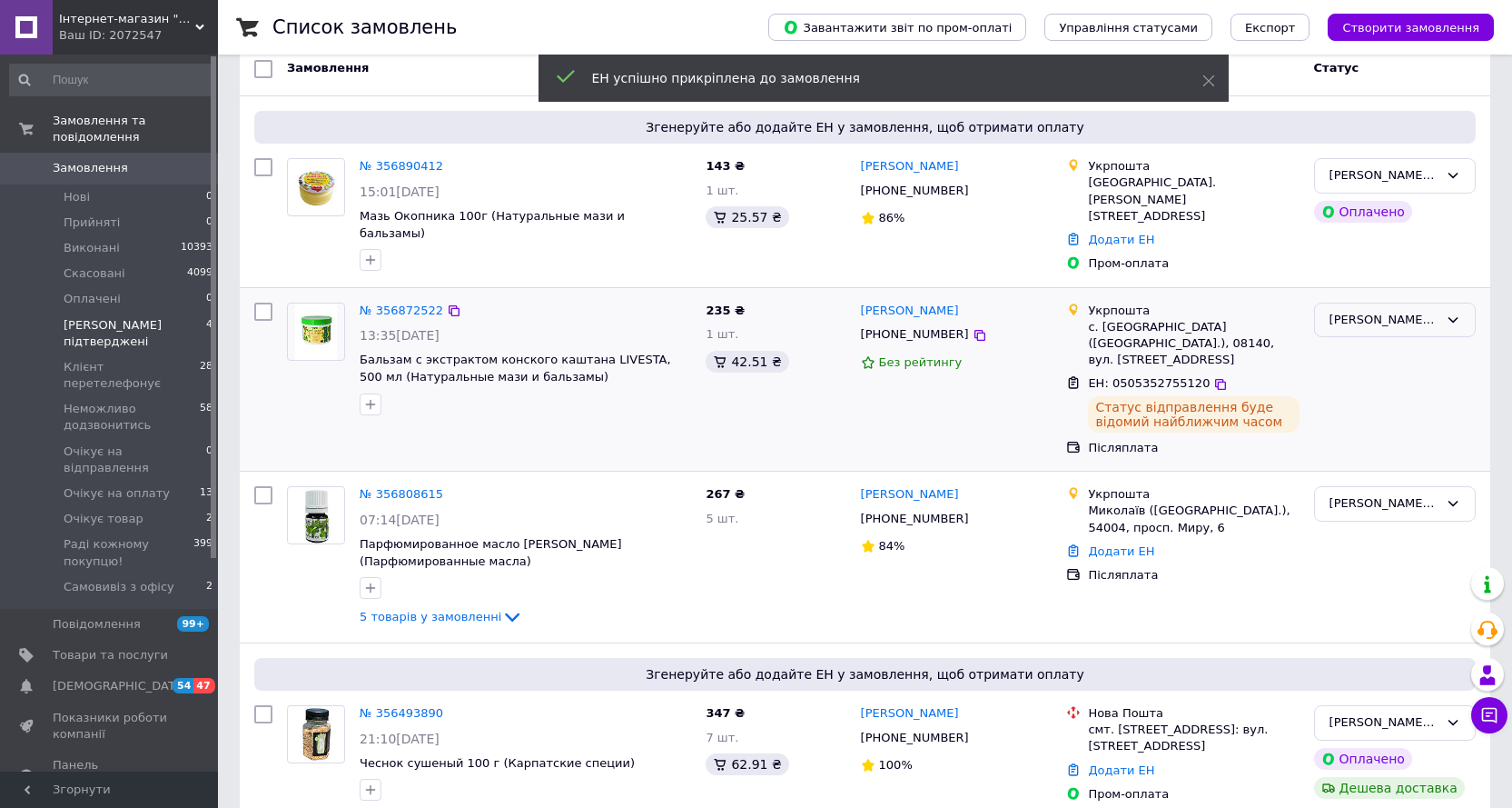
click at [1431, 310] on div "[PERSON_NAME] підтверджені" at bounding box center [1385, 319] width 109 height 19
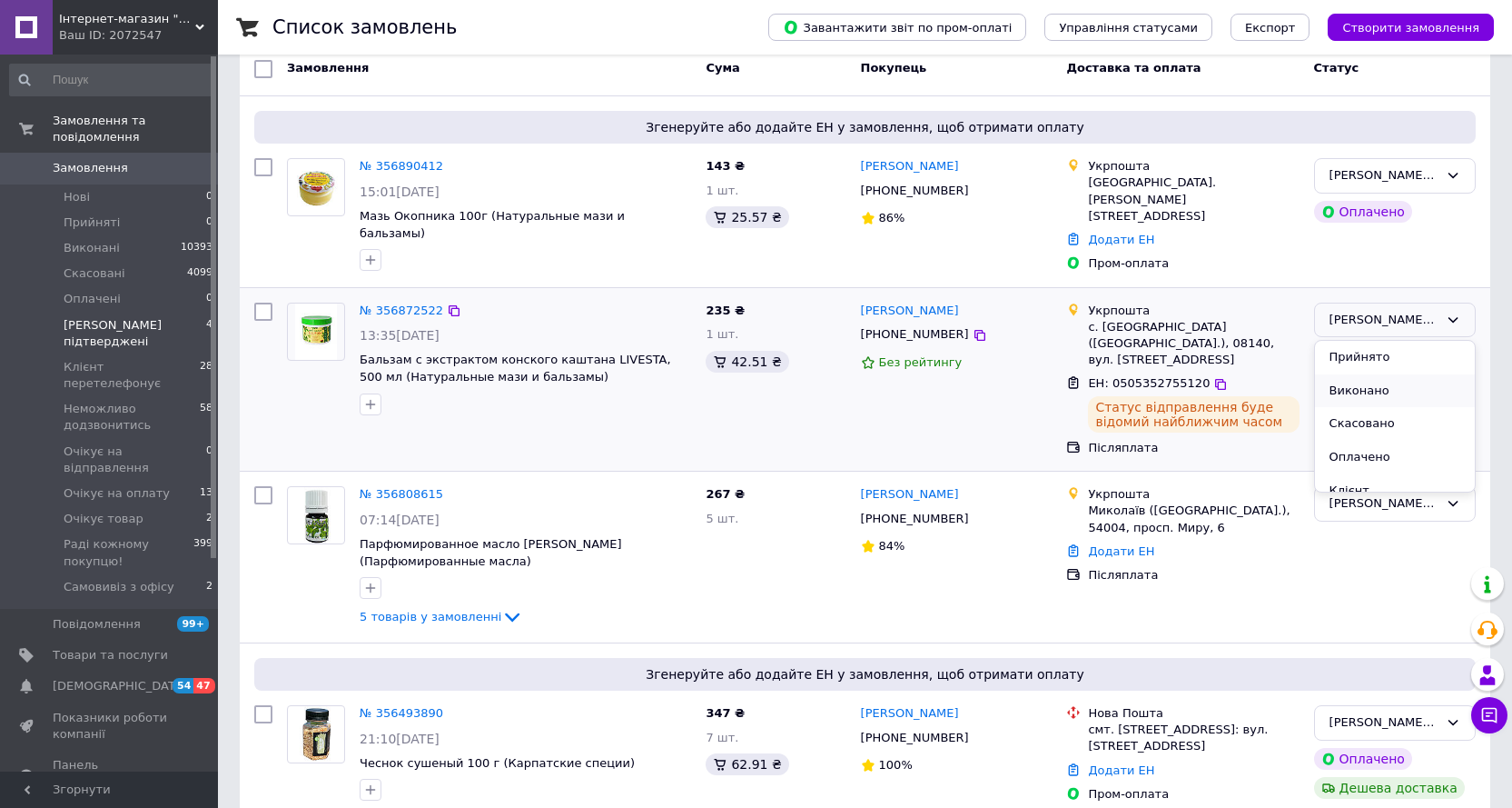
click at [1341, 374] on li "Виконано" at bounding box center [1395, 391] width 160 height 34
click at [1123, 544] on link "Додати ЕН" at bounding box center [1121, 551] width 67 height 14
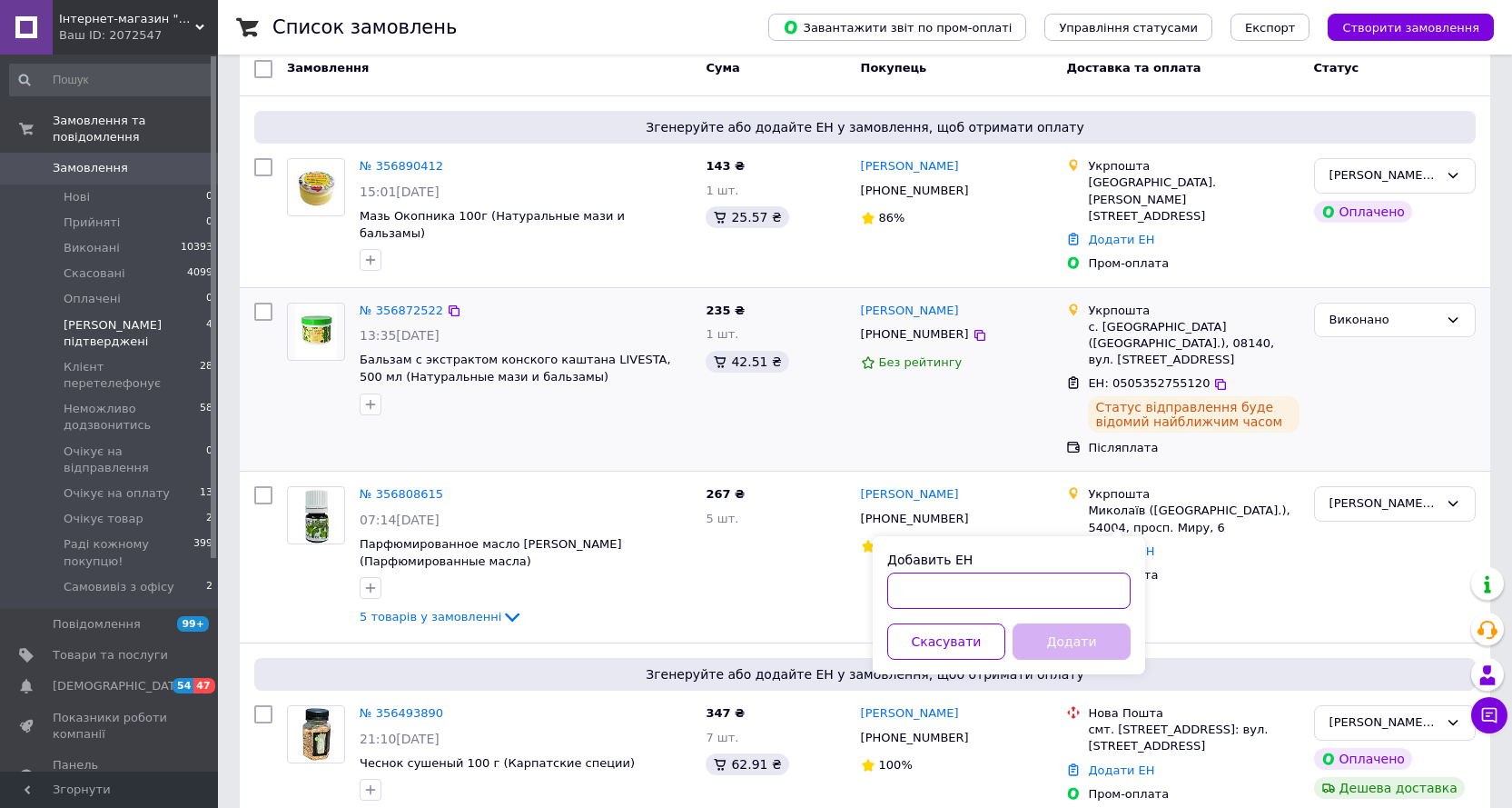
click at [931, 598] on input "Добавить ЕН" at bounding box center [1009, 590] width 244 height 37
paste input "0505352747623"
type input "0505352747623"
click at [1050, 646] on button "Додати" at bounding box center [1071, 641] width 118 height 37
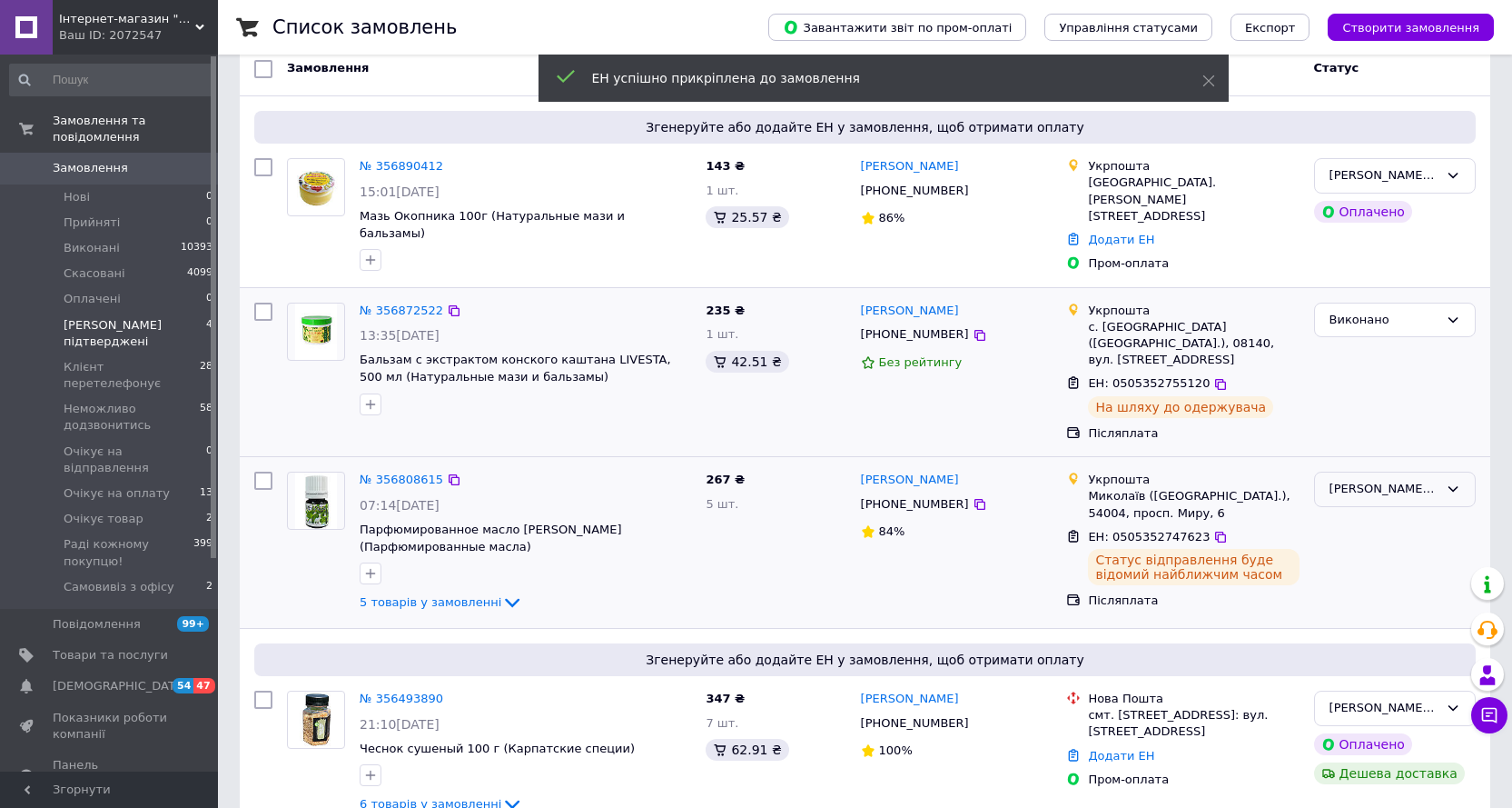
click at [1446, 482] on icon at bounding box center [1453, 489] width 15 height 15
click at [1343, 543] on li "Виконано" at bounding box center [1395, 560] width 160 height 34
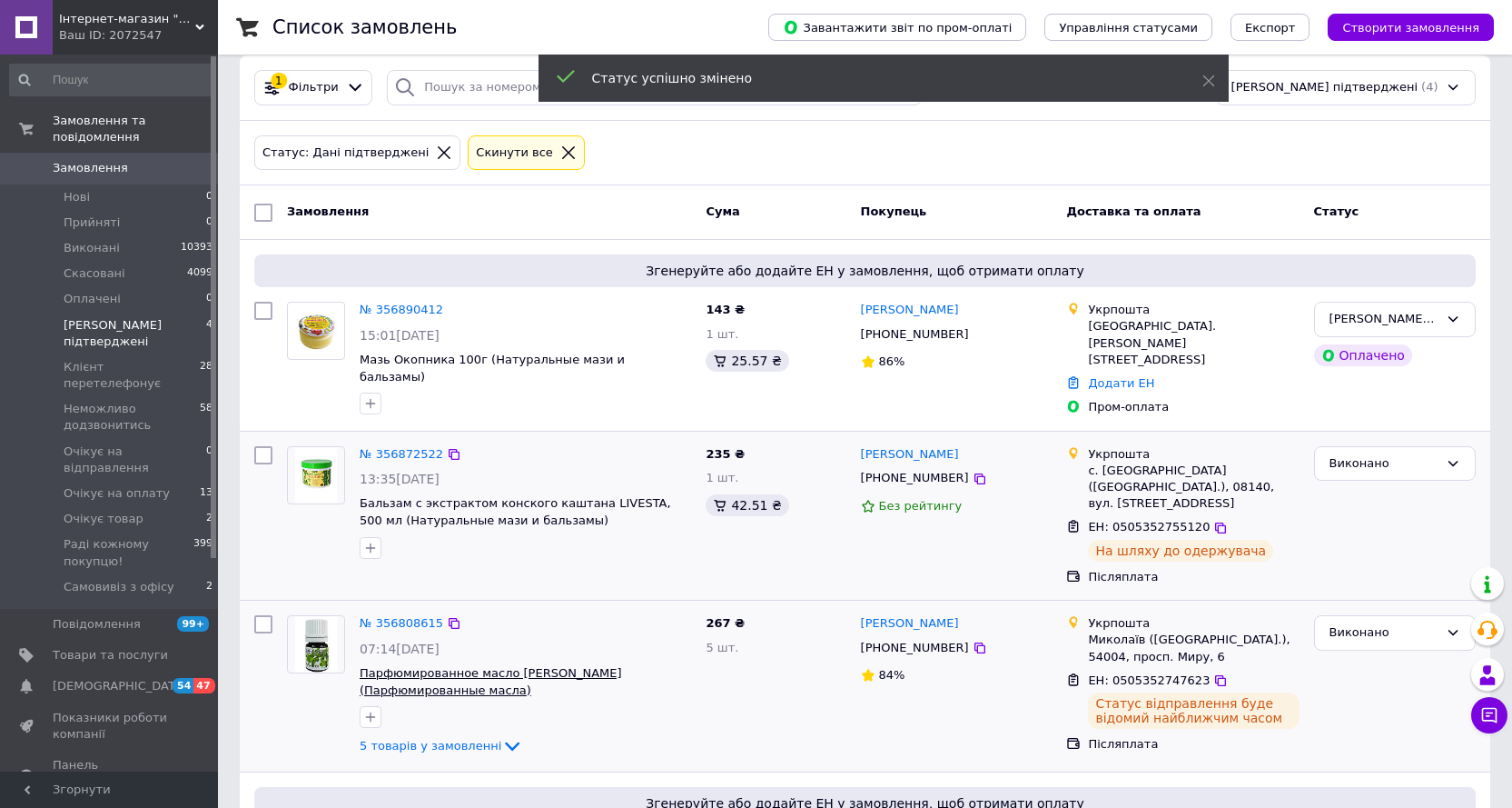
scroll to position [0, 0]
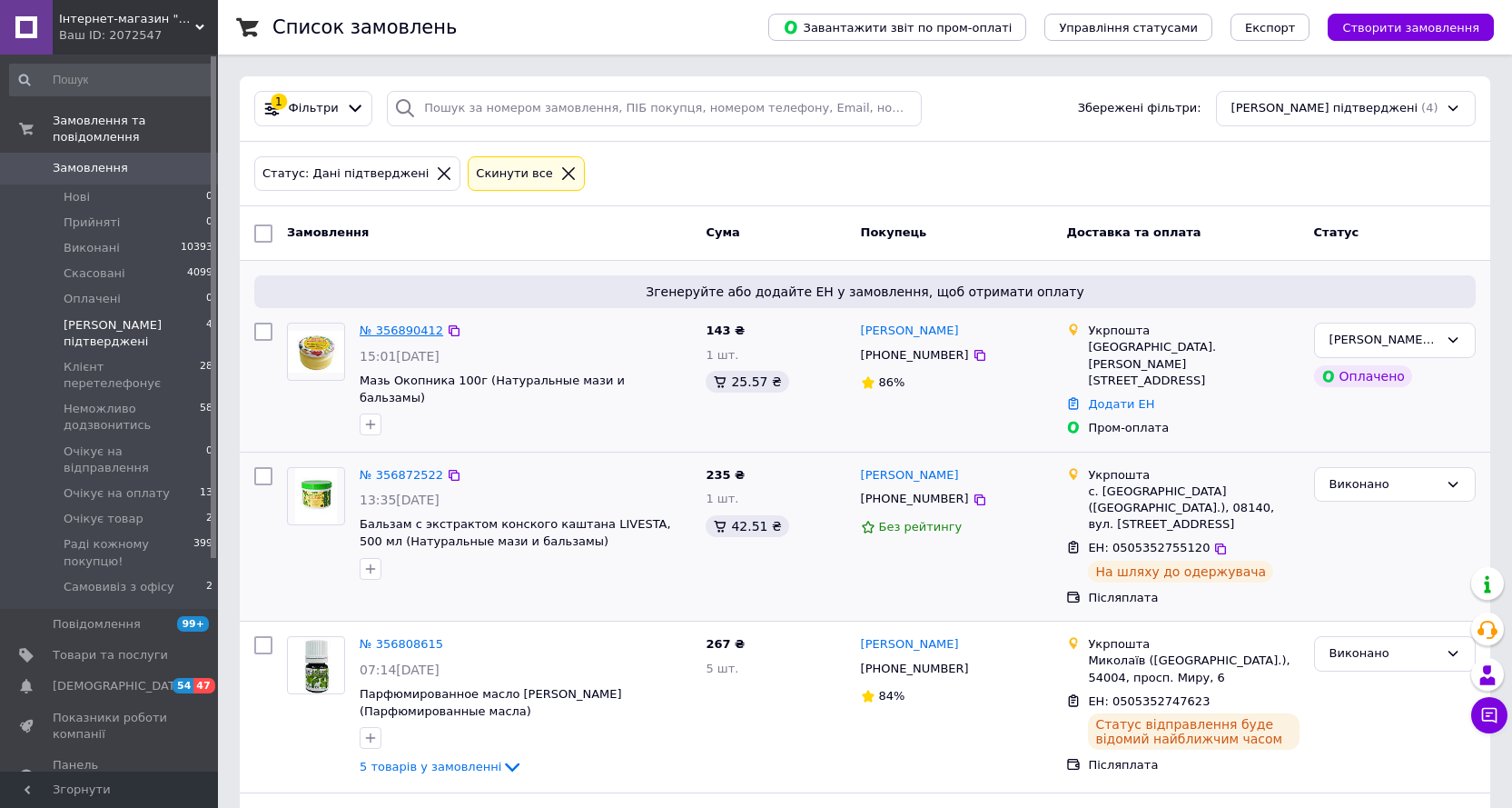
click at [392, 328] on link "№ 356890412" at bounding box center [402, 330] width 84 height 14
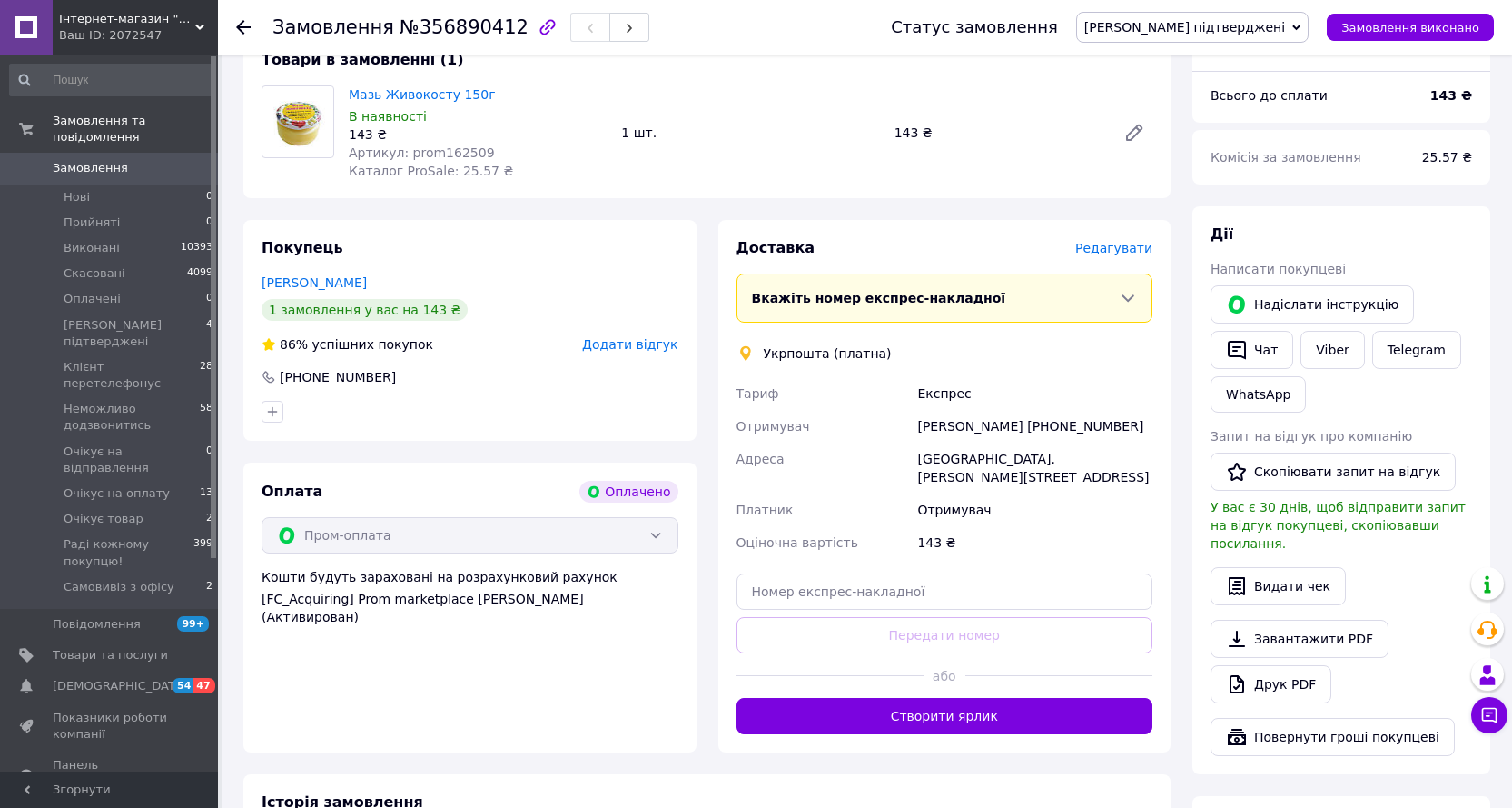
scroll to position [182, 0]
click at [87, 160] on span "Замовлення" at bounding box center [91, 168] width 76 height 16
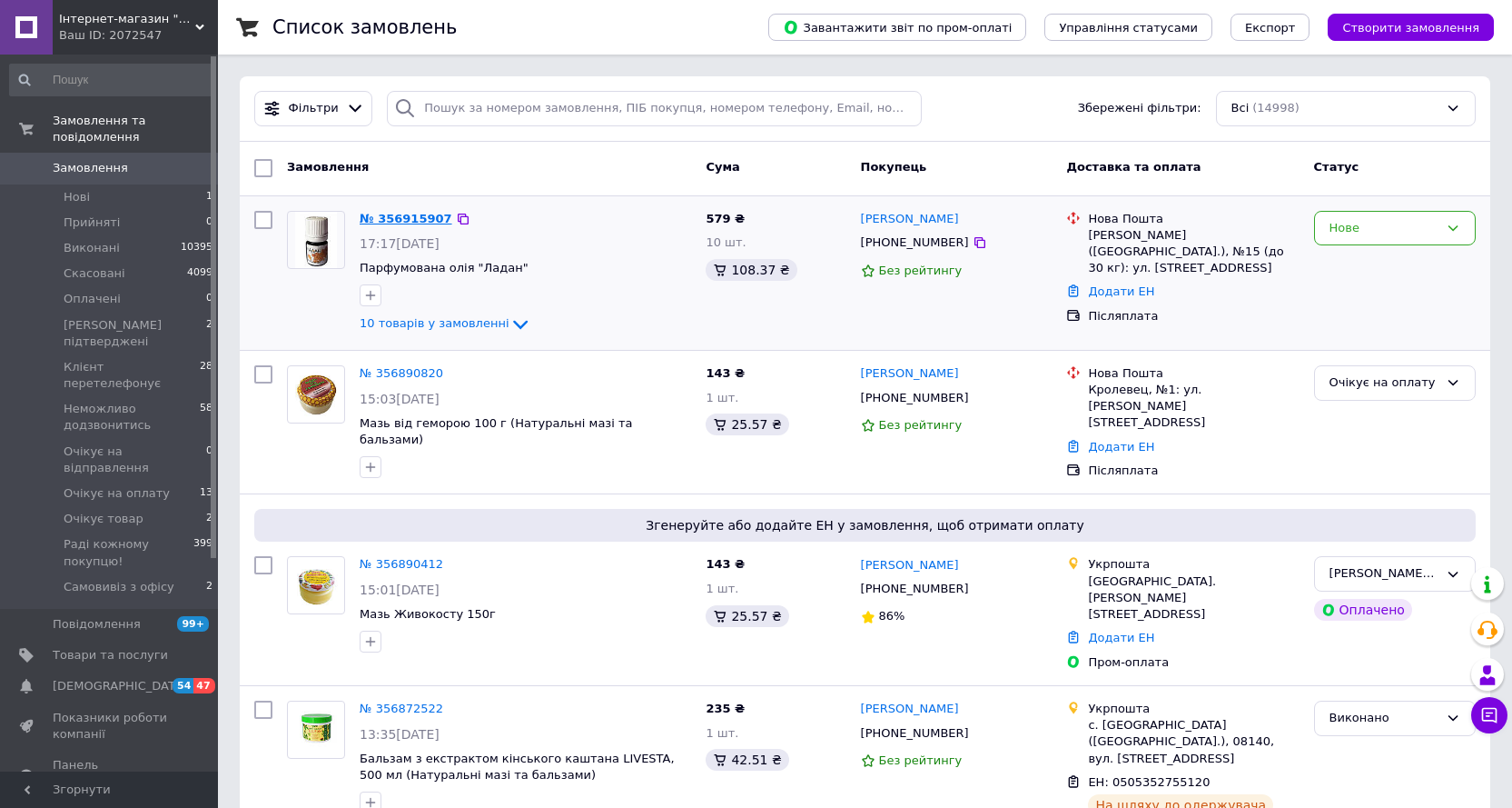
click at [398, 215] on link "№ 356915907" at bounding box center [406, 219] width 93 height 14
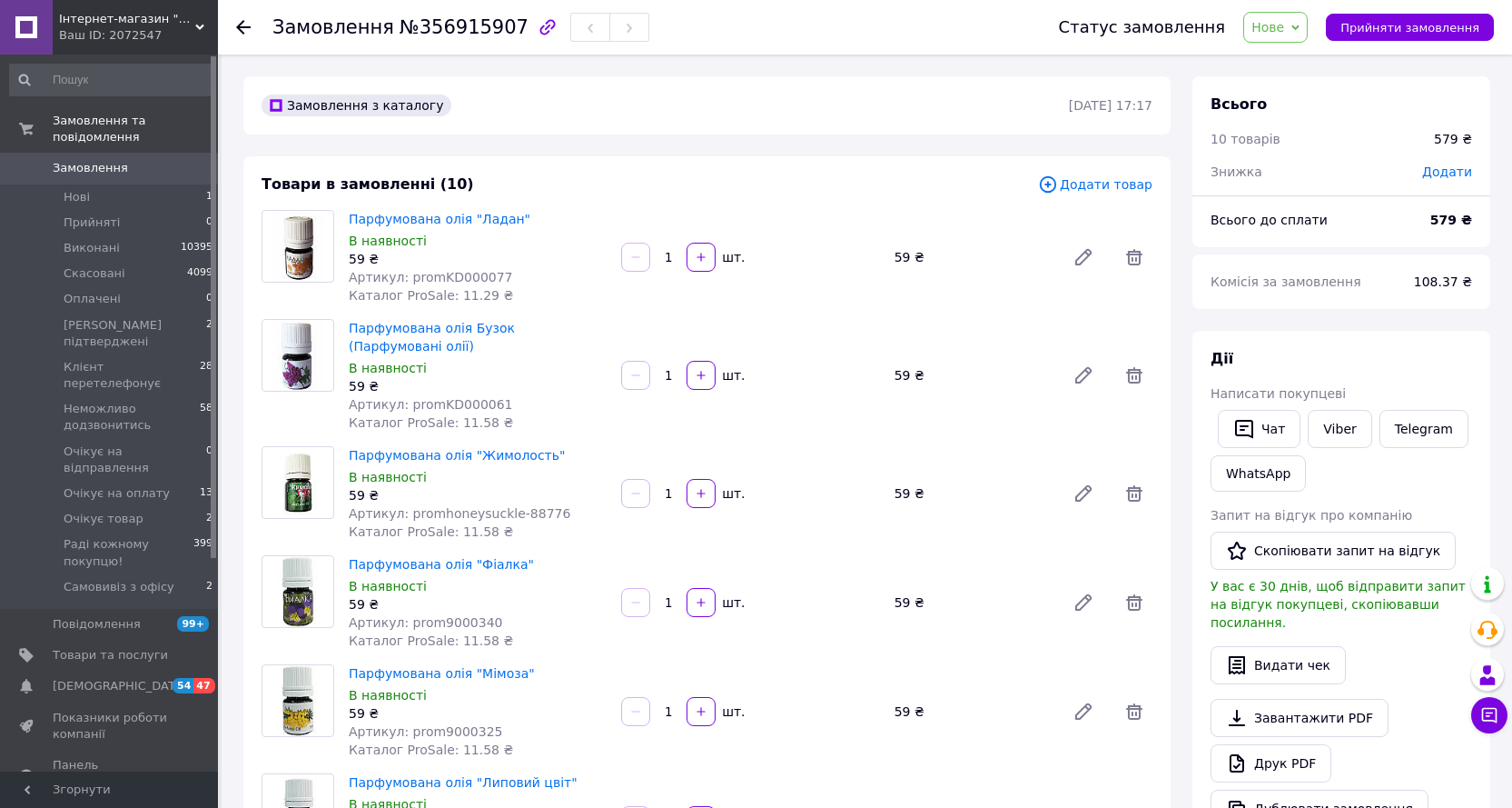
drag, startPoint x: 1279, startPoint y: 26, endPoint x: 1332, endPoint y: 44, distance: 56.0
click at [1279, 25] on span "Нове" at bounding box center [1267, 27] width 33 height 15
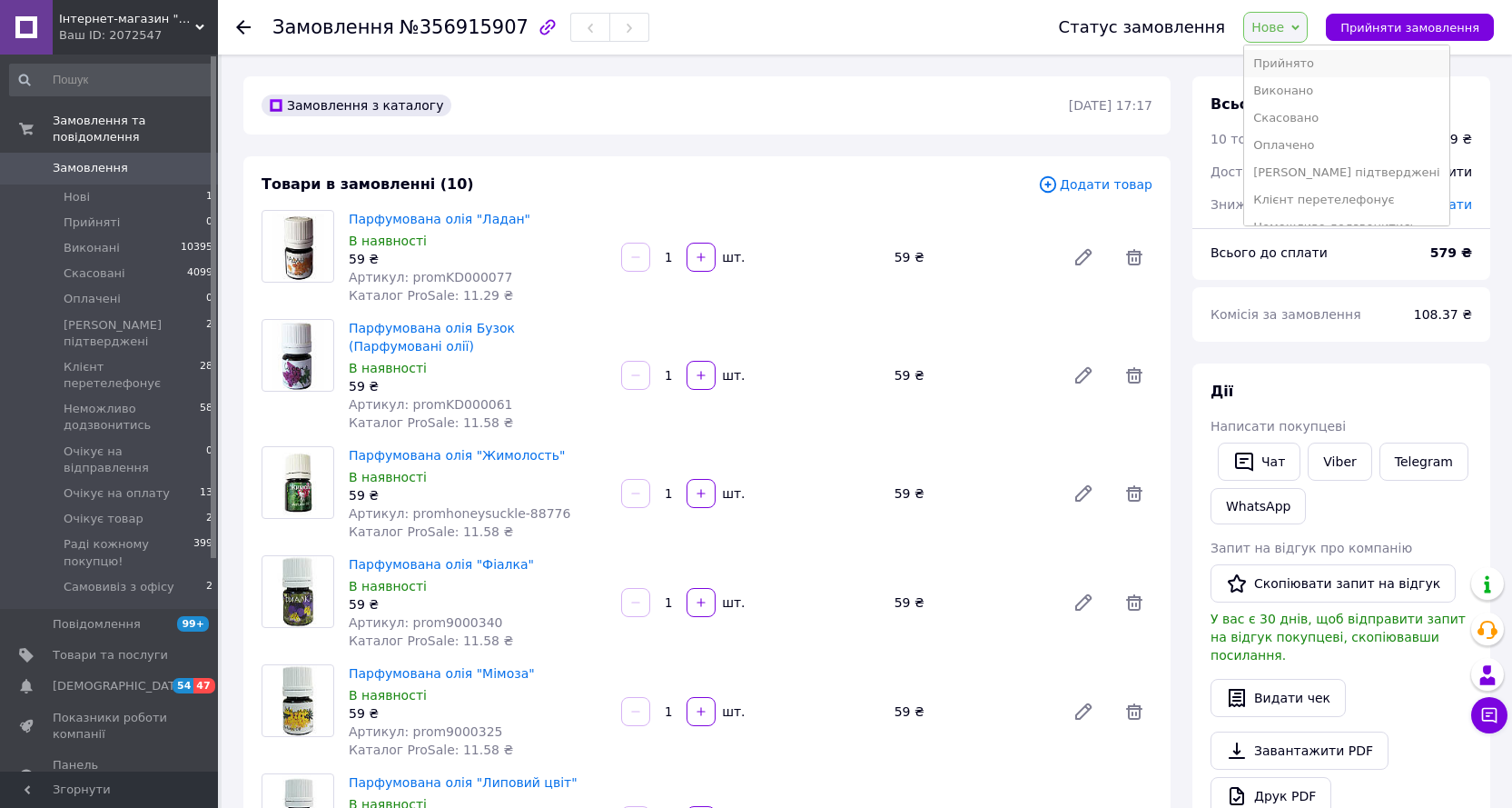
click at [1299, 60] on li "Прийнято" at bounding box center [1347, 63] width 205 height 27
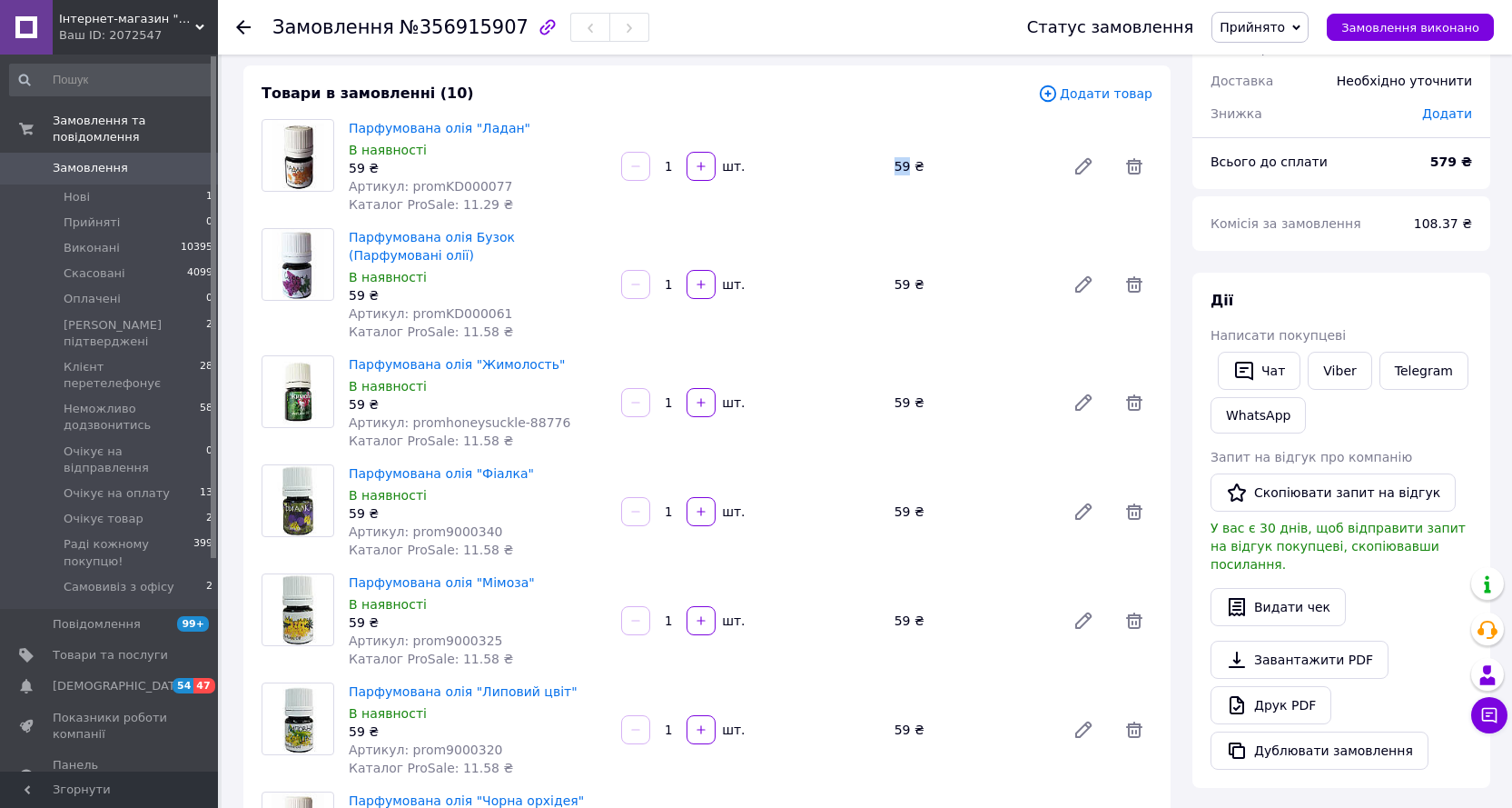
drag, startPoint x: 891, startPoint y: 173, endPoint x: 906, endPoint y: 164, distance: 17.5
click at [906, 164] on div "59 ₴" at bounding box center [973, 166] width 171 height 26
copy div "59"
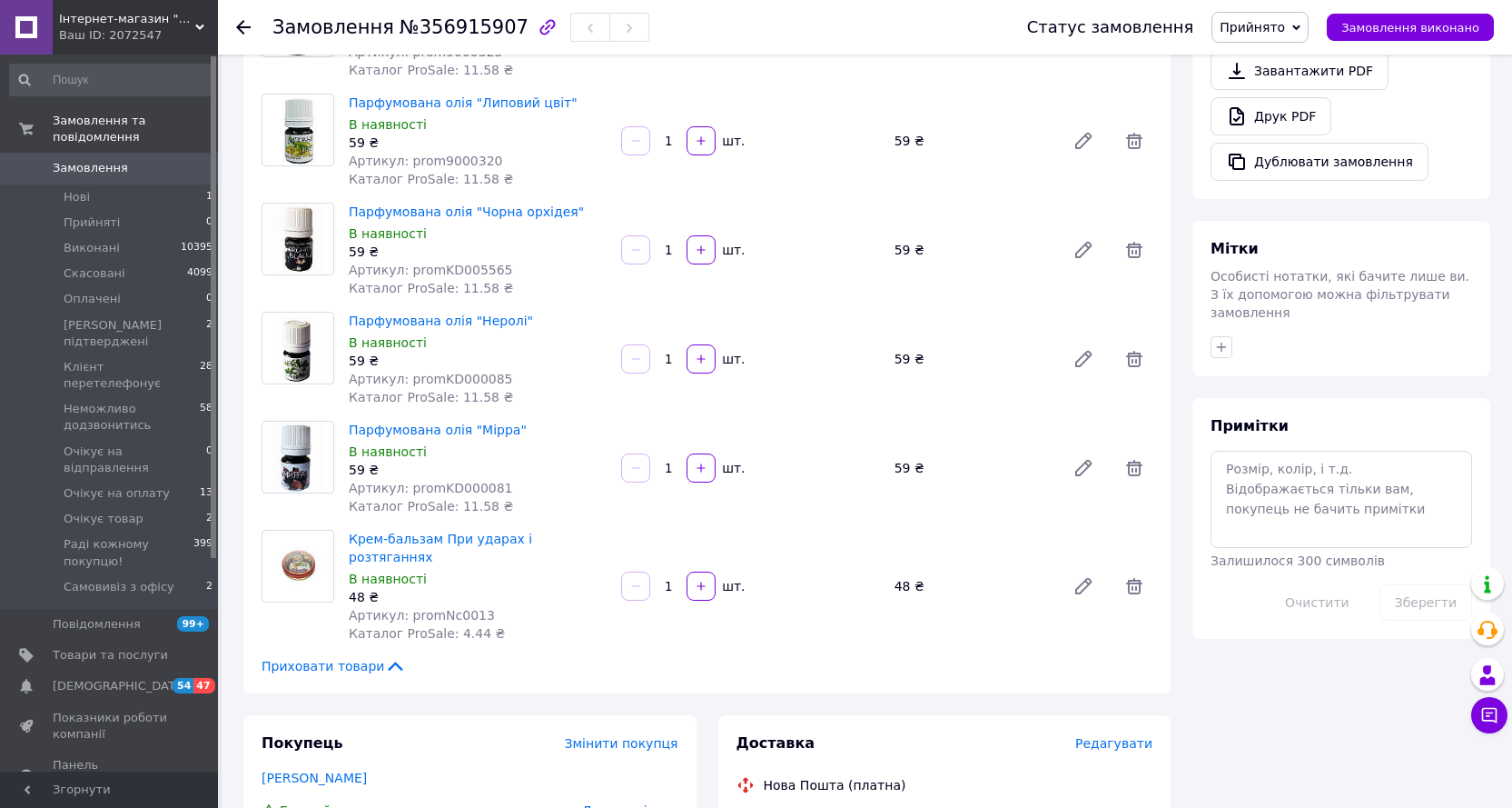
scroll to position [726, 0]
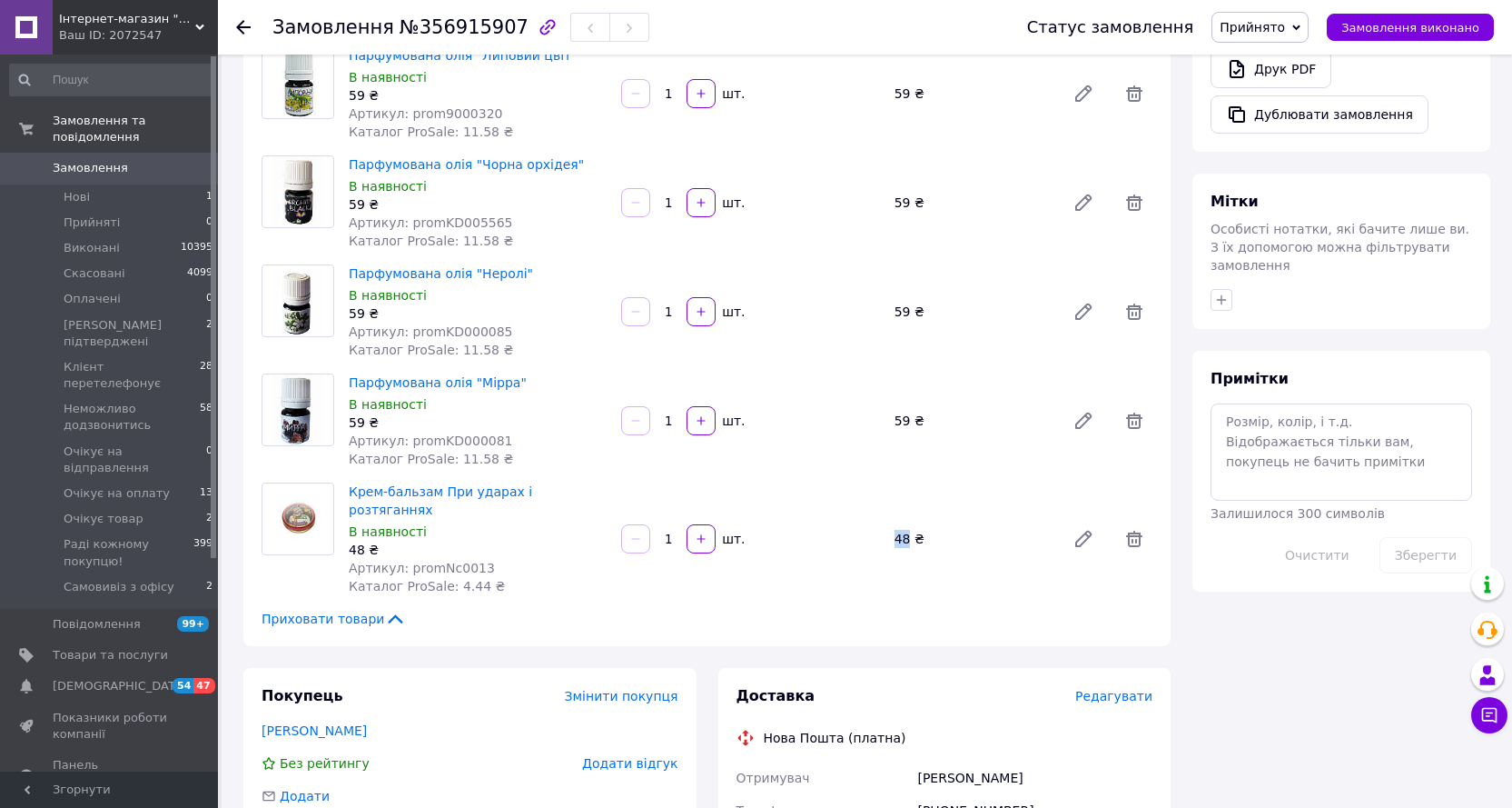
drag, startPoint x: 889, startPoint y: 526, endPoint x: 906, endPoint y: 525, distance: 17.0
click at [906, 525] on div "Крем-бальзам При ударах і розтяганнях В наявності 48 ₴ Артикул: promNc0013 Ката…" at bounding box center [750, 538] width 819 height 120
copy div "48"
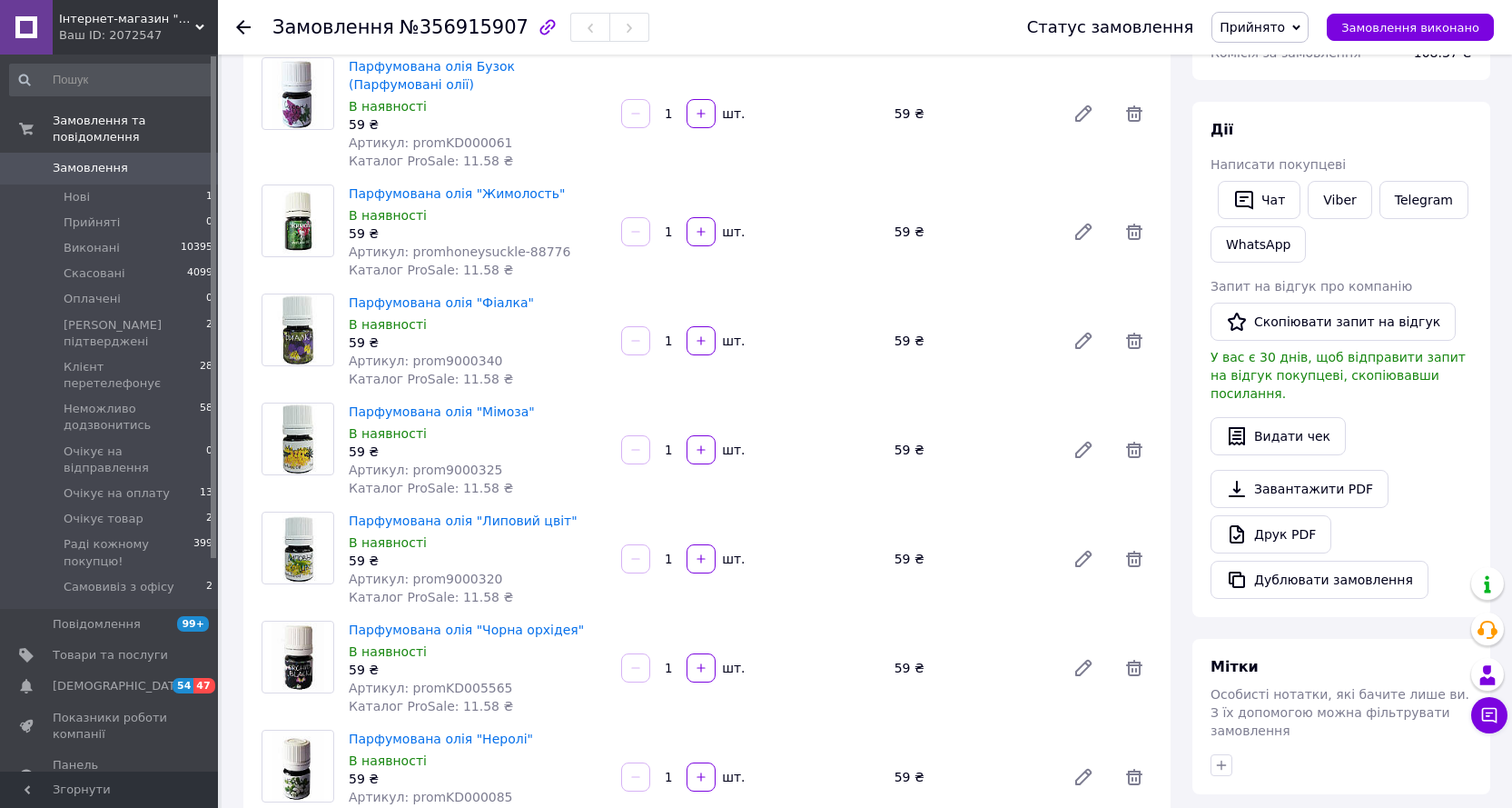
scroll to position [0, 0]
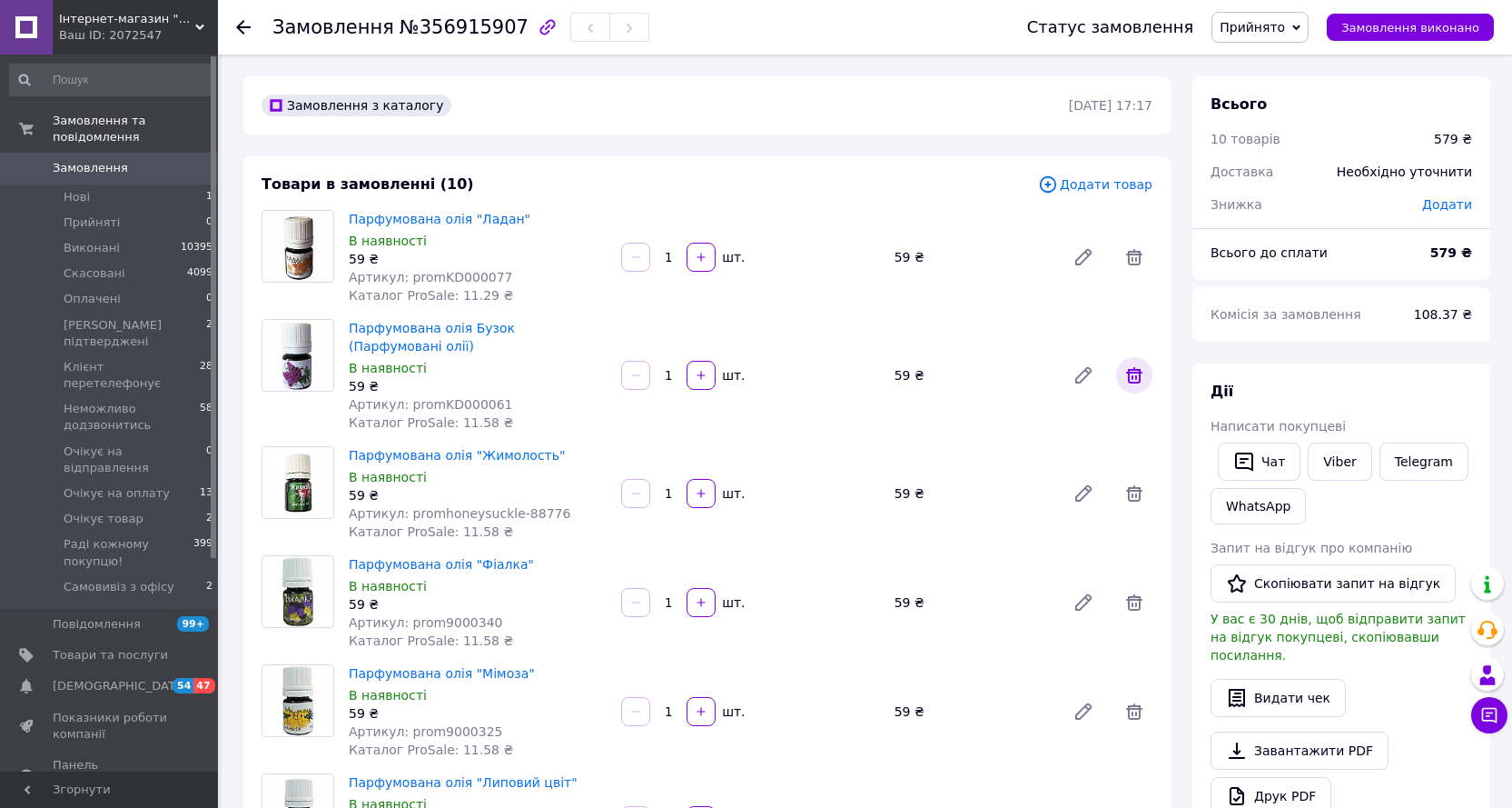
click at [1135, 364] on icon at bounding box center [1134, 375] width 22 height 22
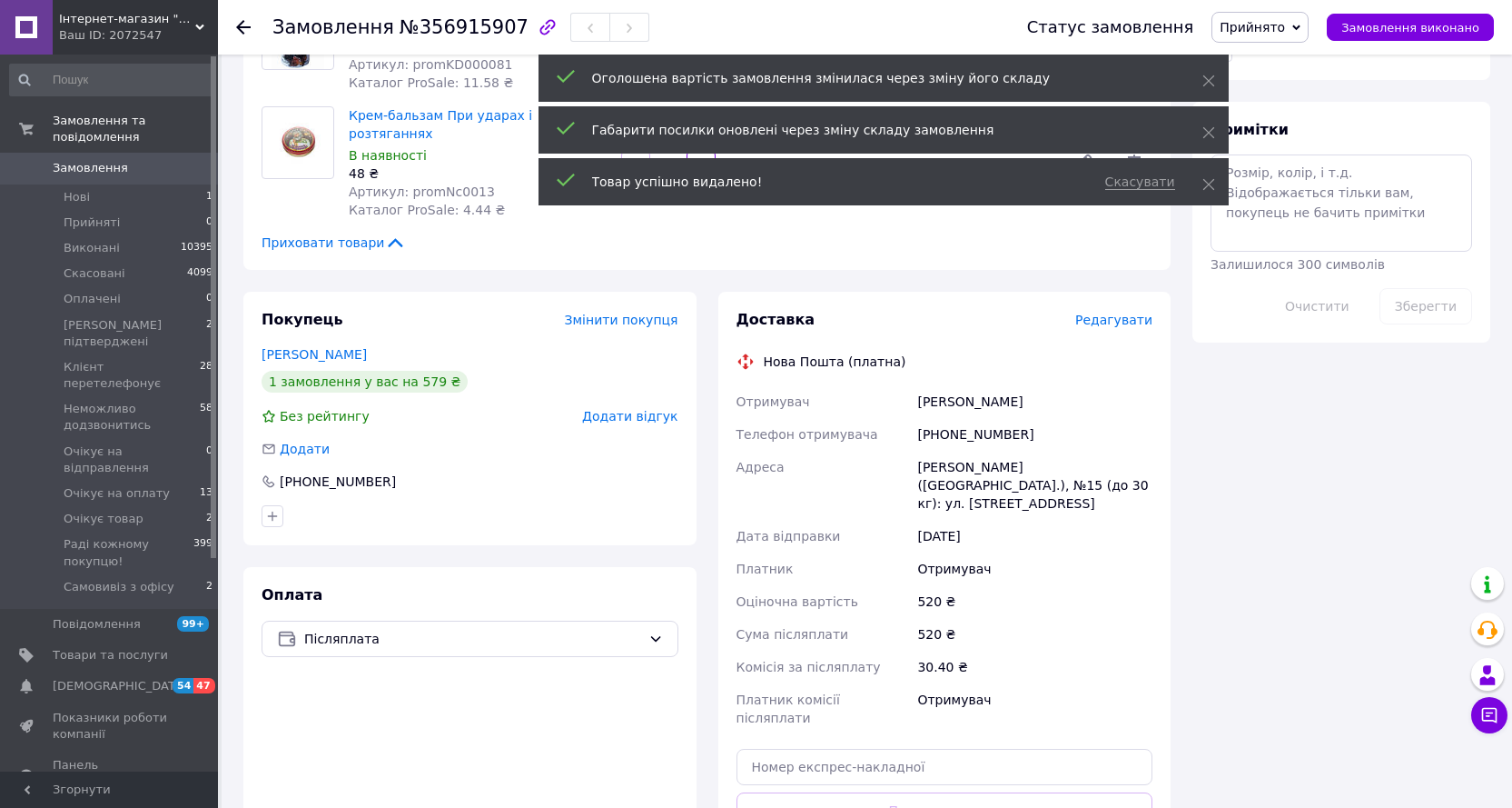
scroll to position [1091, 0]
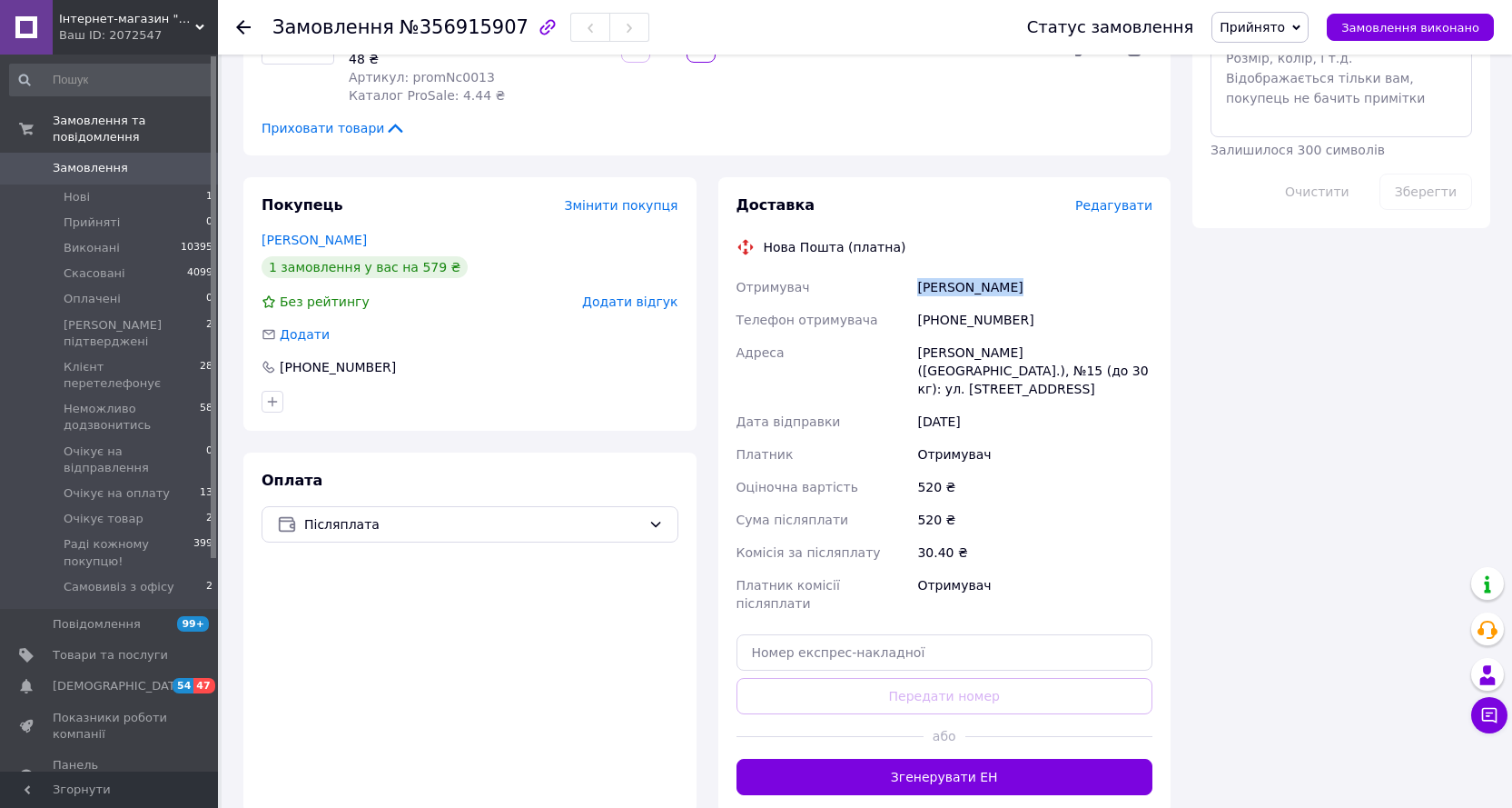
drag, startPoint x: 1024, startPoint y: 267, endPoint x: 919, endPoint y: 282, distance: 106.1
click at [919, 282] on div "Фурсова Ольга" at bounding box center [1036, 287] width 243 height 33
copy div "Фурсова Ольга"
drag, startPoint x: 1021, startPoint y: 299, endPoint x: 921, endPoint y: 308, distance: 100.4
click at [921, 308] on div "[PHONE_NUMBER]" at bounding box center [1036, 319] width 243 height 33
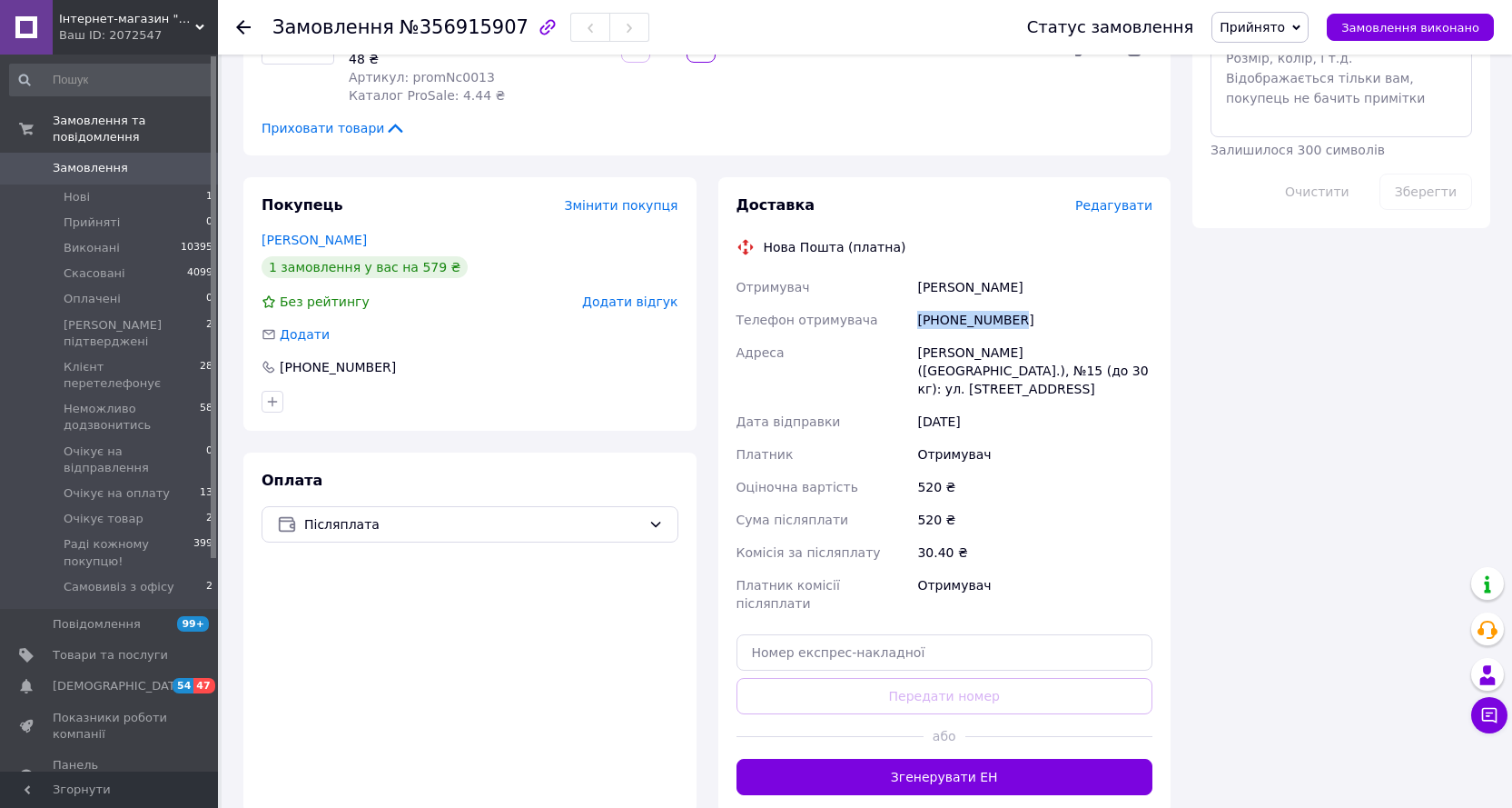
copy div "[PHONE_NUMBER]"
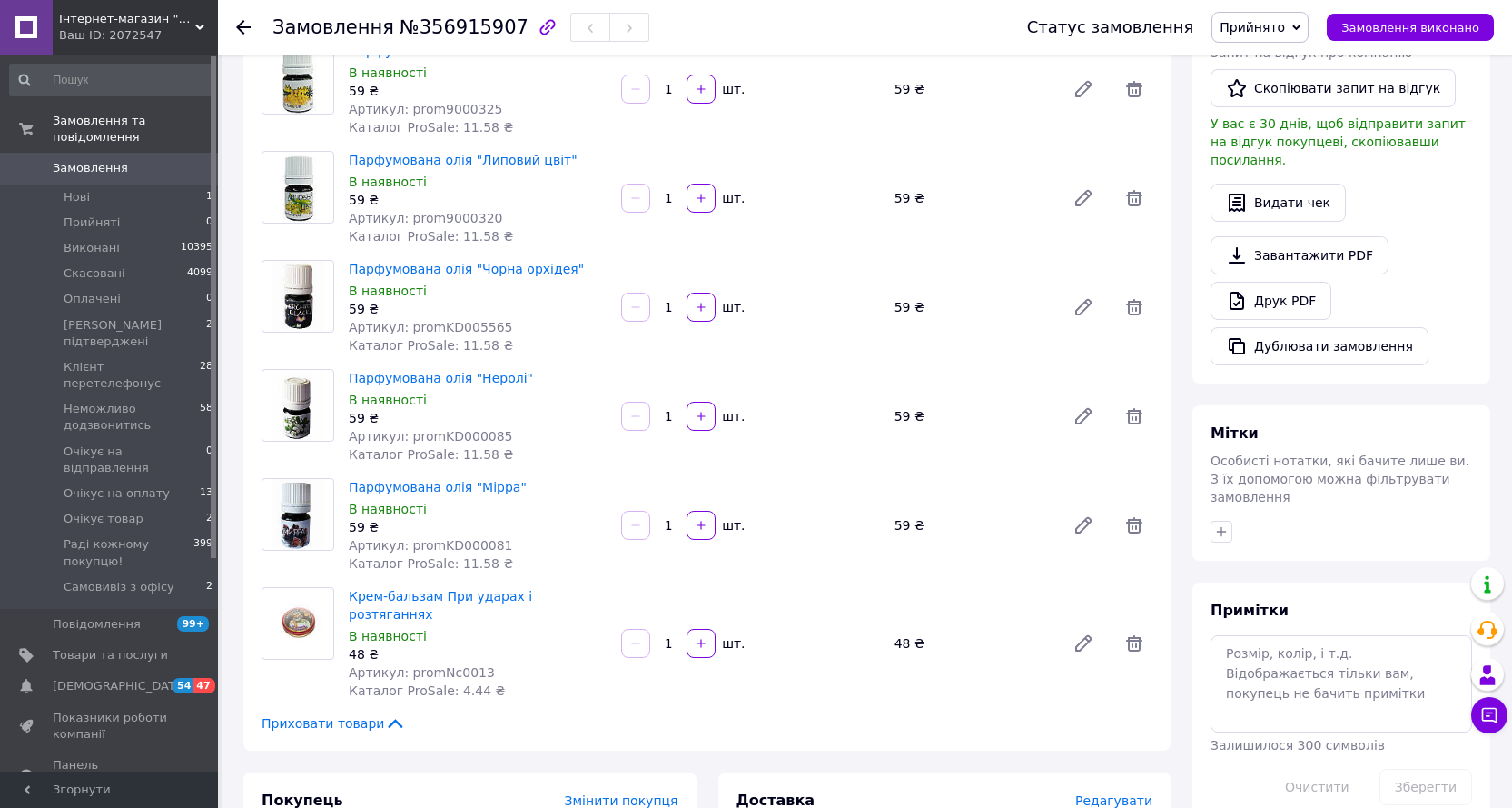
scroll to position [363, 0]
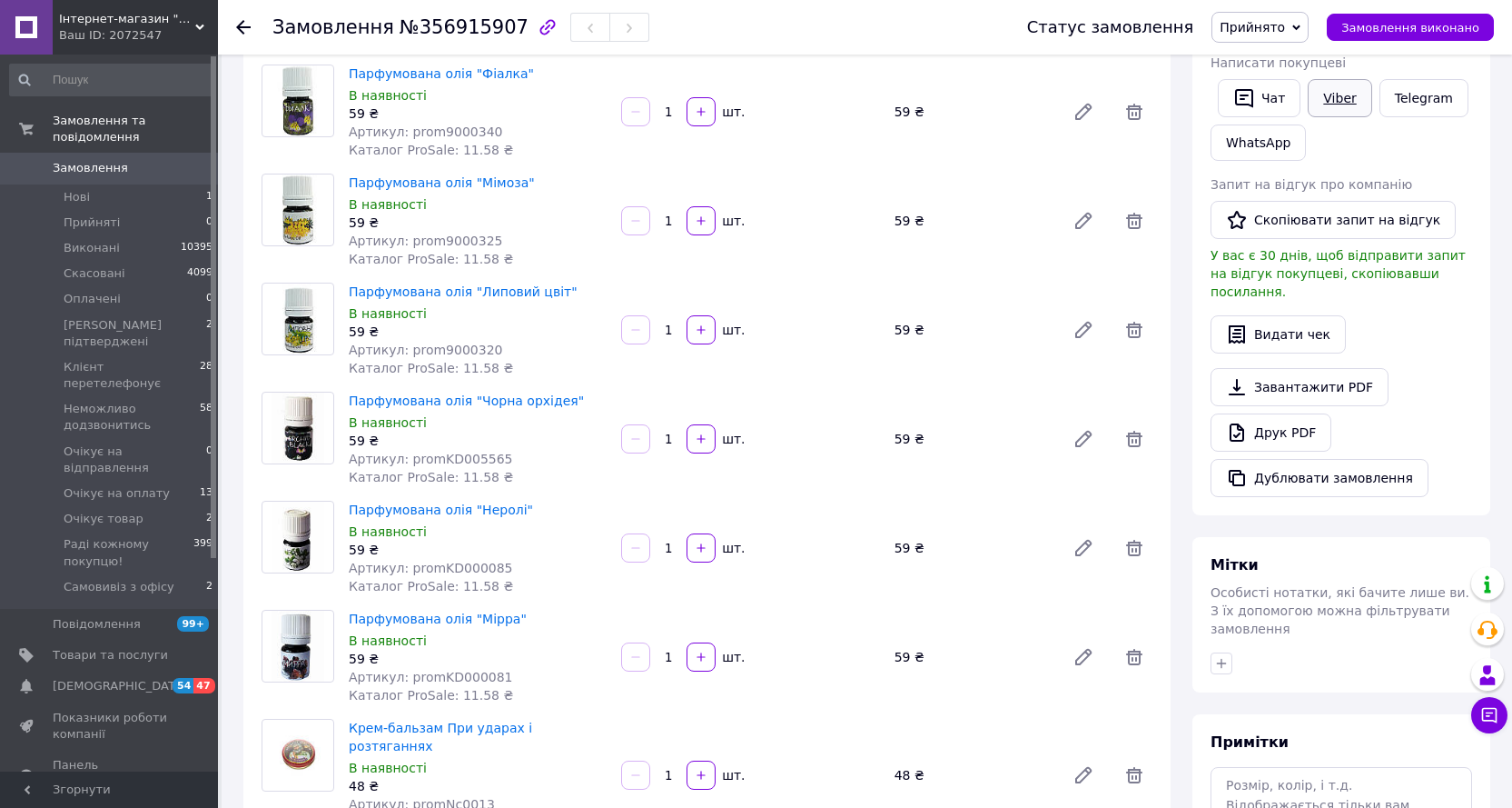
click at [1329, 91] on link "Viber" at bounding box center [1340, 98] width 64 height 38
click at [1408, 93] on link "Telegram" at bounding box center [1423, 98] width 89 height 38
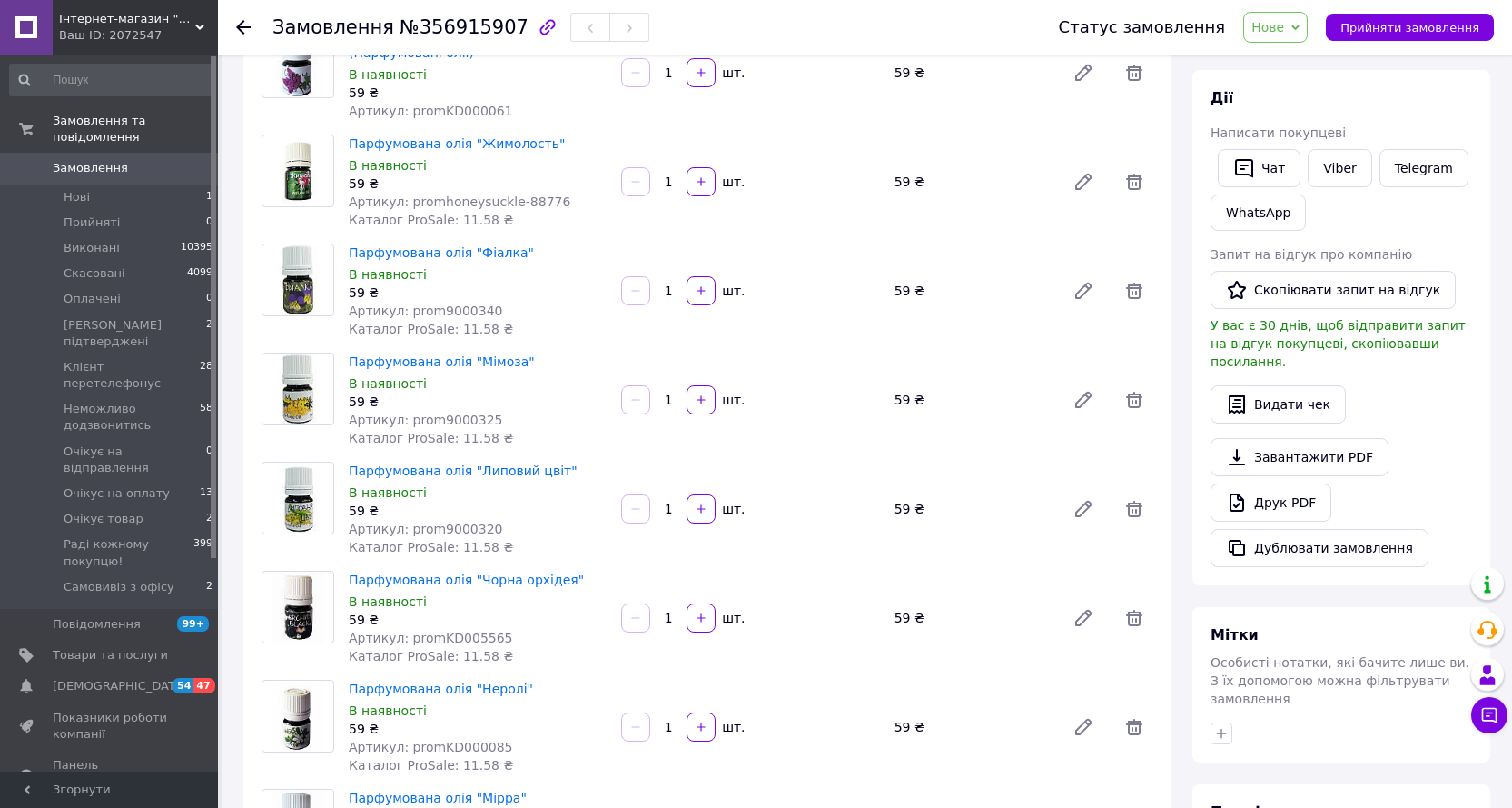
scroll to position [273, 0]
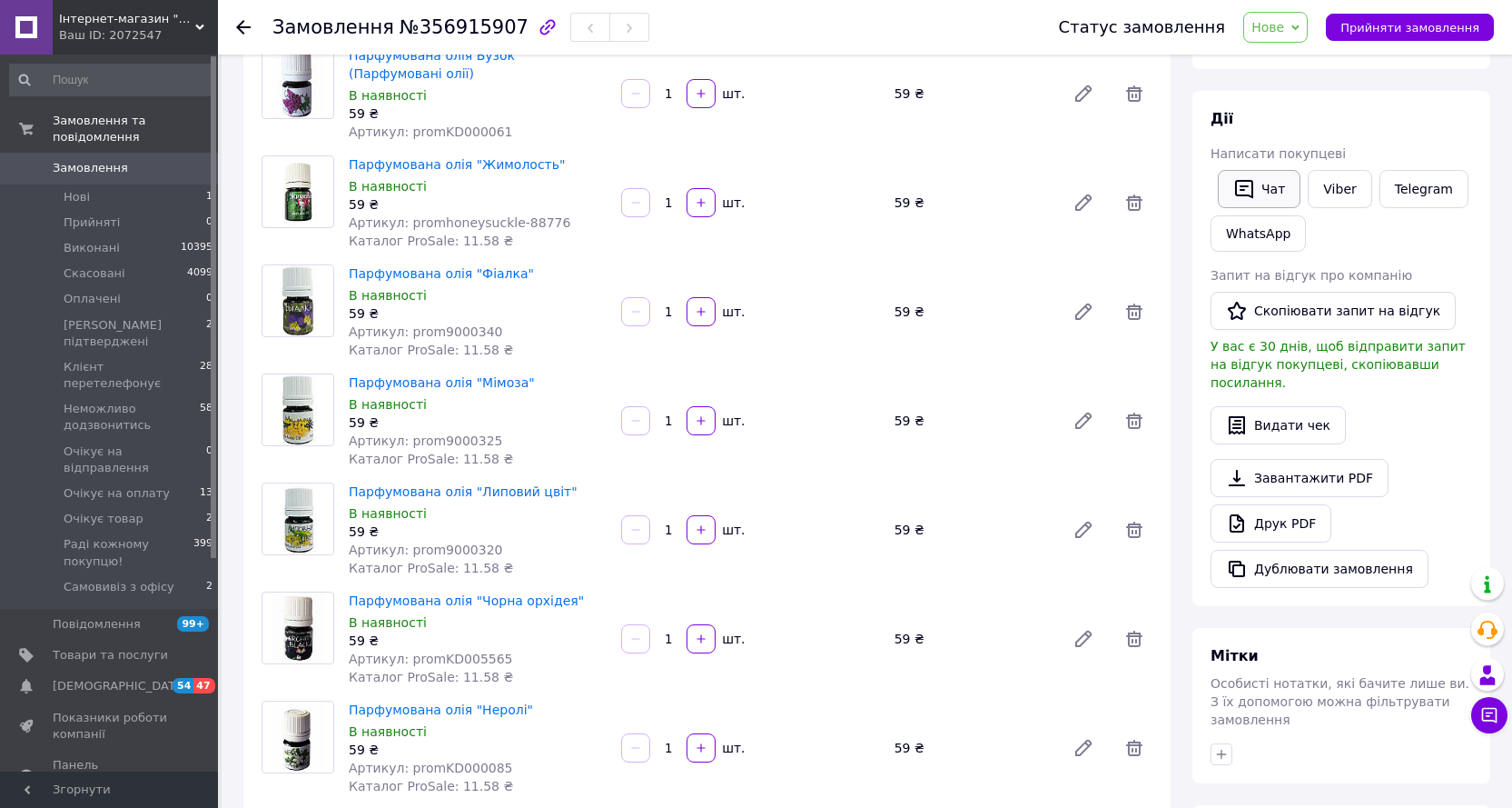
click at [1254, 183] on icon "button" at bounding box center [1244, 189] width 22 height 22
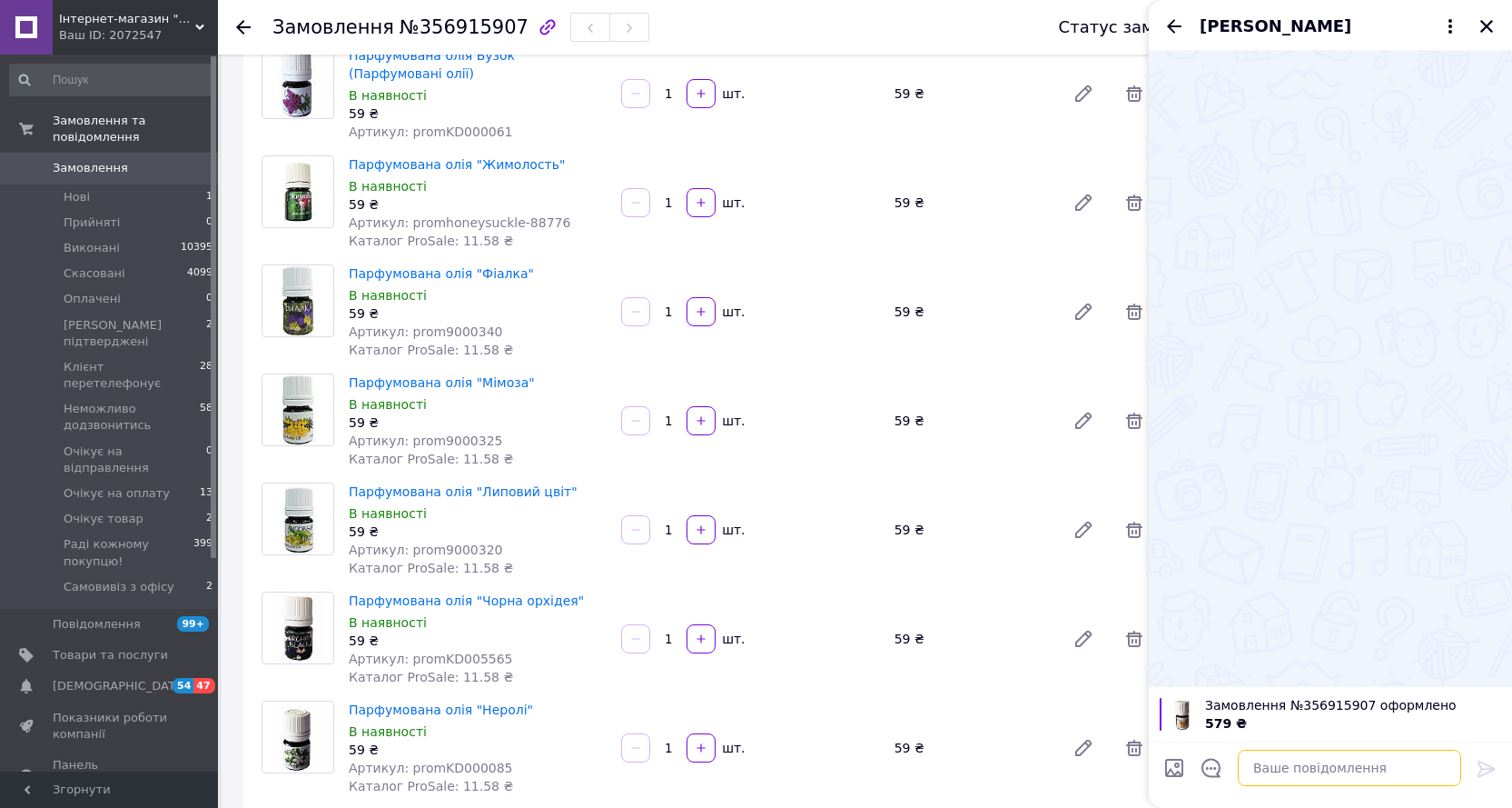
click at [1274, 765] on textarea at bounding box center [1349, 767] width 224 height 37
paste textarea "Доброго дня! Отримали від вас замовлення на. Відправлення буде сьогодні. Дякуєм…"
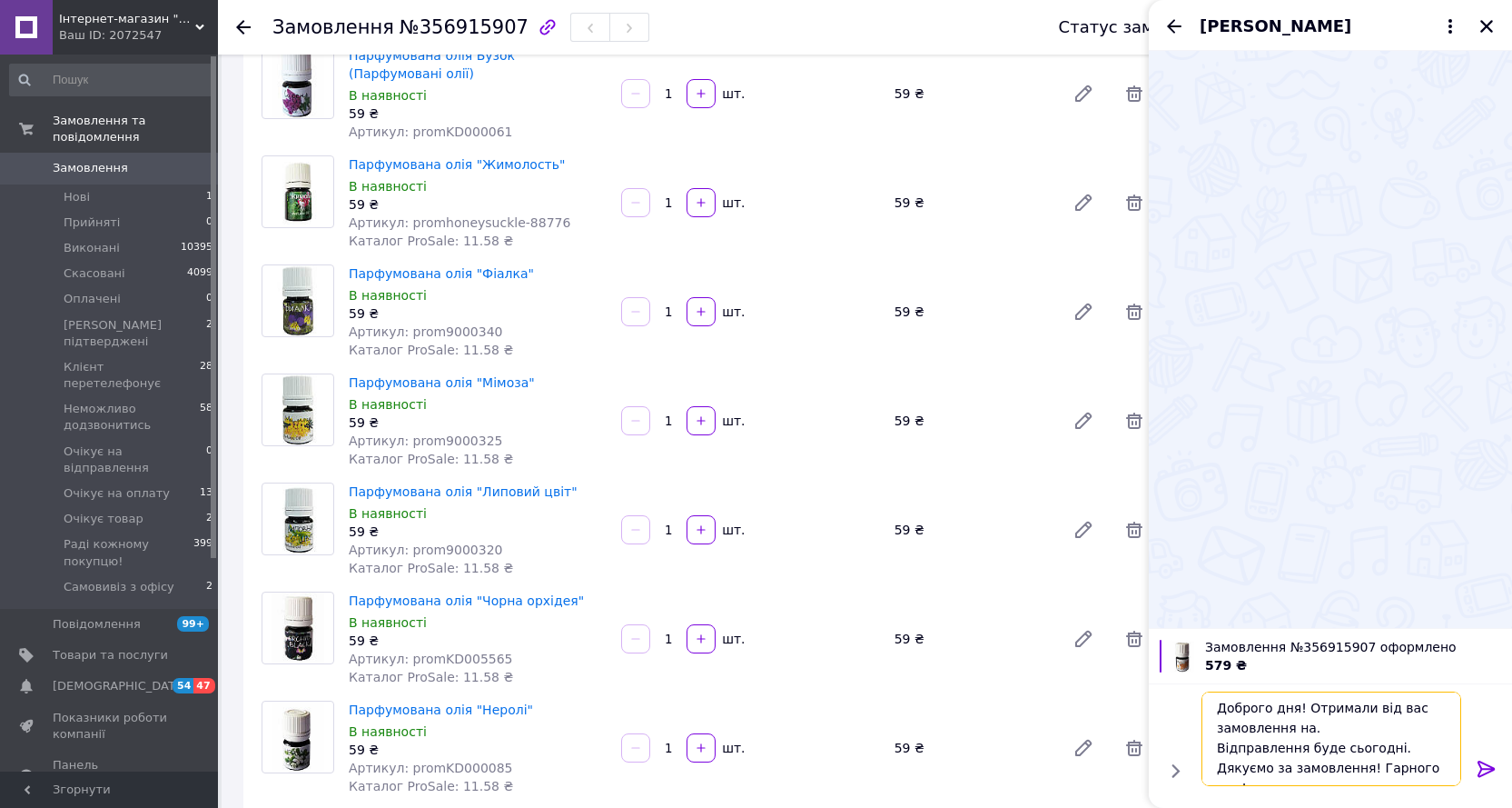
click at [1301, 728] on textarea "Доброго дня! Отримали від вас замовлення на. Відправлення буде сьогодні. Дякуєм…" at bounding box center [1331, 738] width 260 height 95
drag, startPoint x: 1329, startPoint y: 747, endPoint x: 1368, endPoint y: 782, distance: 52.4
click at [1336, 749] on textarea "Доброго дня! Отримали від вас замовлення. Відправлення буде сьогодні. Дякуємо з…" at bounding box center [1331, 738] width 260 height 95
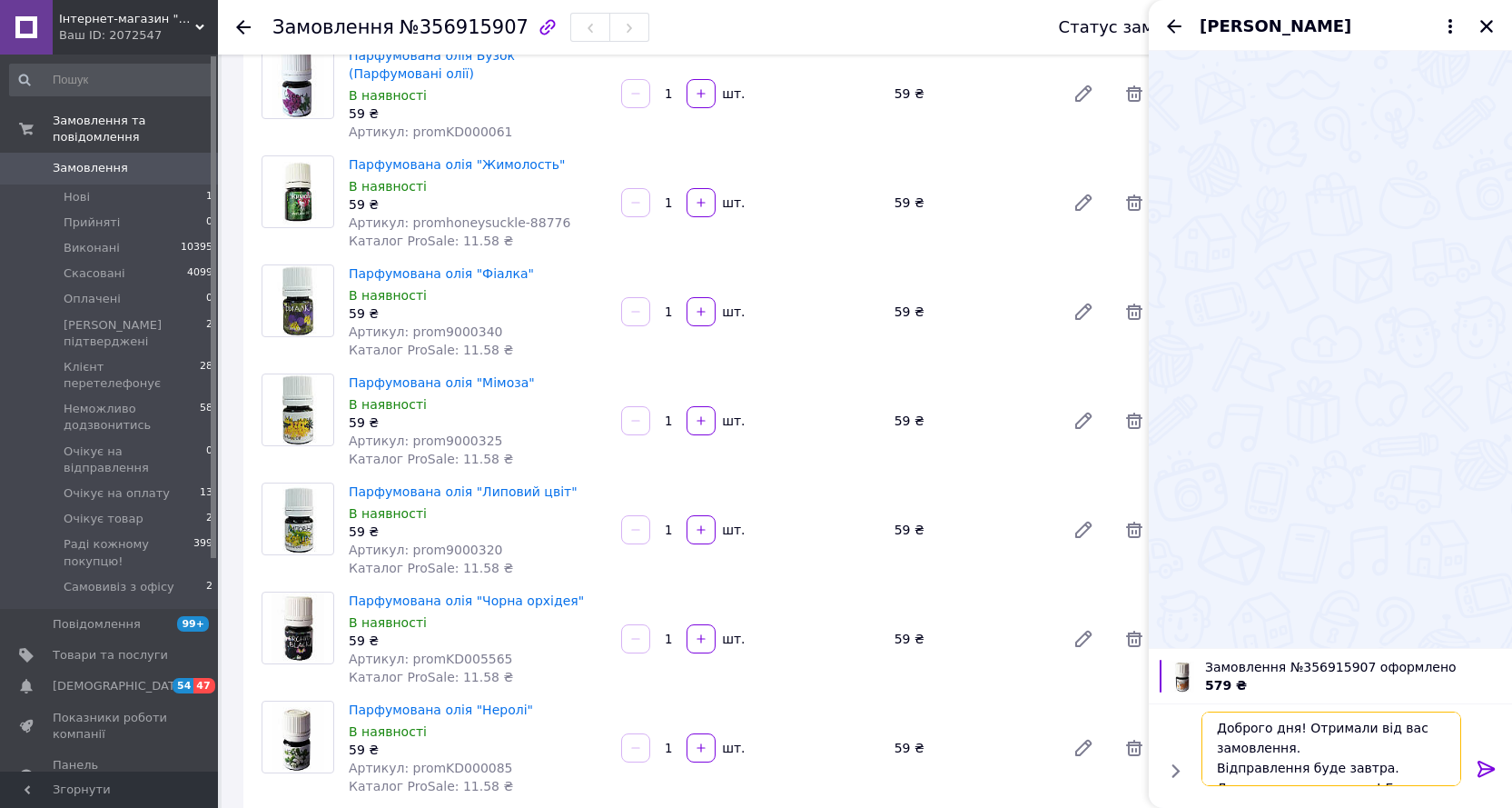
type textarea "Доброго дня! Отримали від вас замовлення. Відправлення буде завтра. Дякуємо за …"
click at [1484, 764] on icon at bounding box center [1487, 768] width 22 height 22
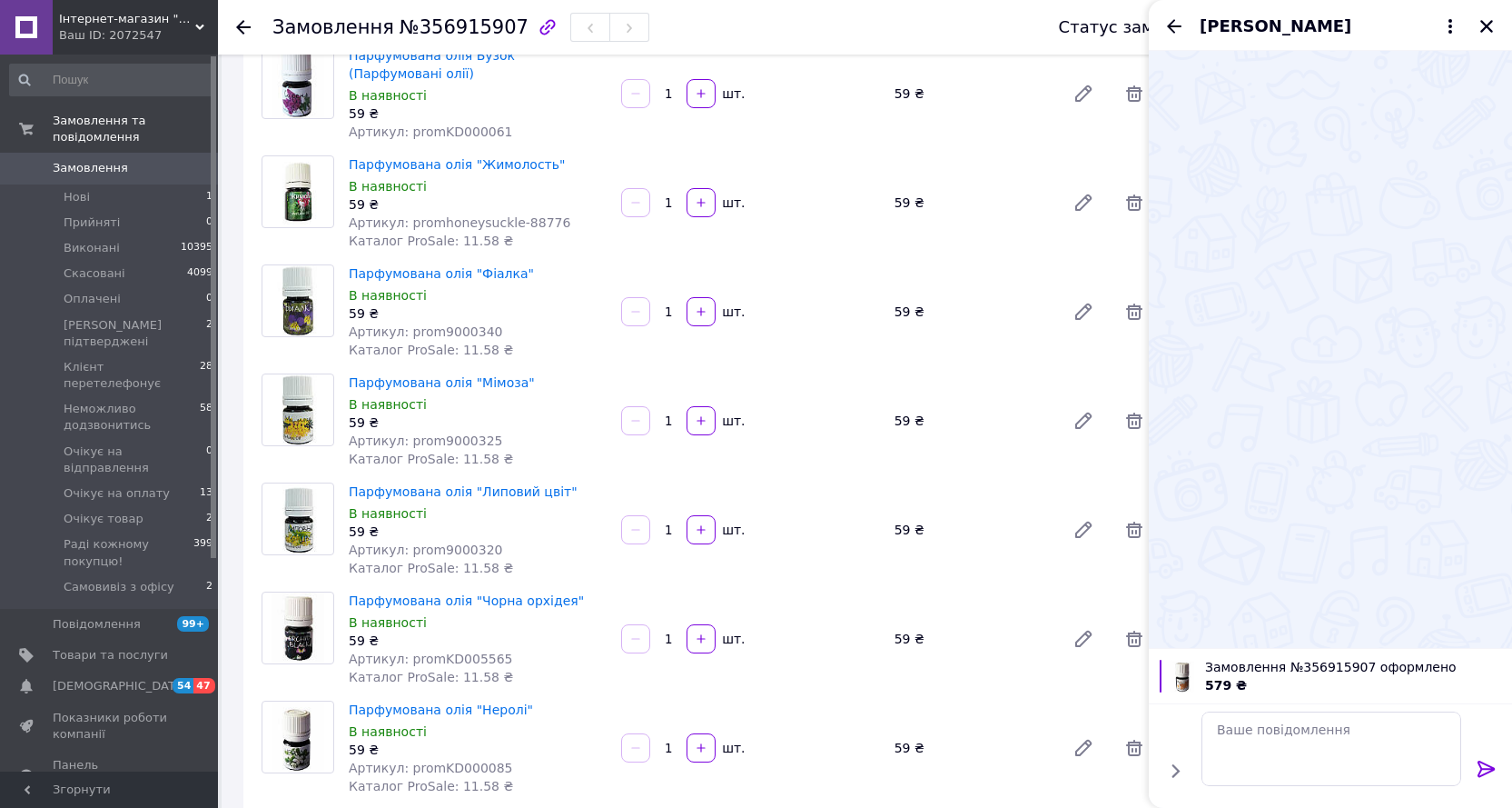
scroll to position [0, 0]
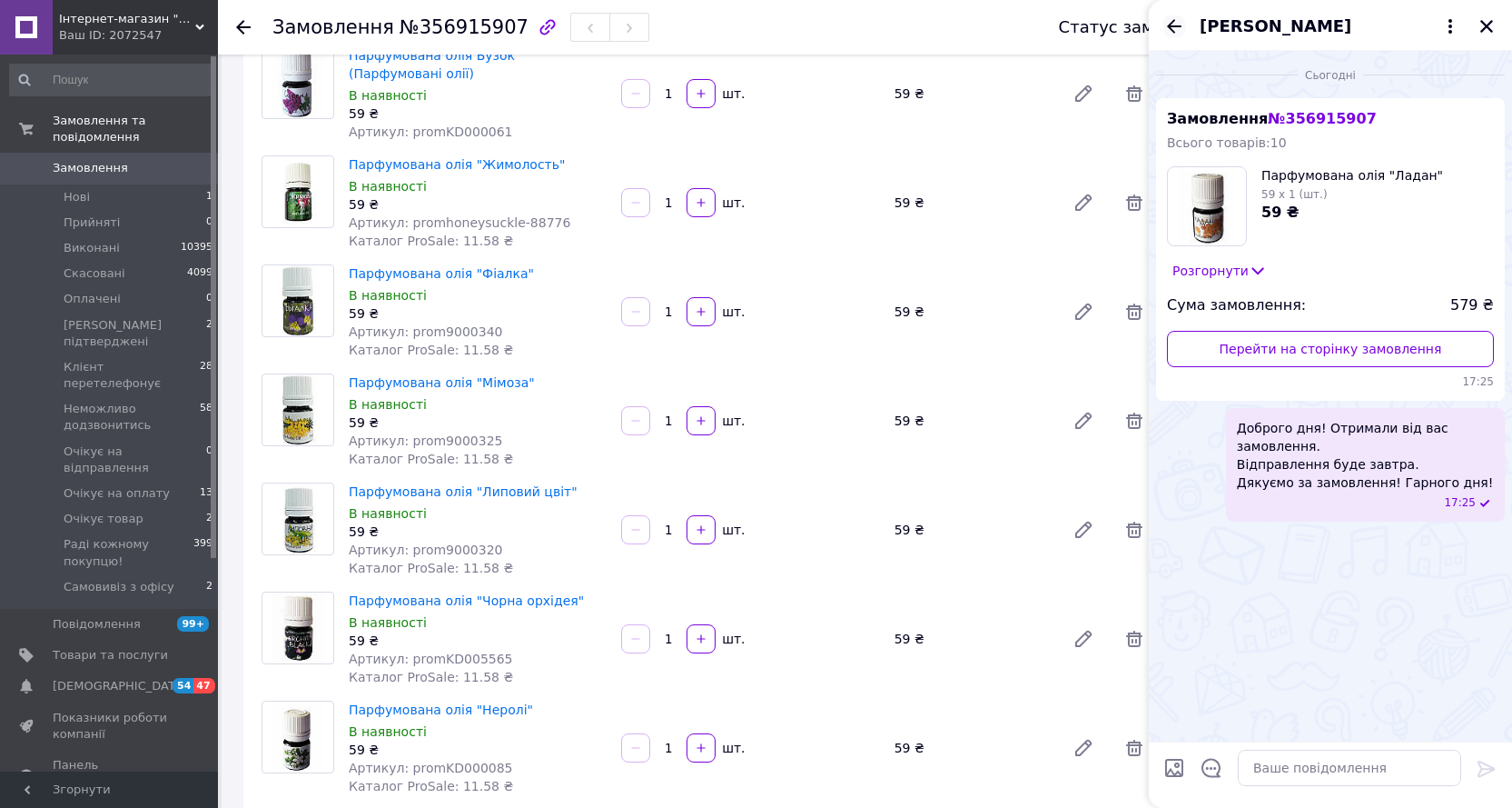
click at [1173, 24] on icon "Назад" at bounding box center [1175, 27] width 22 height 22
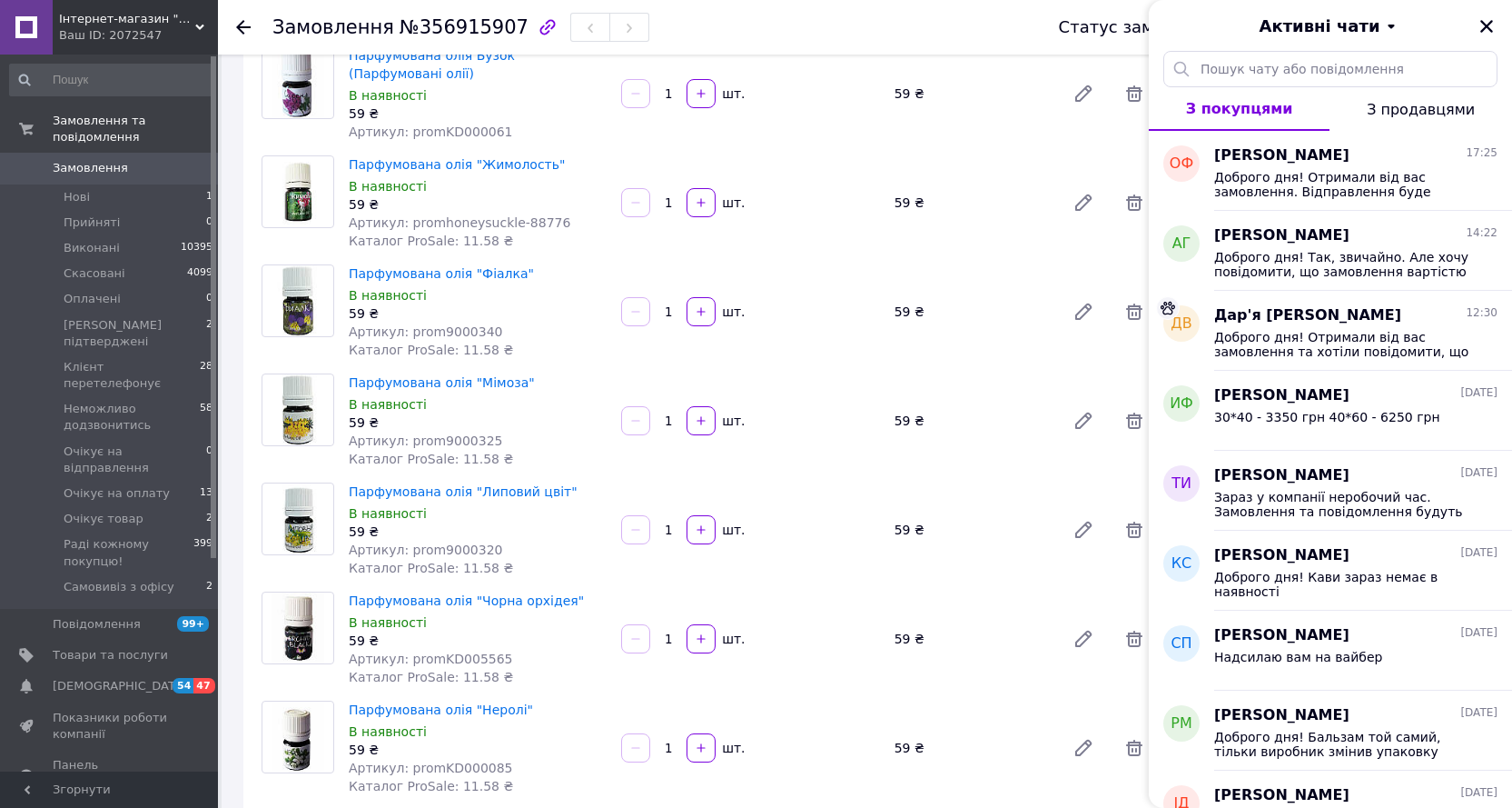
drag, startPoint x: 1491, startPoint y: 26, endPoint x: 1474, endPoint y: 37, distance: 20.2
click at [1491, 25] on icon "Закрити" at bounding box center [1486, 26] width 16 height 16
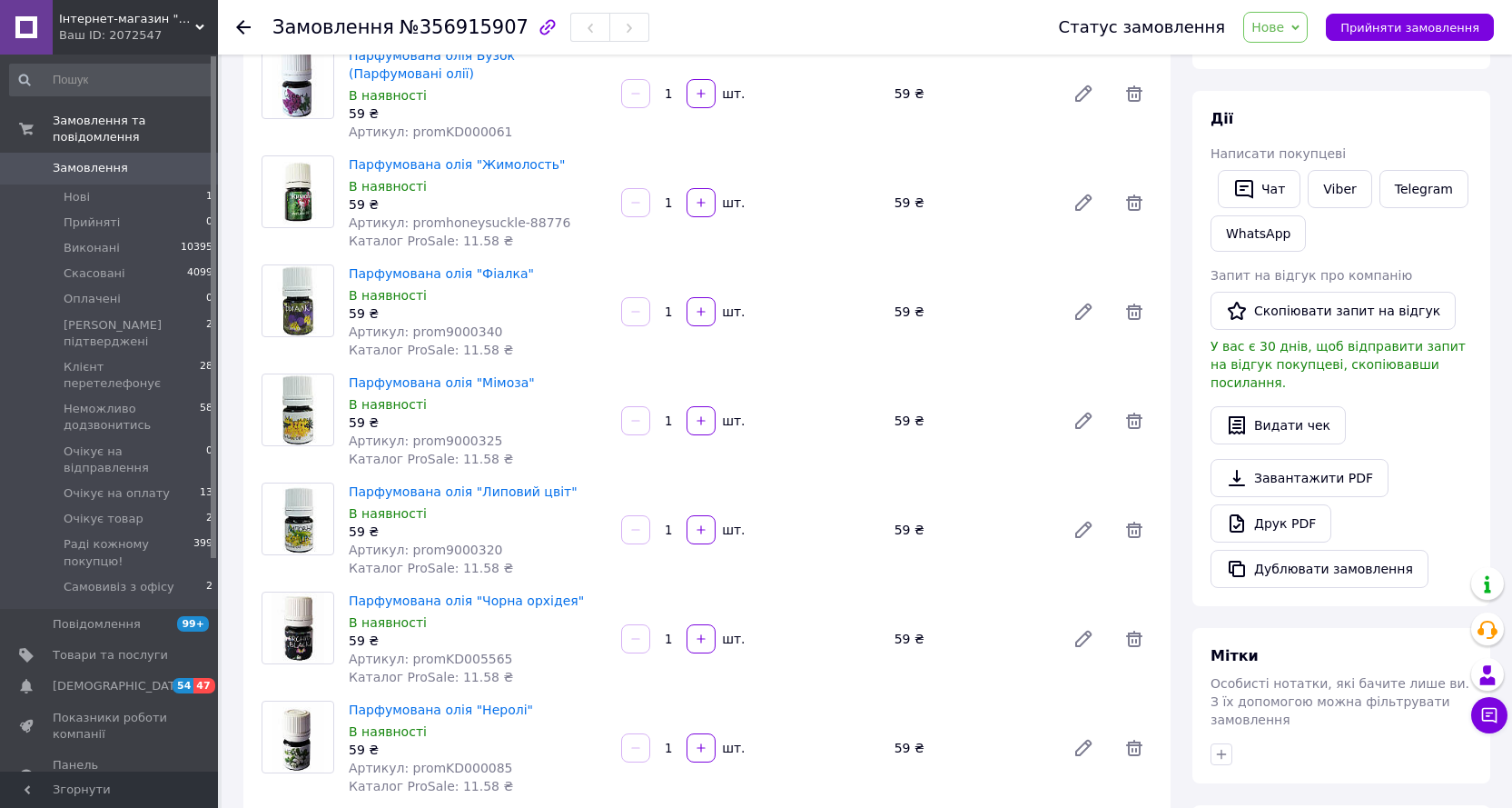
click at [1284, 21] on span "Нове" at bounding box center [1267, 27] width 33 height 15
click at [1293, 165] on li "[PERSON_NAME] підтверджені" at bounding box center [1347, 172] width 205 height 27
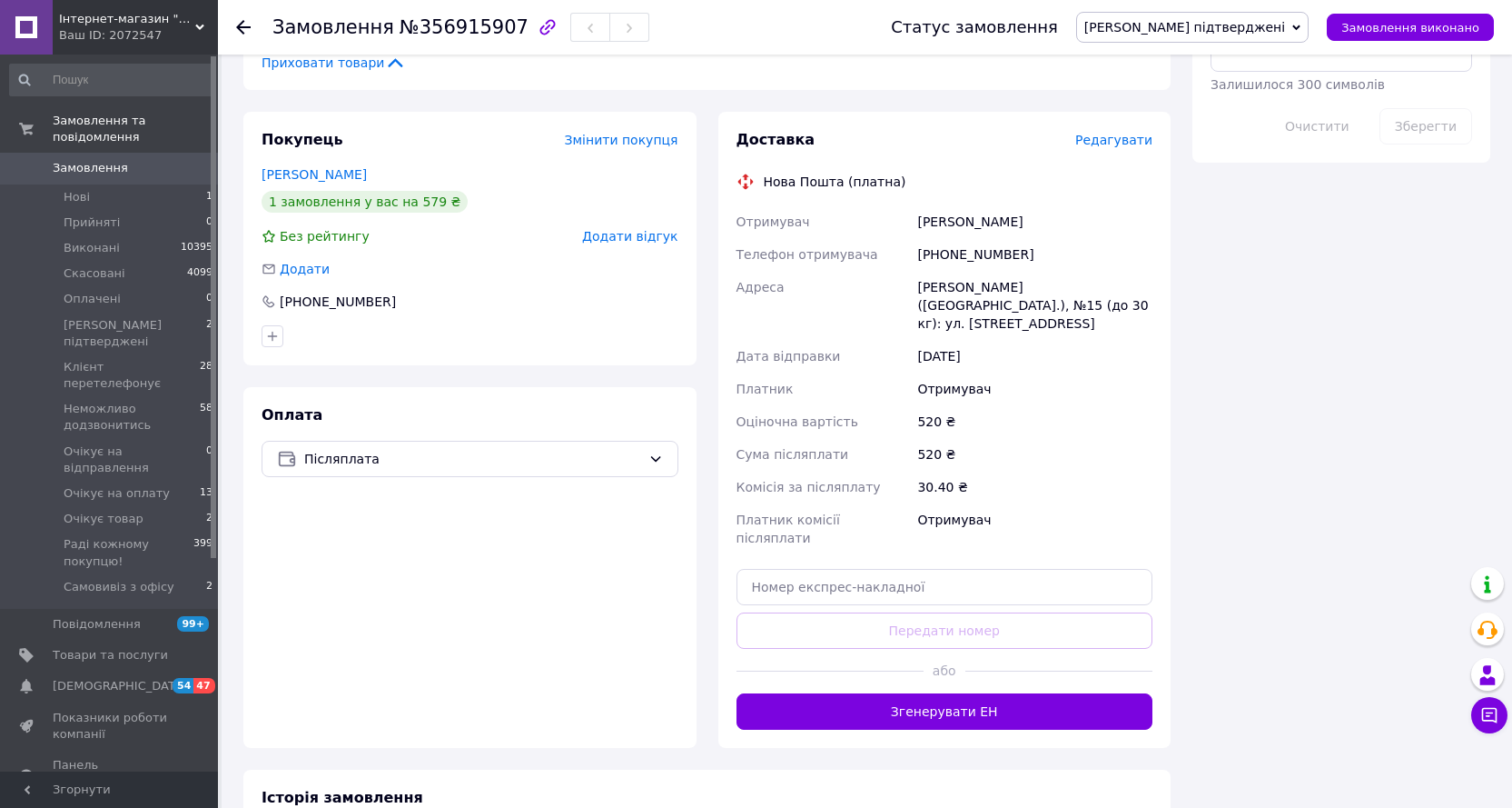
scroll to position [1181, 0]
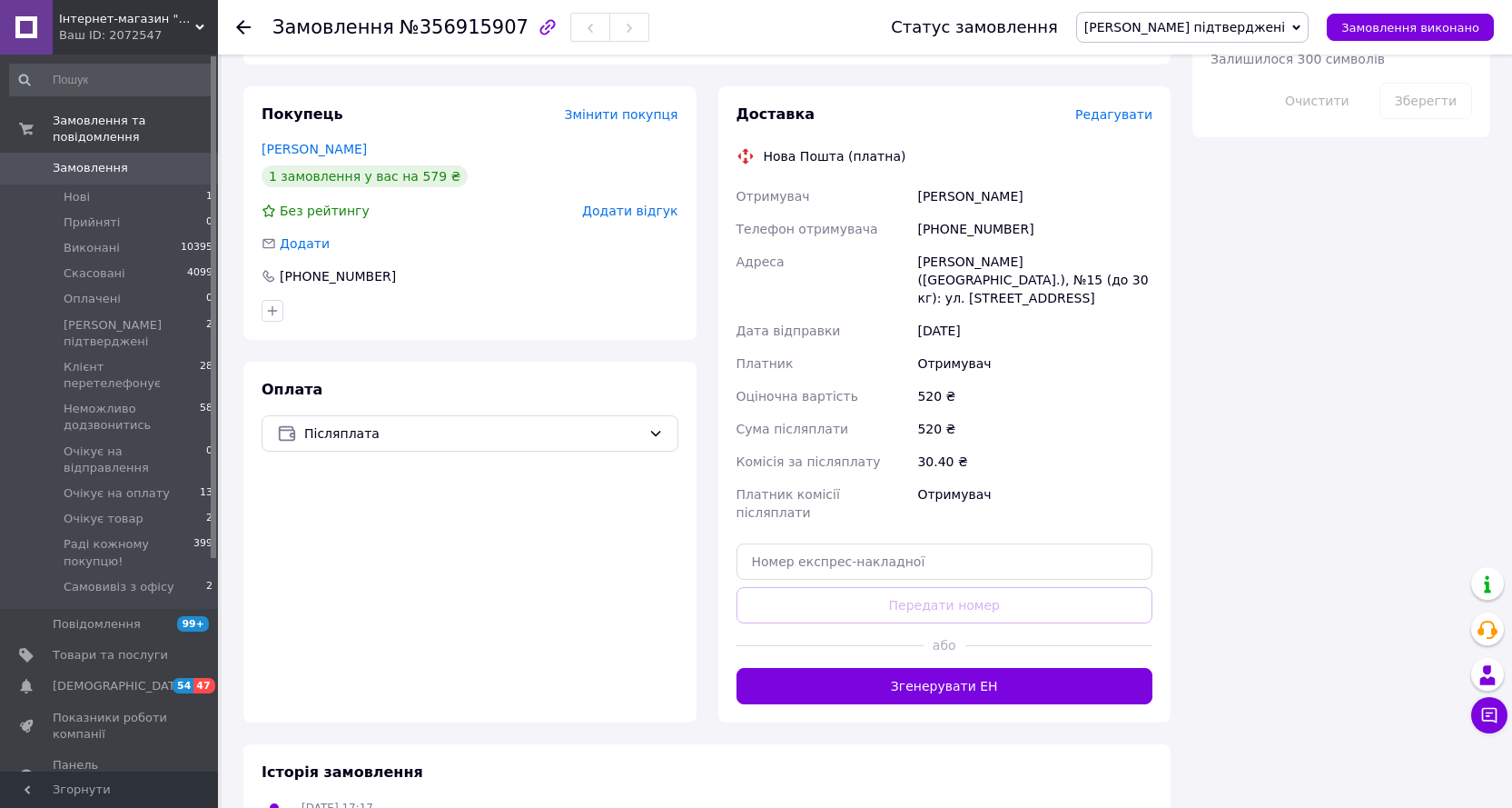
click at [108, 160] on span "Замовлення" at bounding box center [91, 168] width 76 height 16
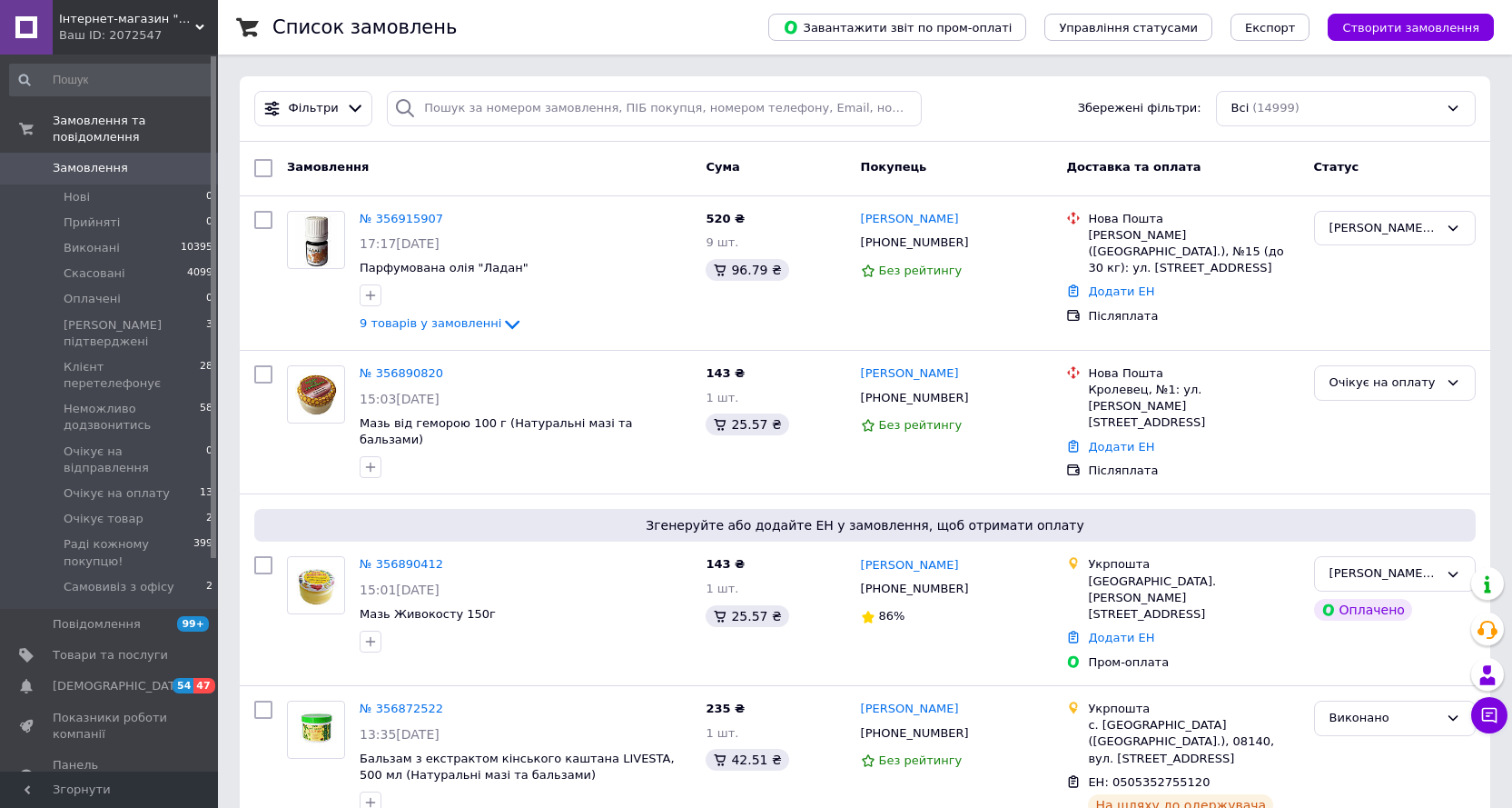
click at [97, 32] on div "Ваш ID: 2072547" at bounding box center [138, 35] width 159 height 16
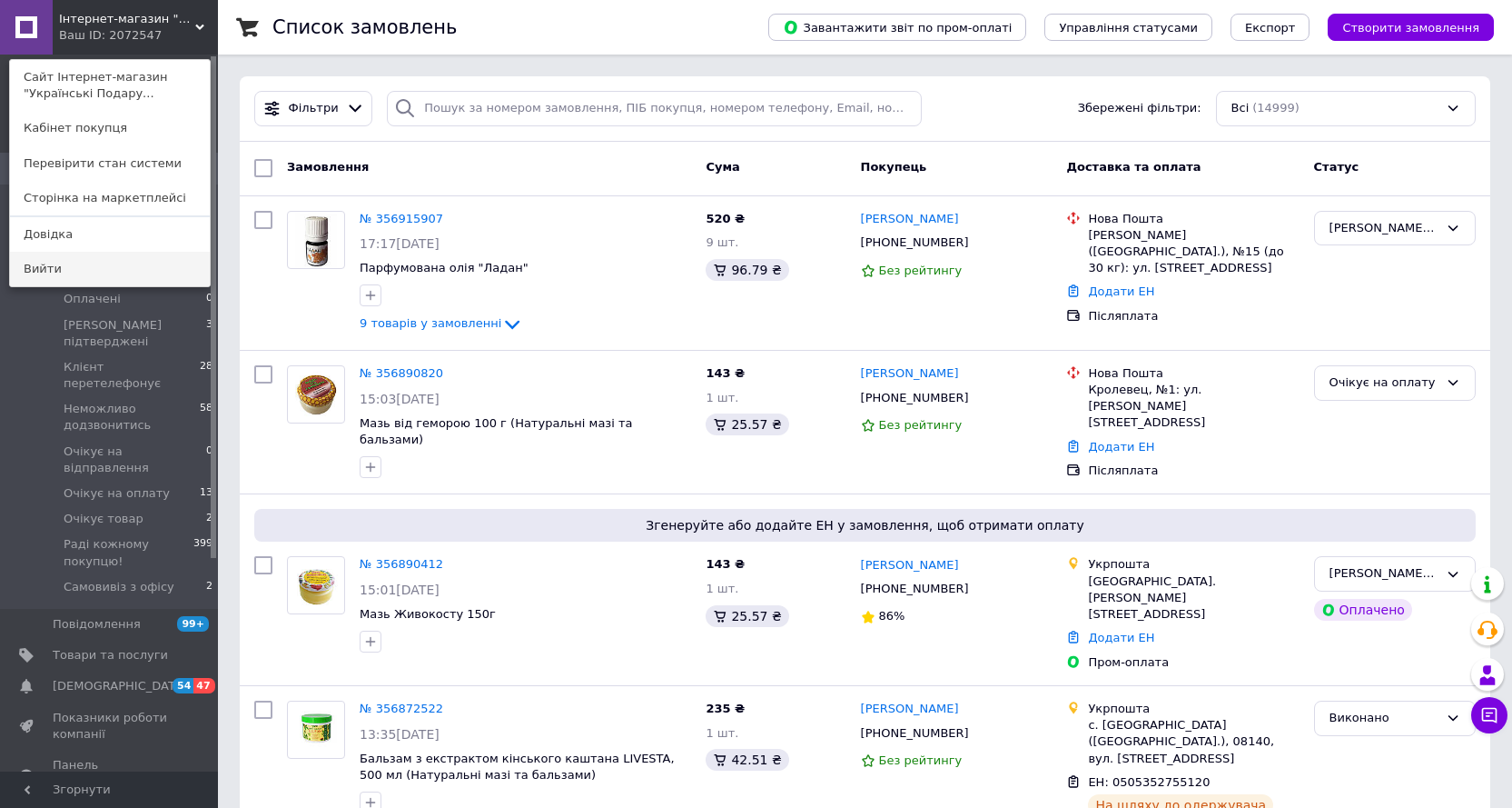
click at [44, 264] on link "Вийти" at bounding box center [109, 269] width 200 height 35
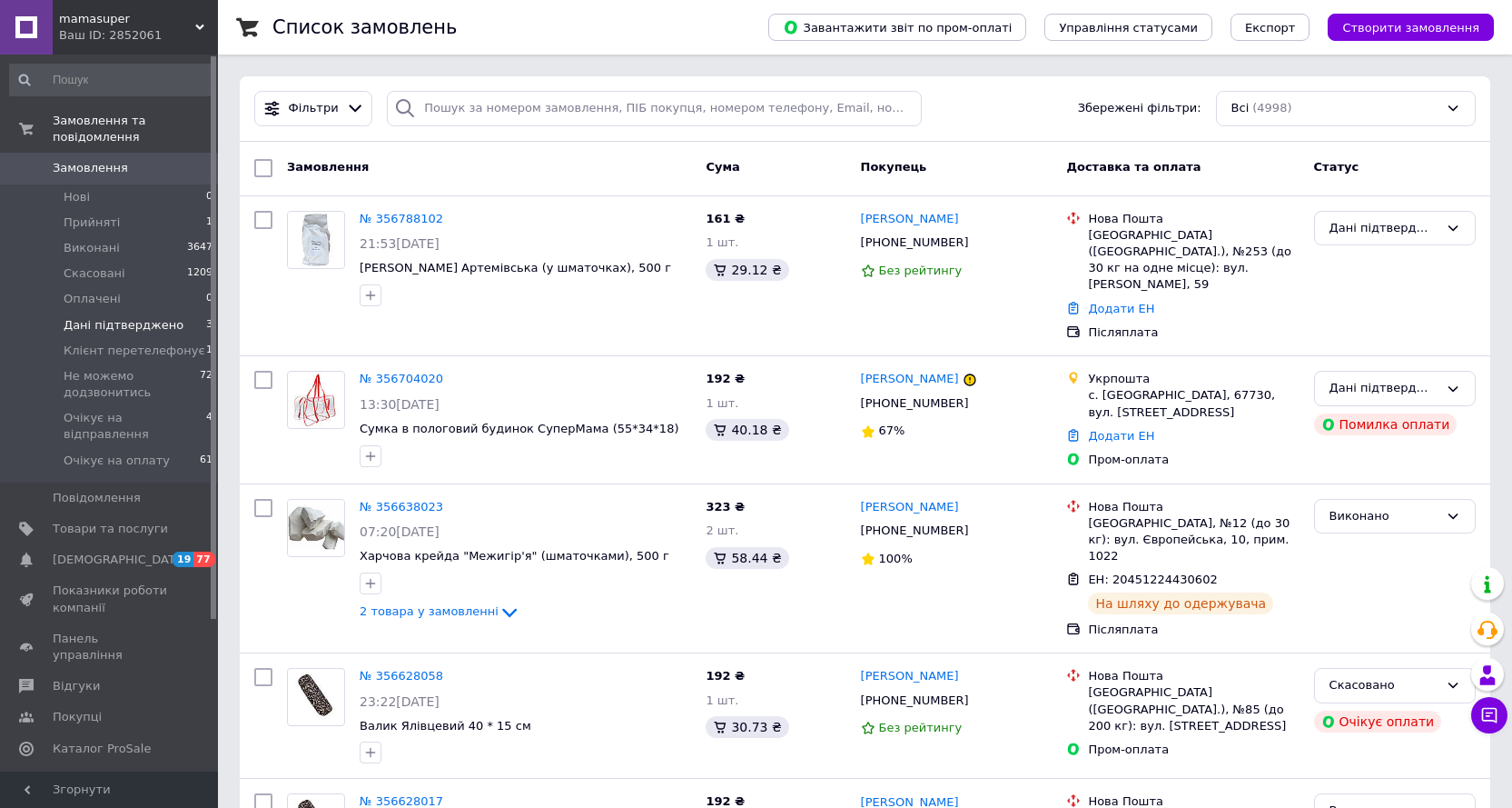
click at [105, 317] on span "Дані підтверджено" at bounding box center [123, 325] width 120 height 16
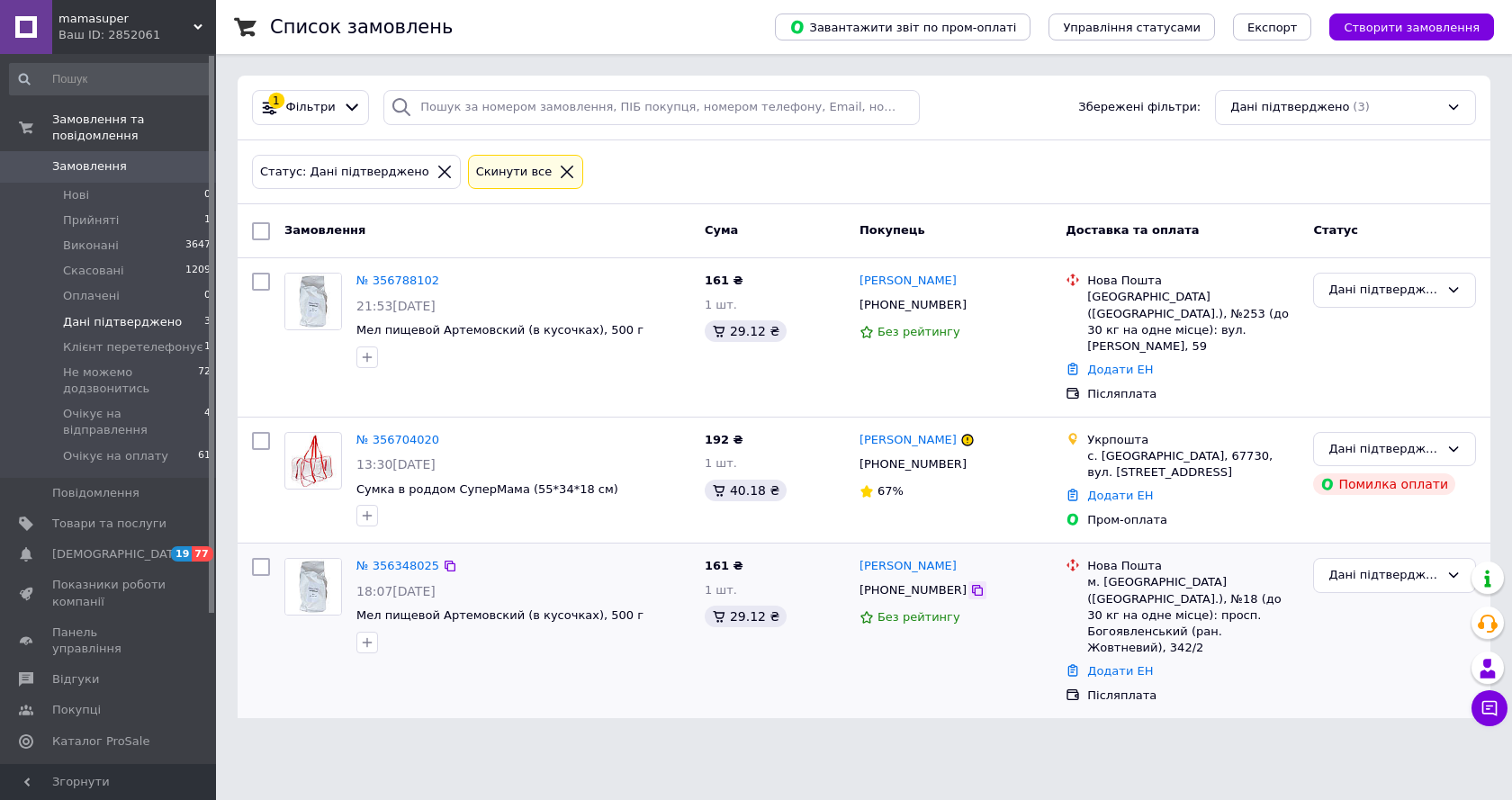
click at [972, 584] on icon at bounding box center [977, 589] width 11 height 11
click at [1102, 664] on link "Додати ЕН" at bounding box center [1120, 671] width 66 height 14
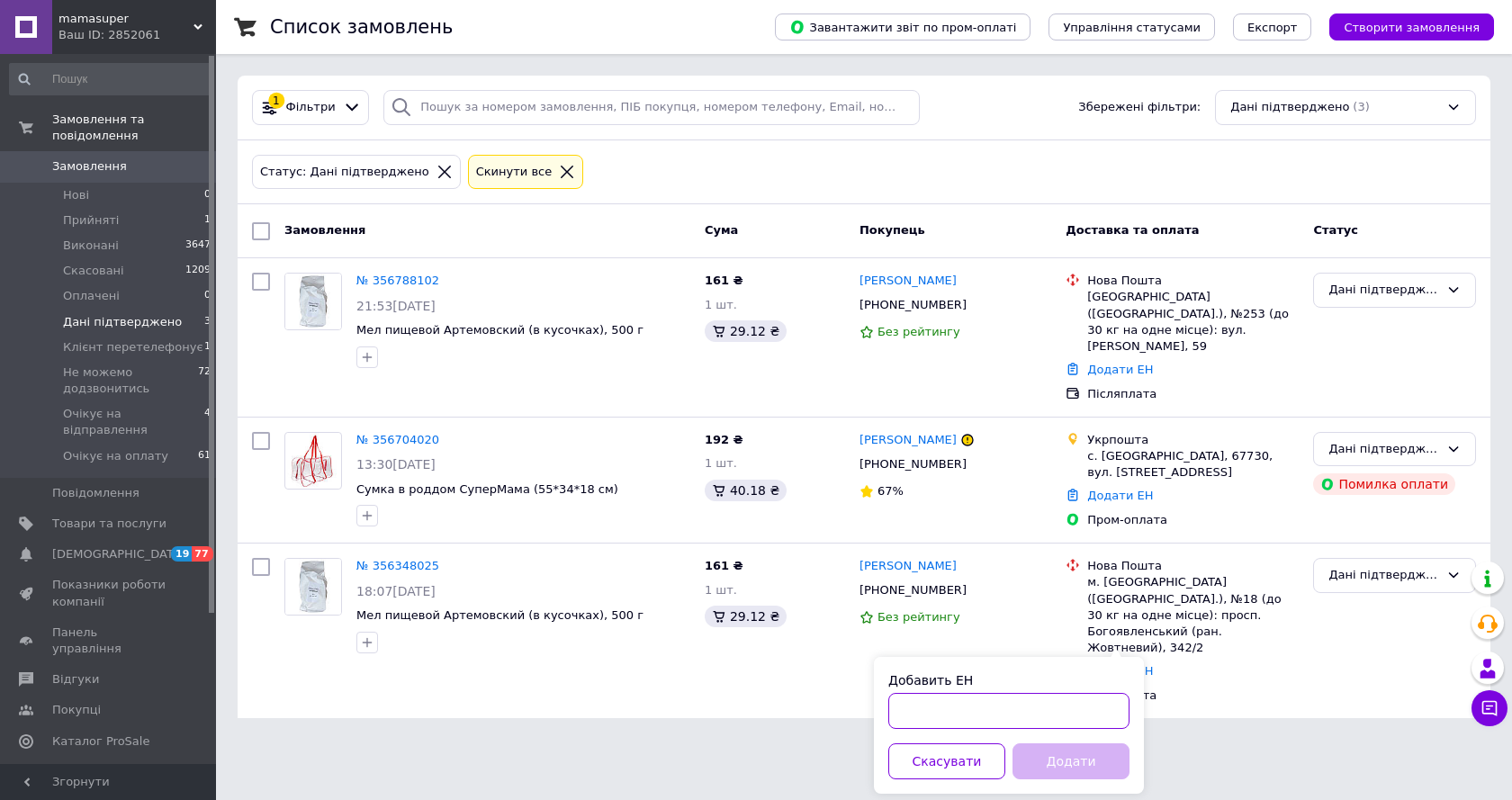
click at [896, 704] on input "Добавить ЕН" at bounding box center [1008, 710] width 241 height 36
paste input "20451225033789"
type input "20451225033789"
click at [1043, 760] on button "Додати" at bounding box center [1070, 761] width 117 height 36
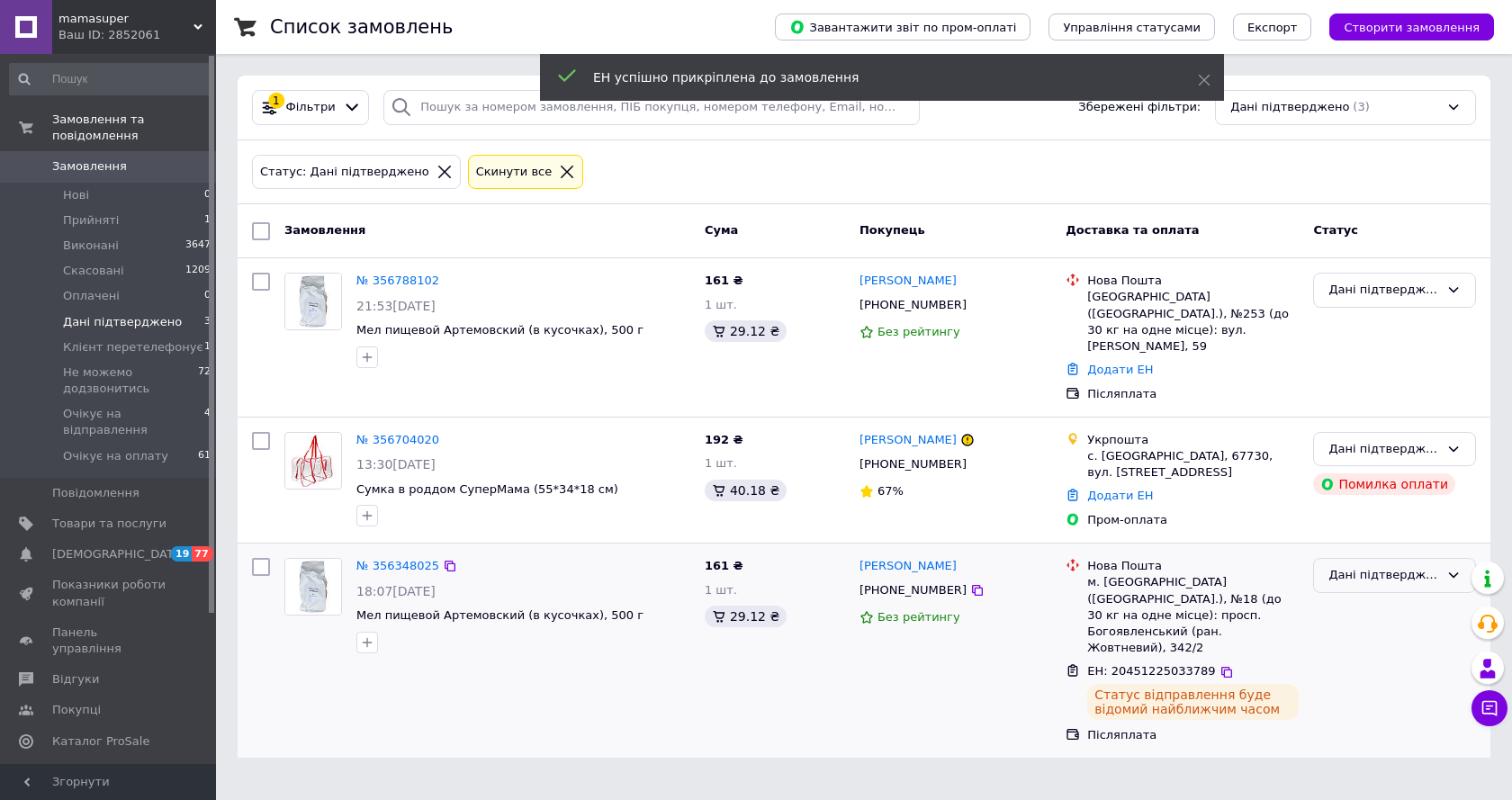
click at [1404, 566] on div "Дані підтверджено" at bounding box center [1384, 574] width 110 height 19
click at [1346, 629] on li "Виконано" at bounding box center [1394, 645] width 161 height 33
click at [970, 300] on icon at bounding box center [977, 304] width 15 height 15
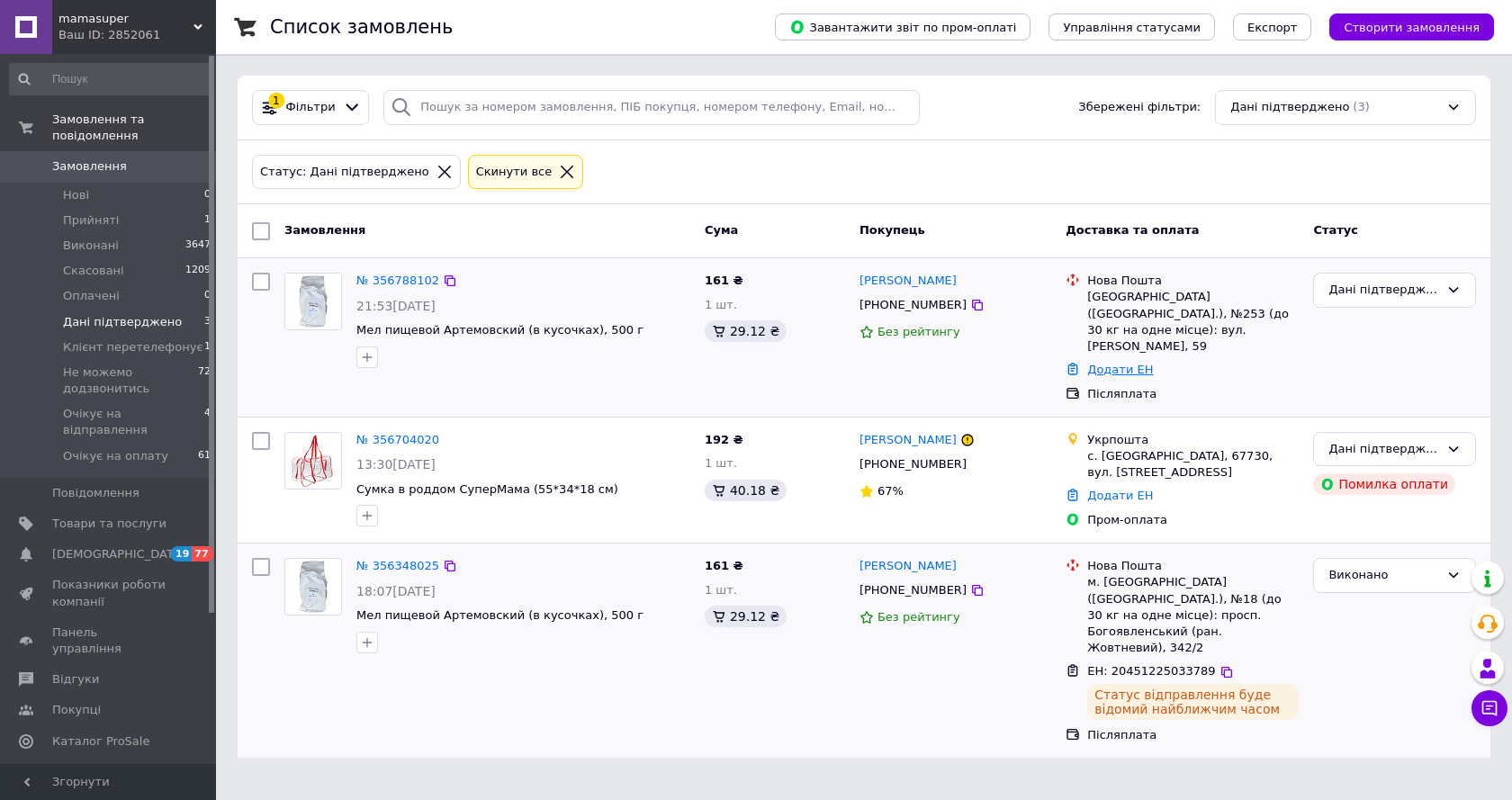
click at [1110, 363] on link "Додати ЕН" at bounding box center [1120, 369] width 66 height 14
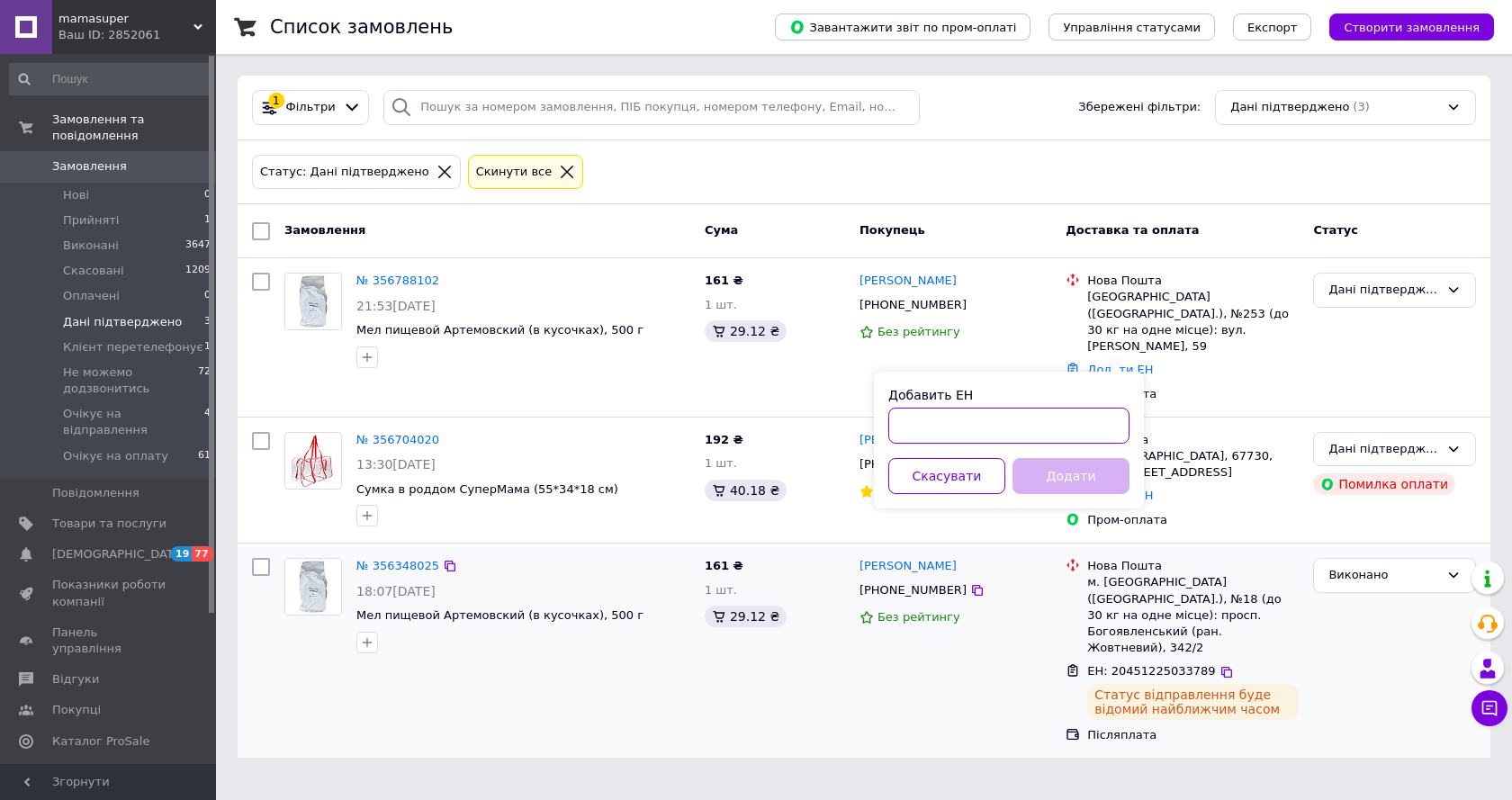
click at [918, 429] on input "Добавить ЕН" at bounding box center [1008, 426] width 241 height 36
paste input "20451225040920"
type input "20451225040920"
click at [1045, 472] on button "Додати" at bounding box center [1070, 476] width 117 height 36
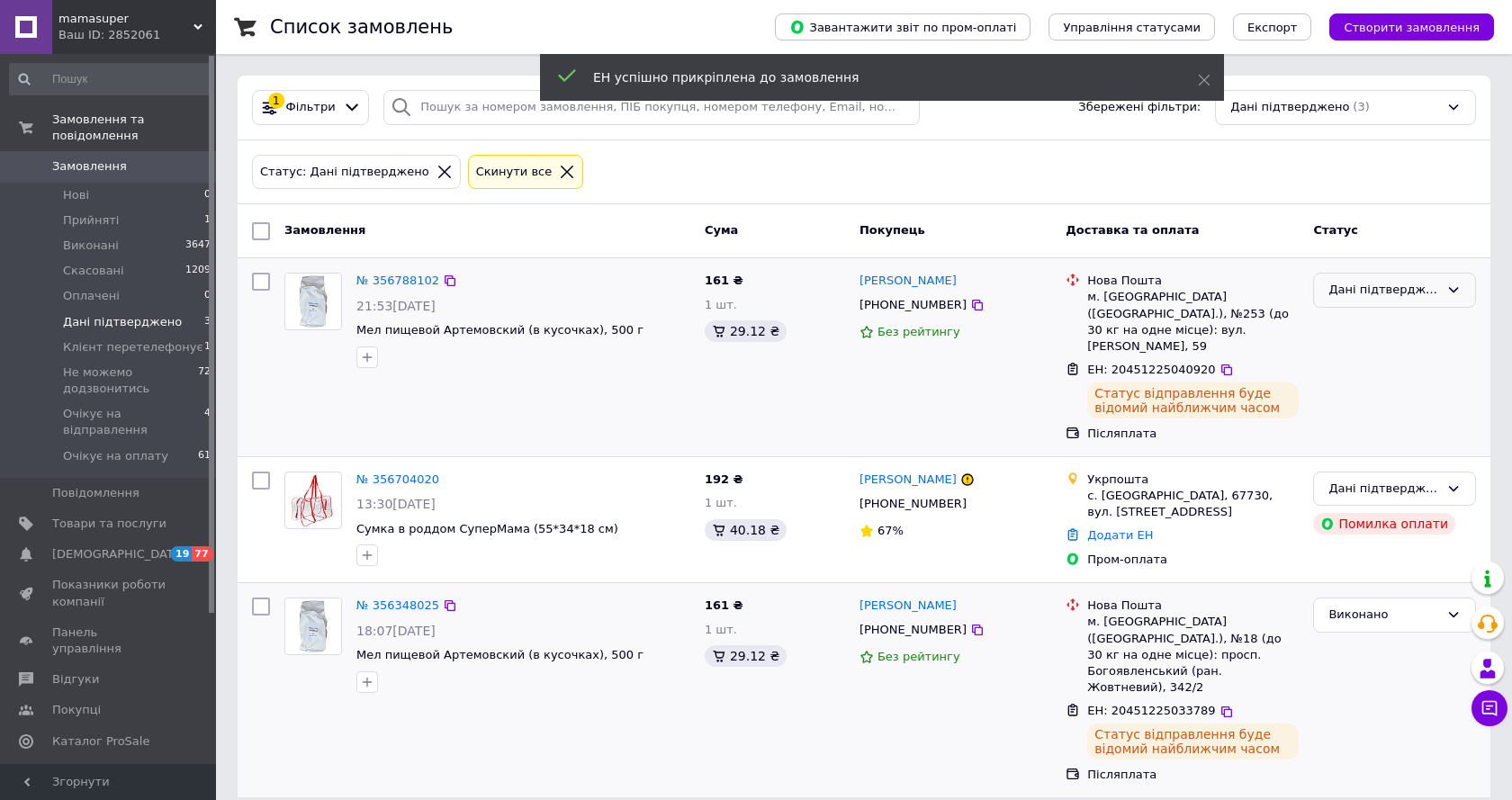
click at [1423, 287] on div "Дані підтверджено" at bounding box center [1384, 290] width 110 height 19
click at [1348, 355] on li "Виконано" at bounding box center [1394, 361] width 161 height 33
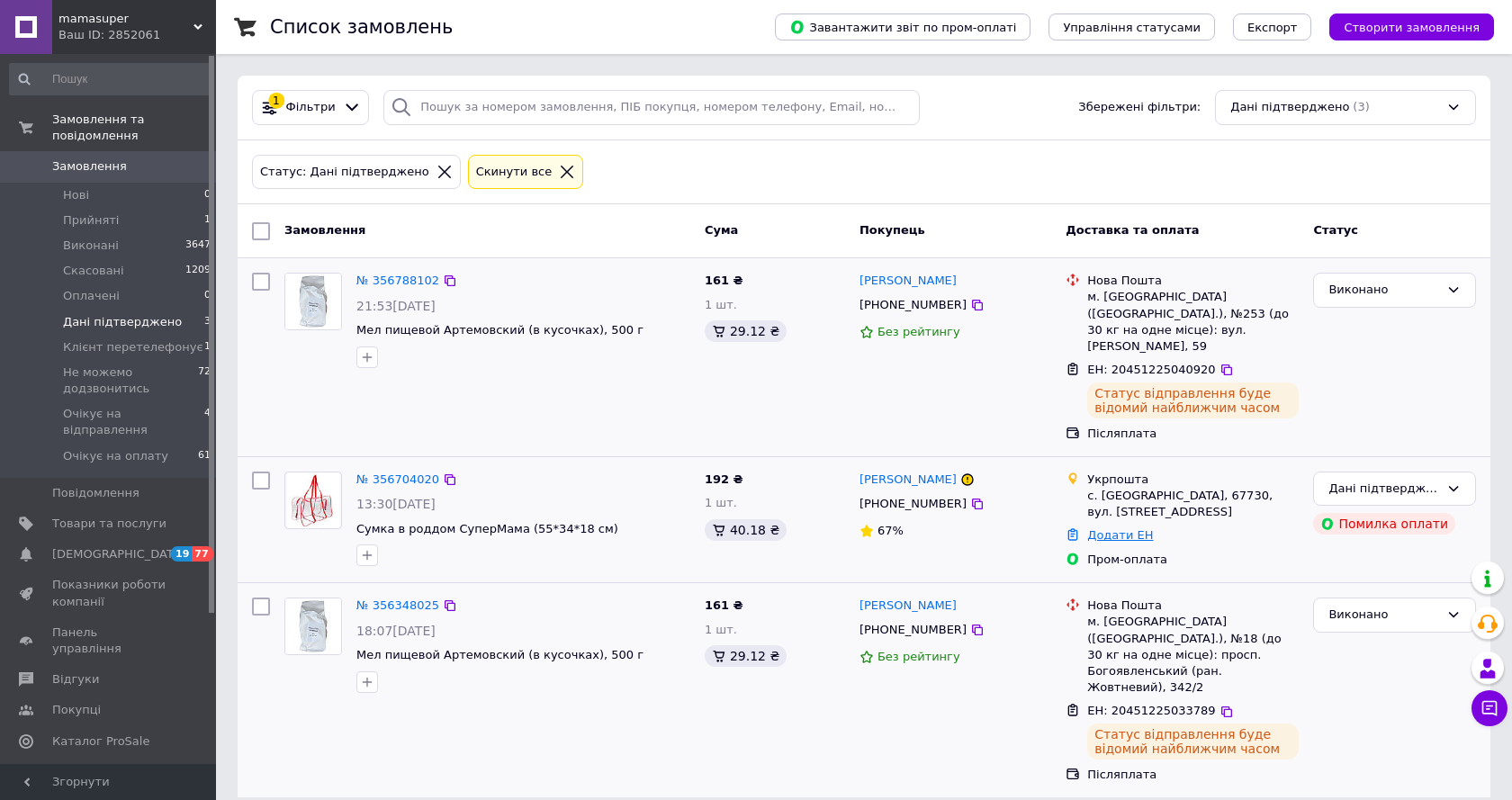
click at [1102, 528] on link "Додати ЕН" at bounding box center [1120, 535] width 66 height 14
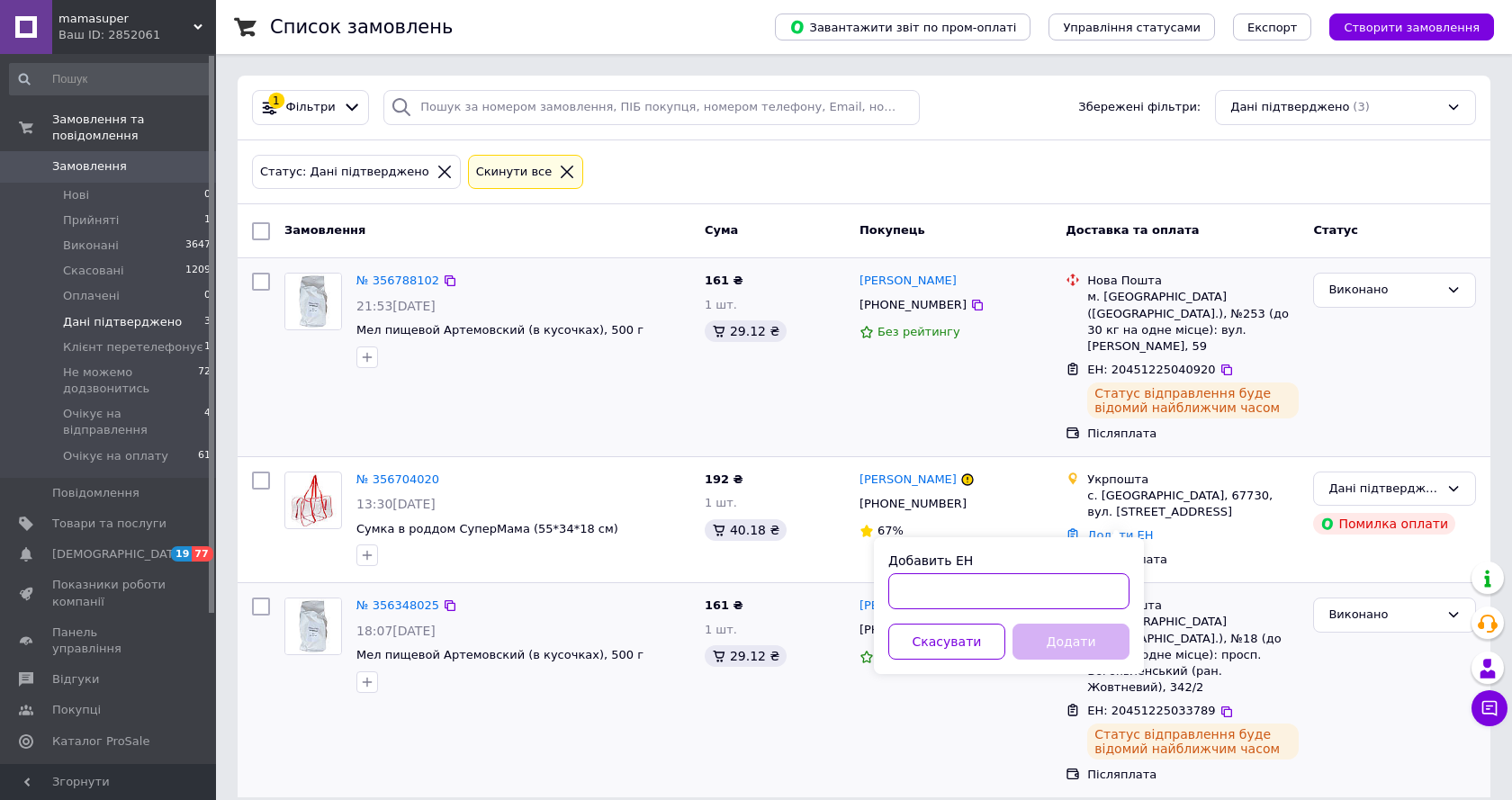
click at [926, 587] on input "Добавить ЕН" at bounding box center [1008, 591] width 241 height 36
paste input "0505352748239"
type input "0505352748239"
click at [1053, 637] on button "Додати" at bounding box center [1070, 641] width 117 height 36
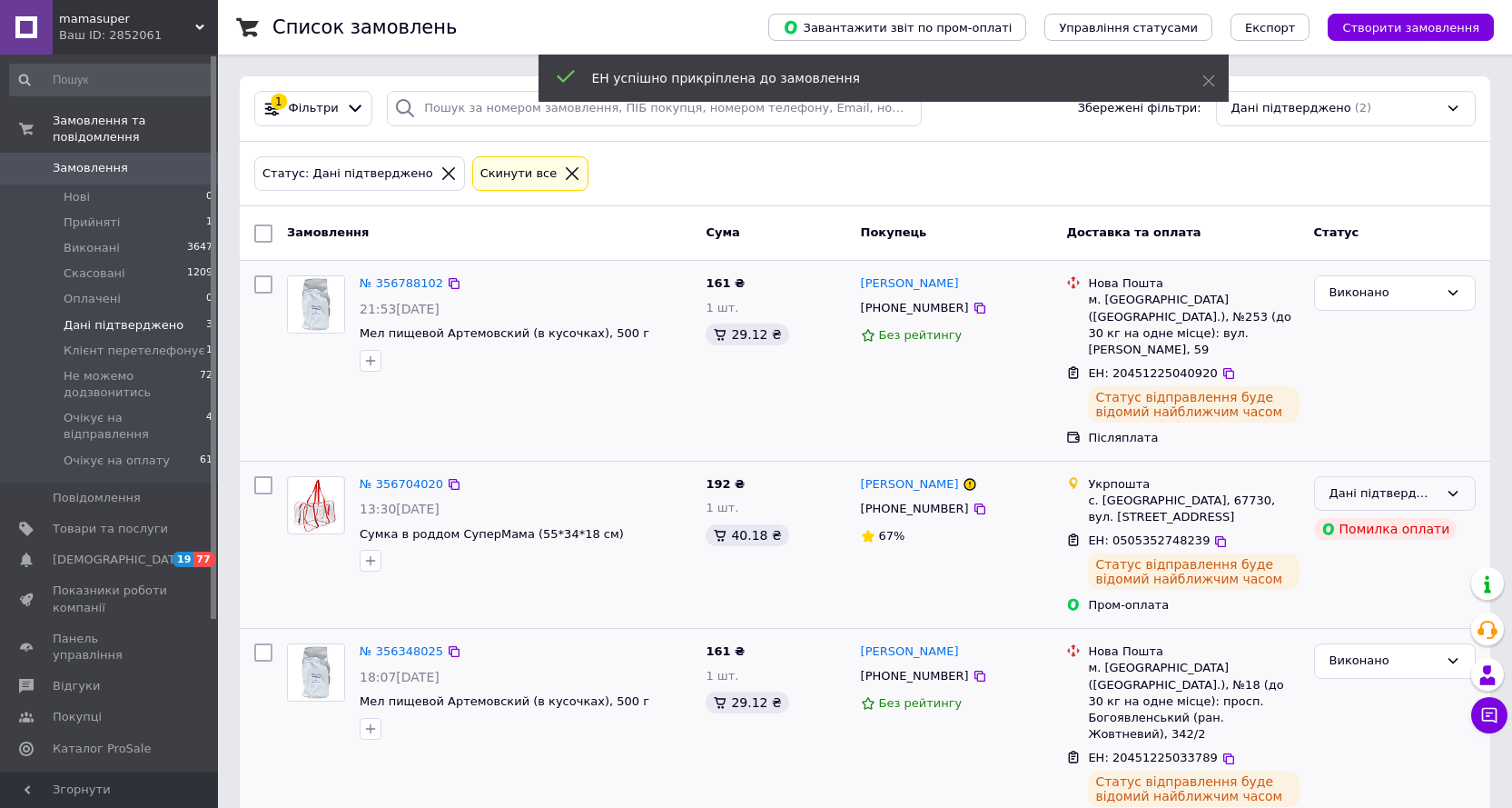
click at [1450, 486] on icon at bounding box center [1453, 493] width 15 height 15
click at [1355, 548] on li "Виконано" at bounding box center [1395, 565] width 160 height 34
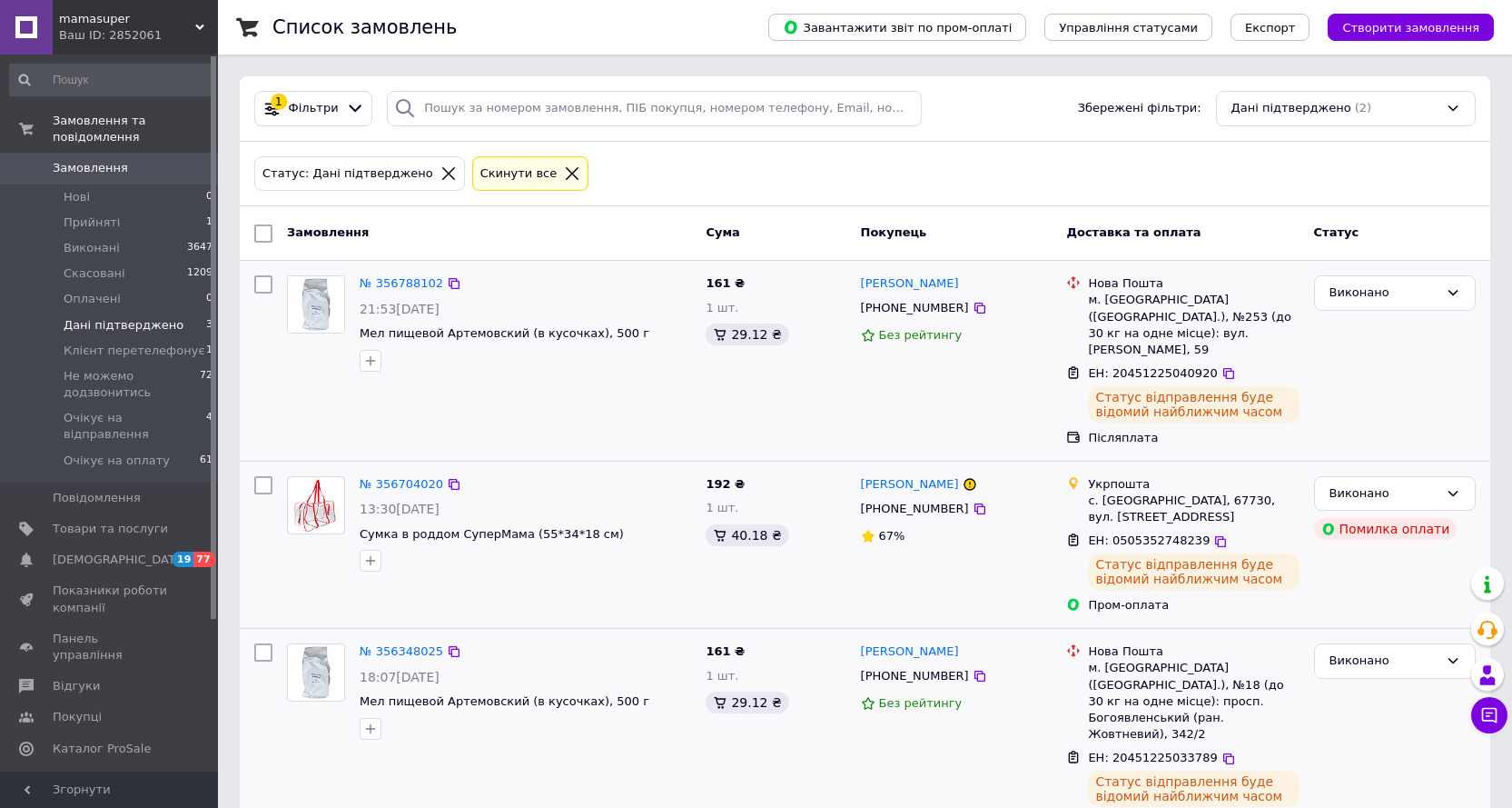
click at [564, 172] on icon at bounding box center [572, 173] width 16 height 16
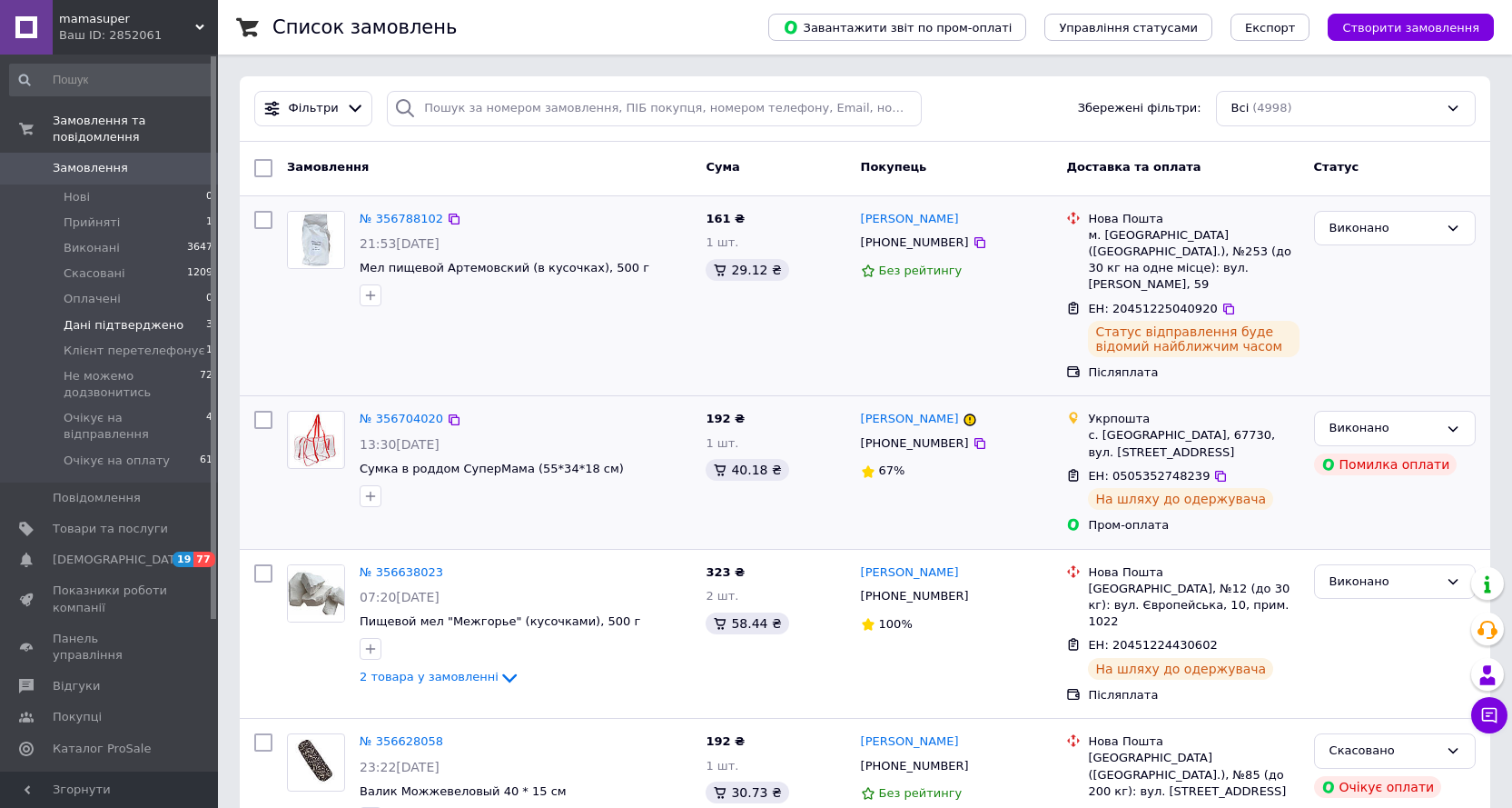
click at [75, 29] on div "Ваш ID: 2852061" at bounding box center [138, 35] width 159 height 16
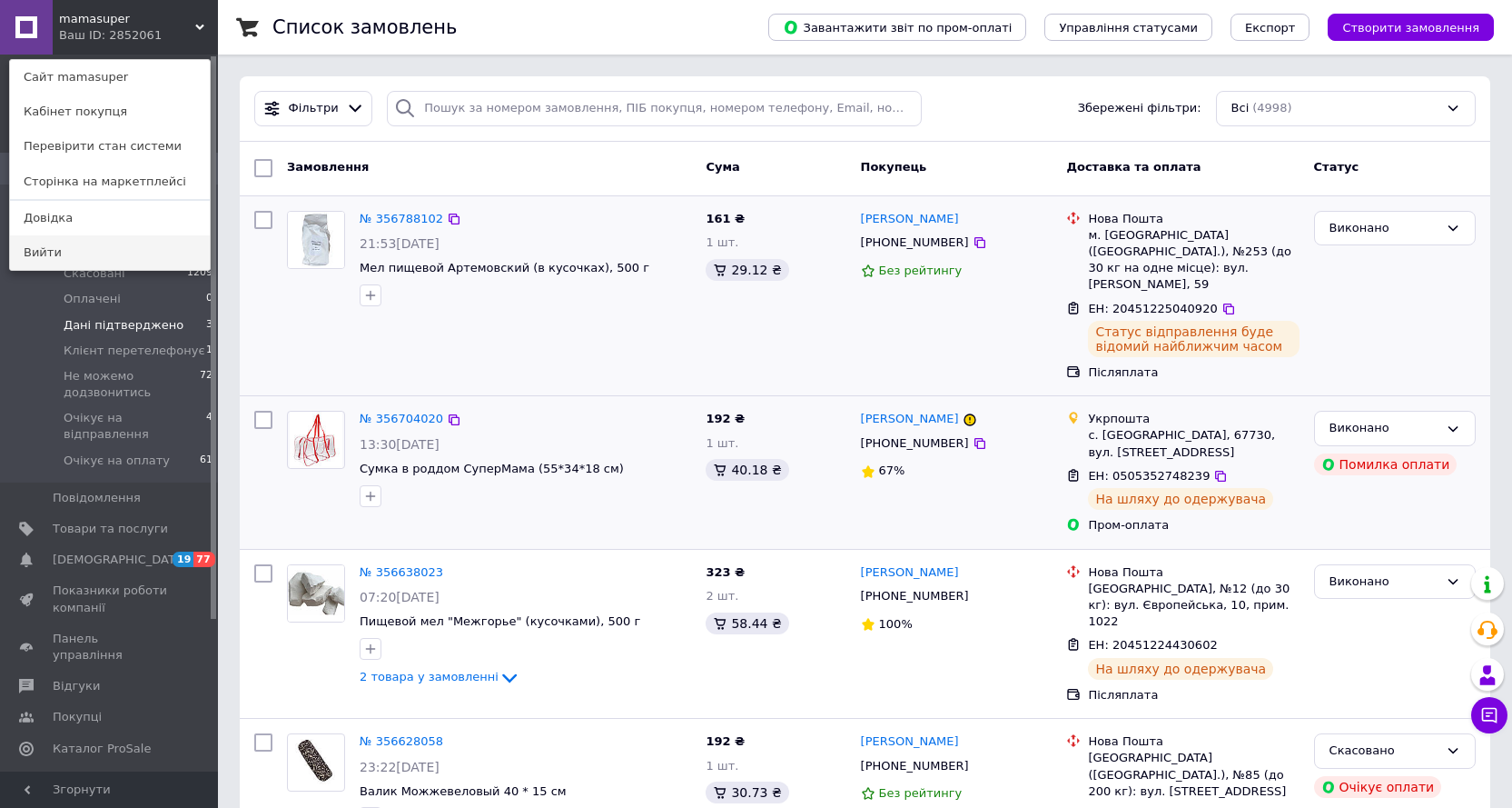
click at [51, 246] on link "Вийти" at bounding box center [109, 252] width 200 height 35
